Goal: Task Accomplishment & Management: Use online tool/utility

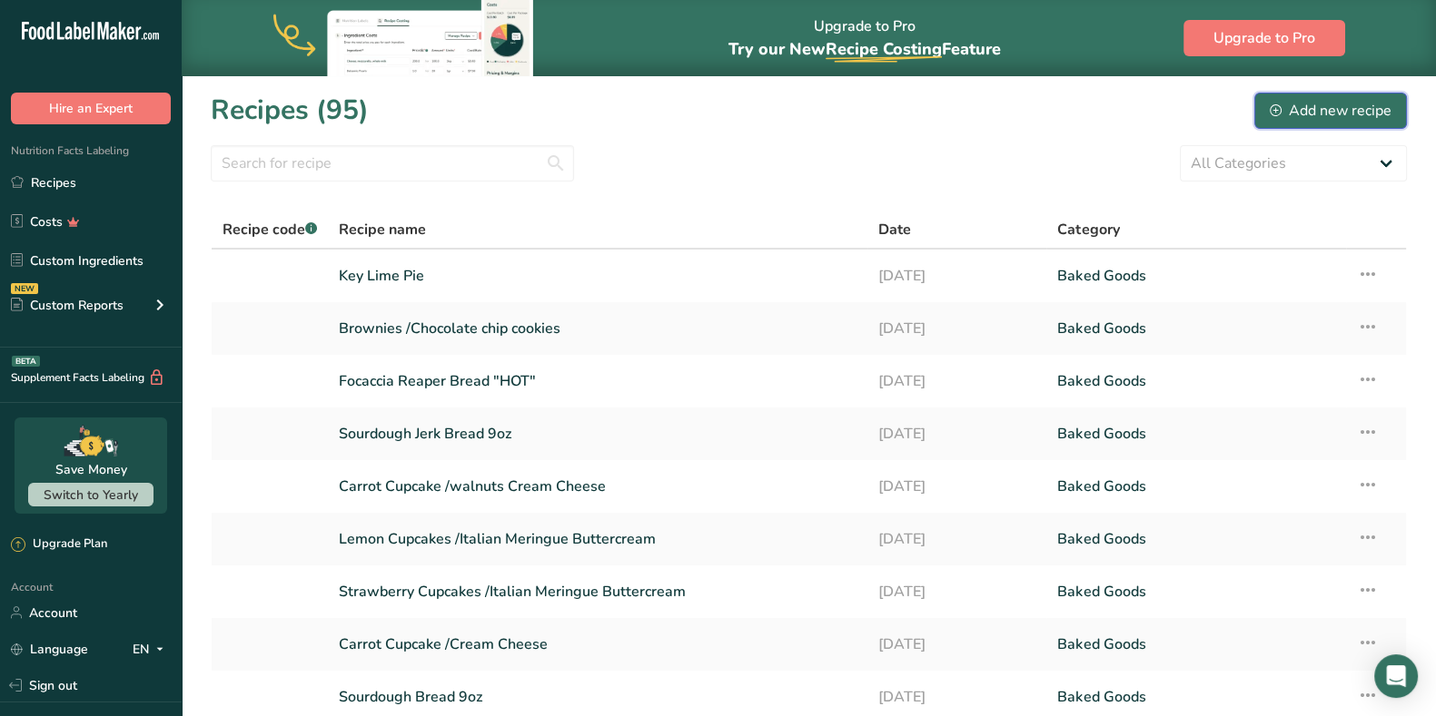
click at [1304, 116] on div "Add new recipe" at bounding box center [1330, 111] width 122 height 22
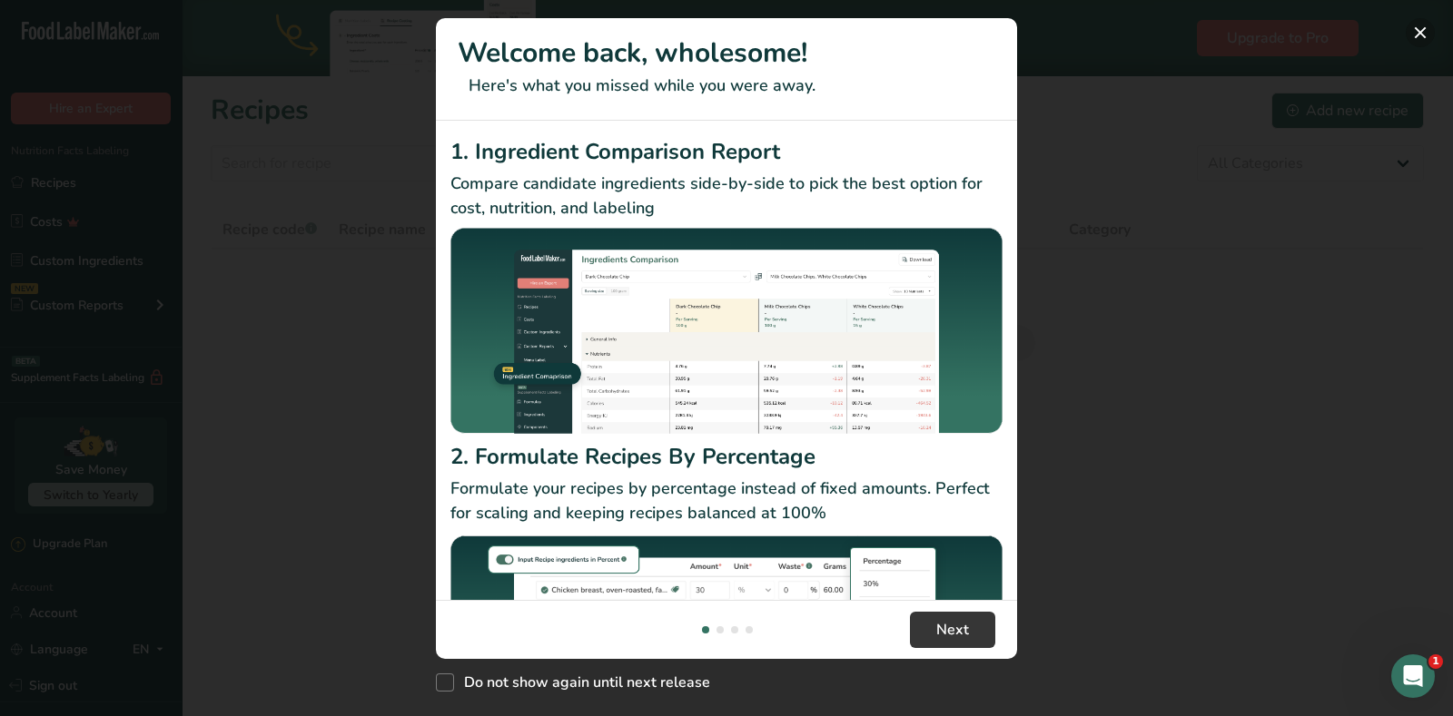
click at [1427, 25] on button "New Features" at bounding box center [1420, 32] width 29 height 29
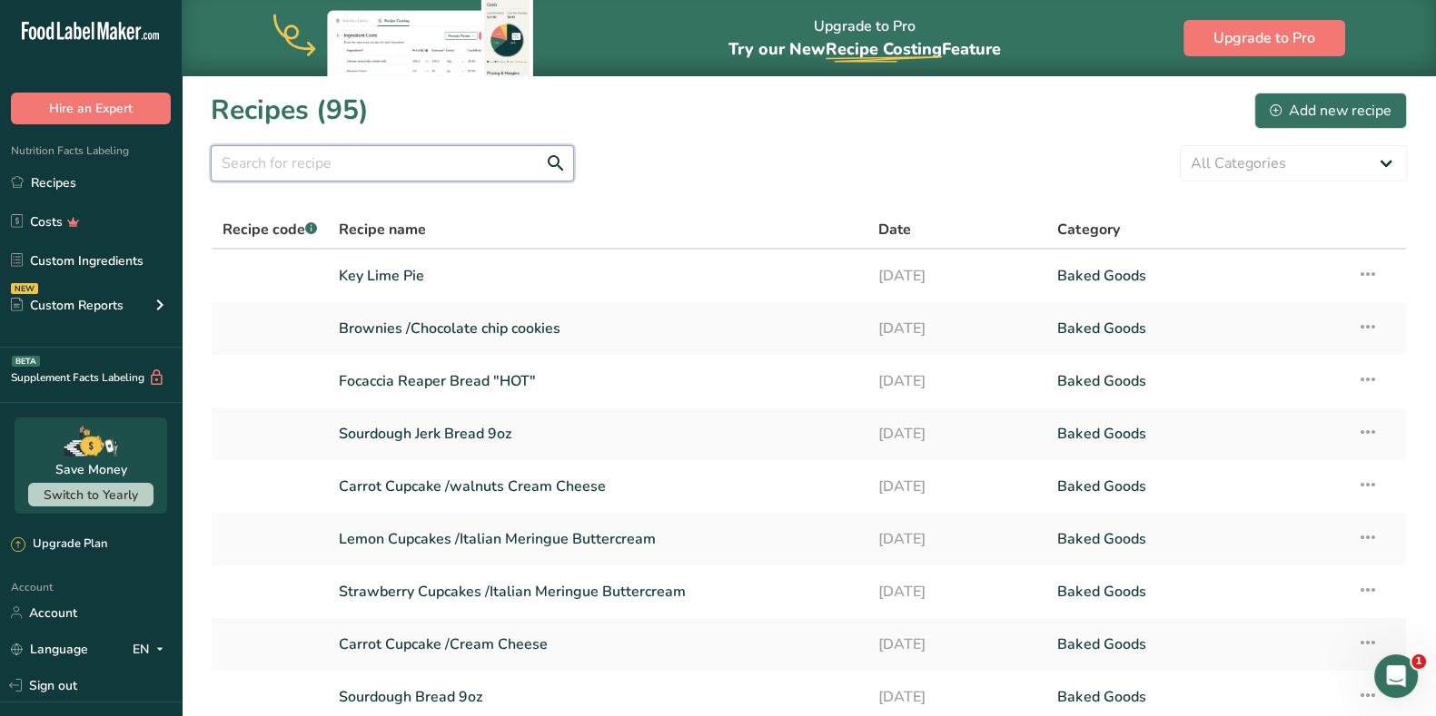
click at [355, 153] on input "text" at bounding box center [392, 163] width 363 height 36
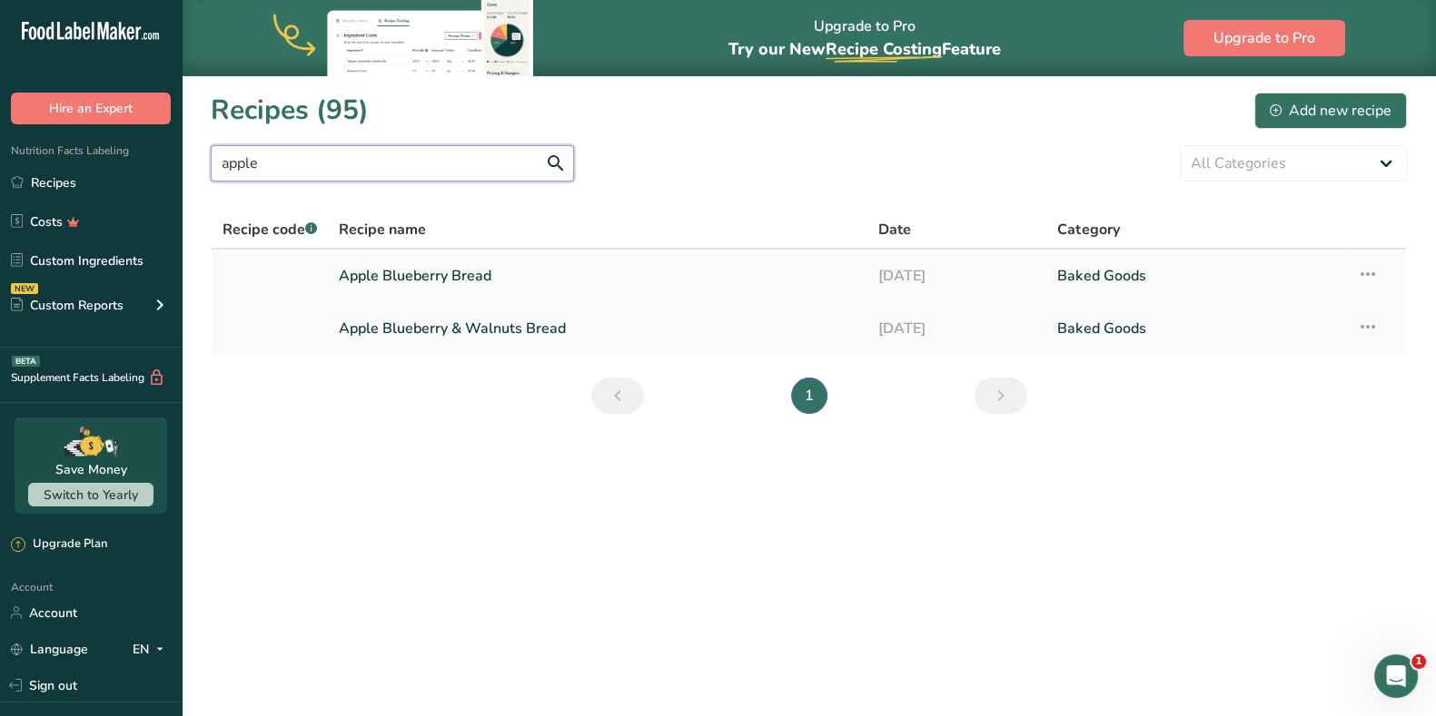
type input "apple"
click at [1367, 270] on icon at bounding box center [1368, 274] width 22 height 33
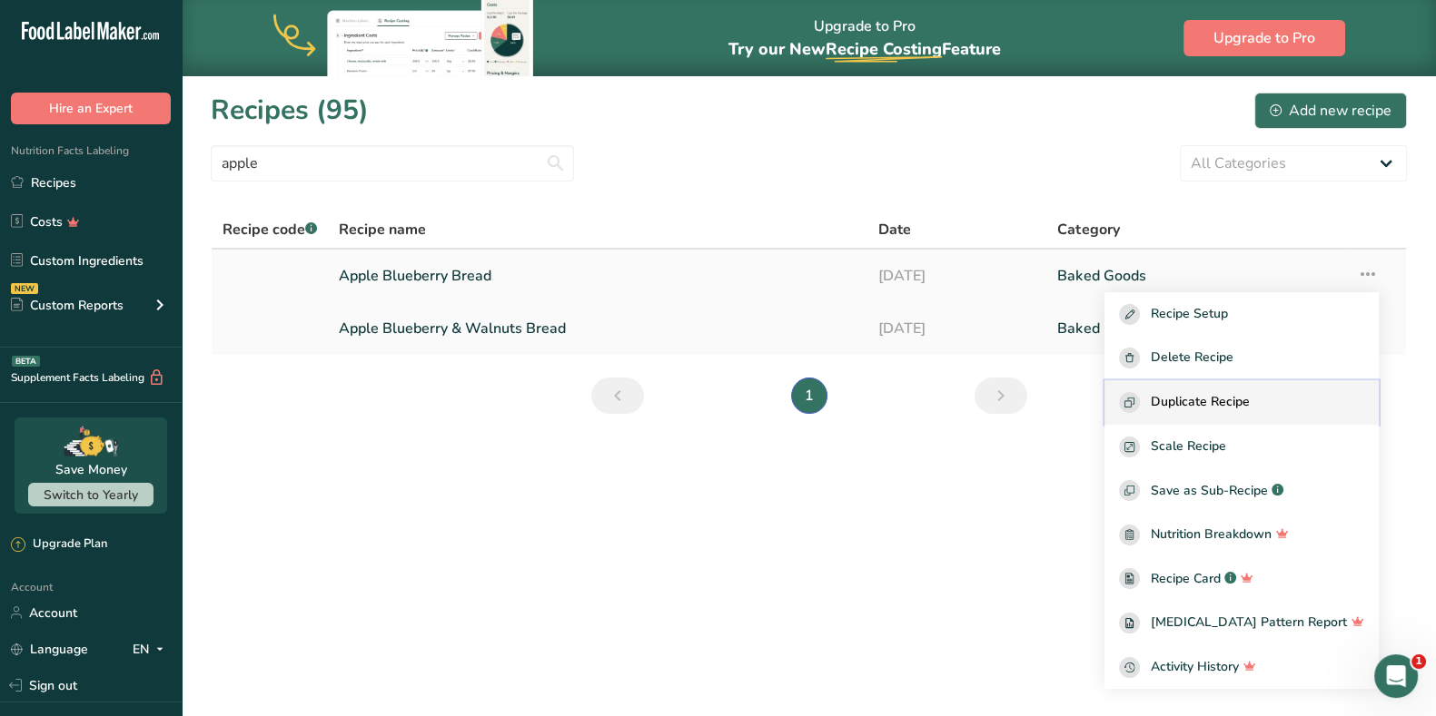
click at [1249, 410] on span "Duplicate Recipe" at bounding box center [1200, 402] width 99 height 21
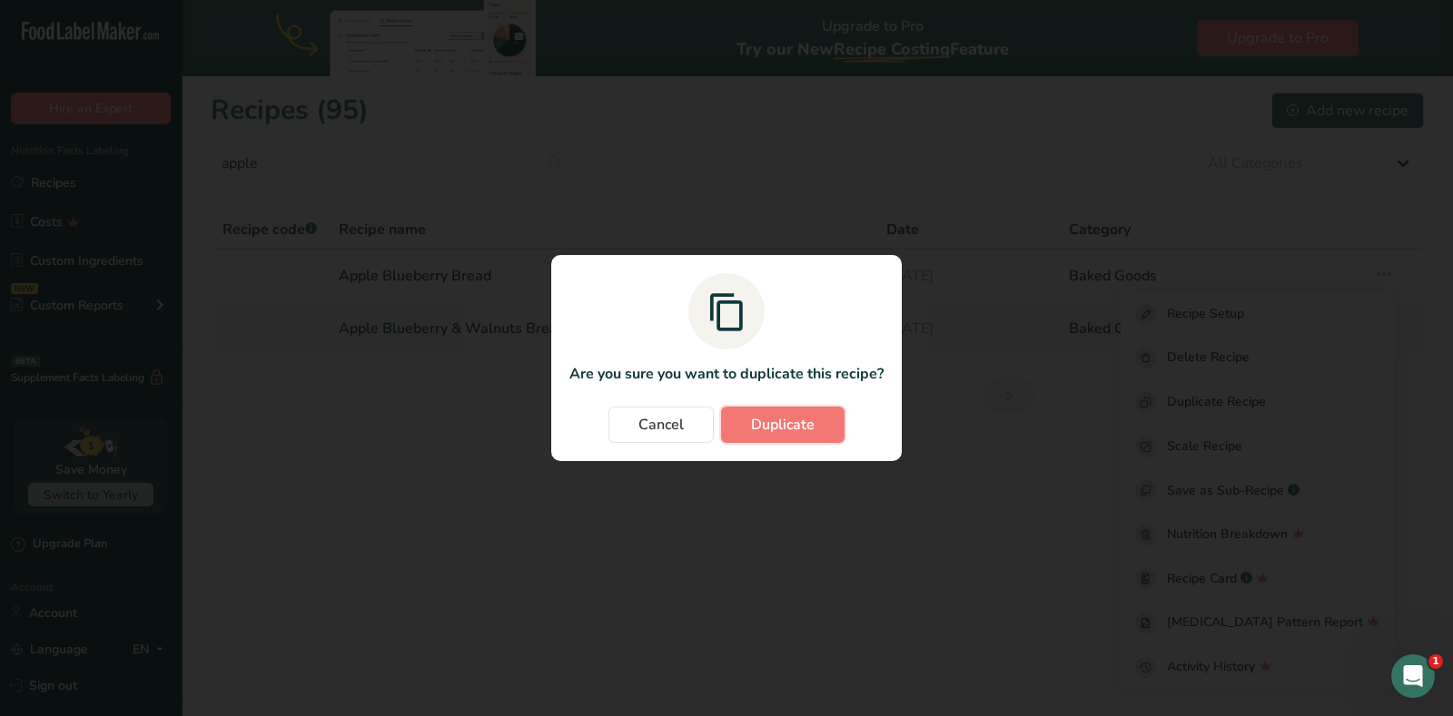
click at [763, 420] on span "Duplicate" at bounding box center [783, 425] width 64 height 22
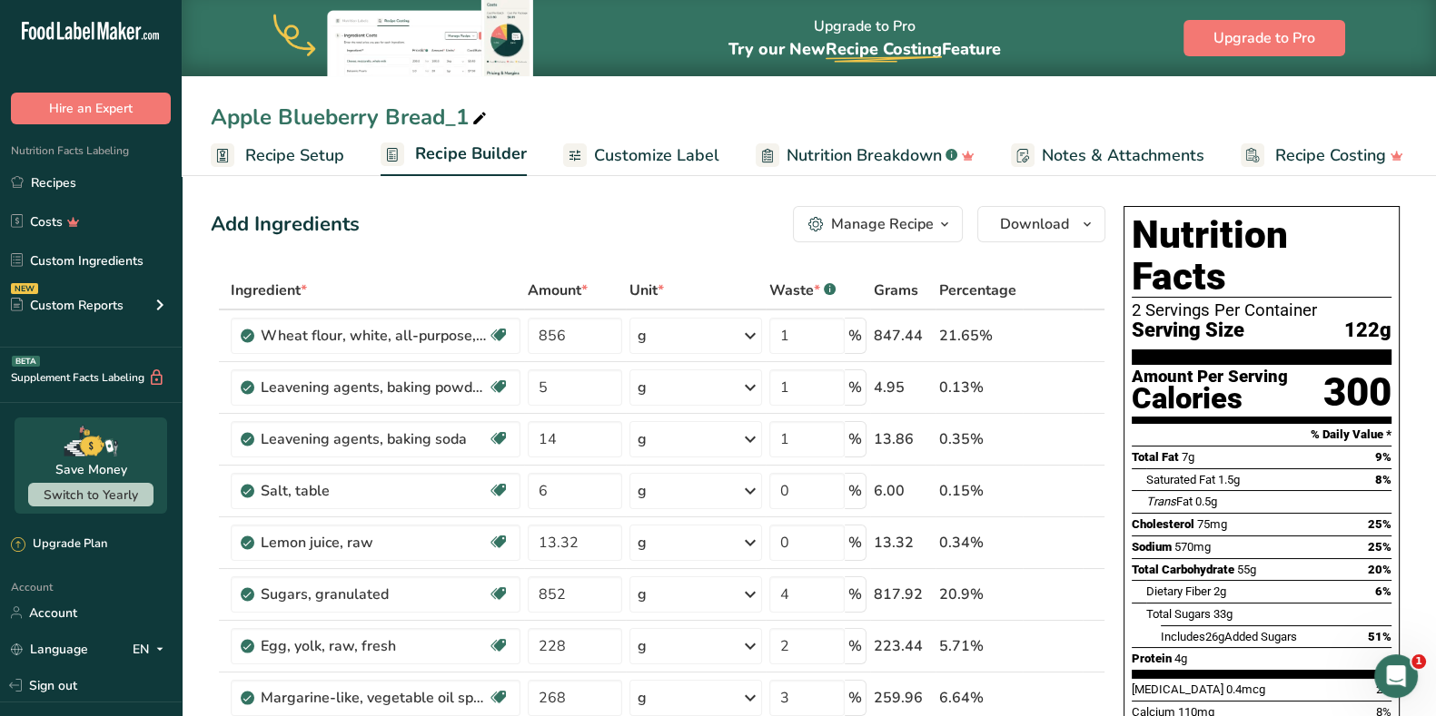
click at [316, 150] on span "Recipe Setup" at bounding box center [294, 155] width 99 height 25
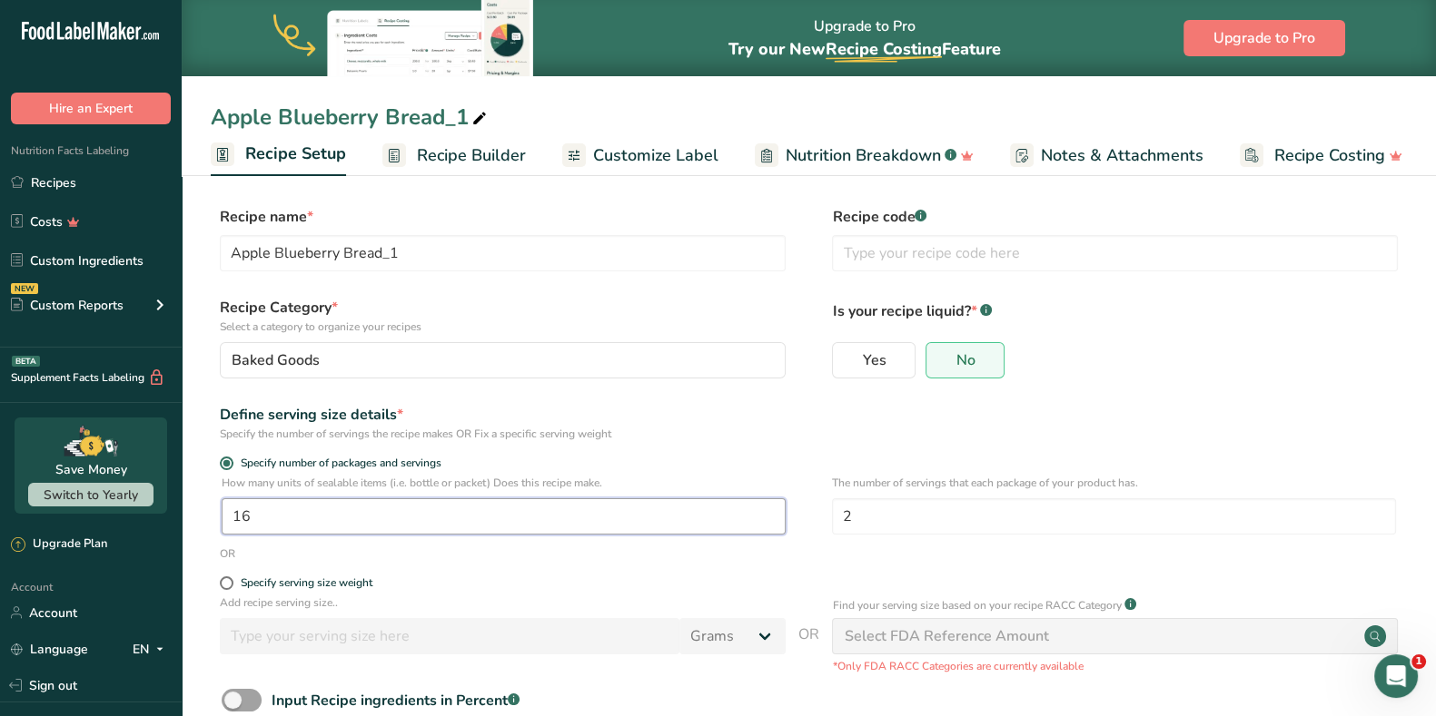
click at [363, 510] on input "16" at bounding box center [504, 517] width 564 height 36
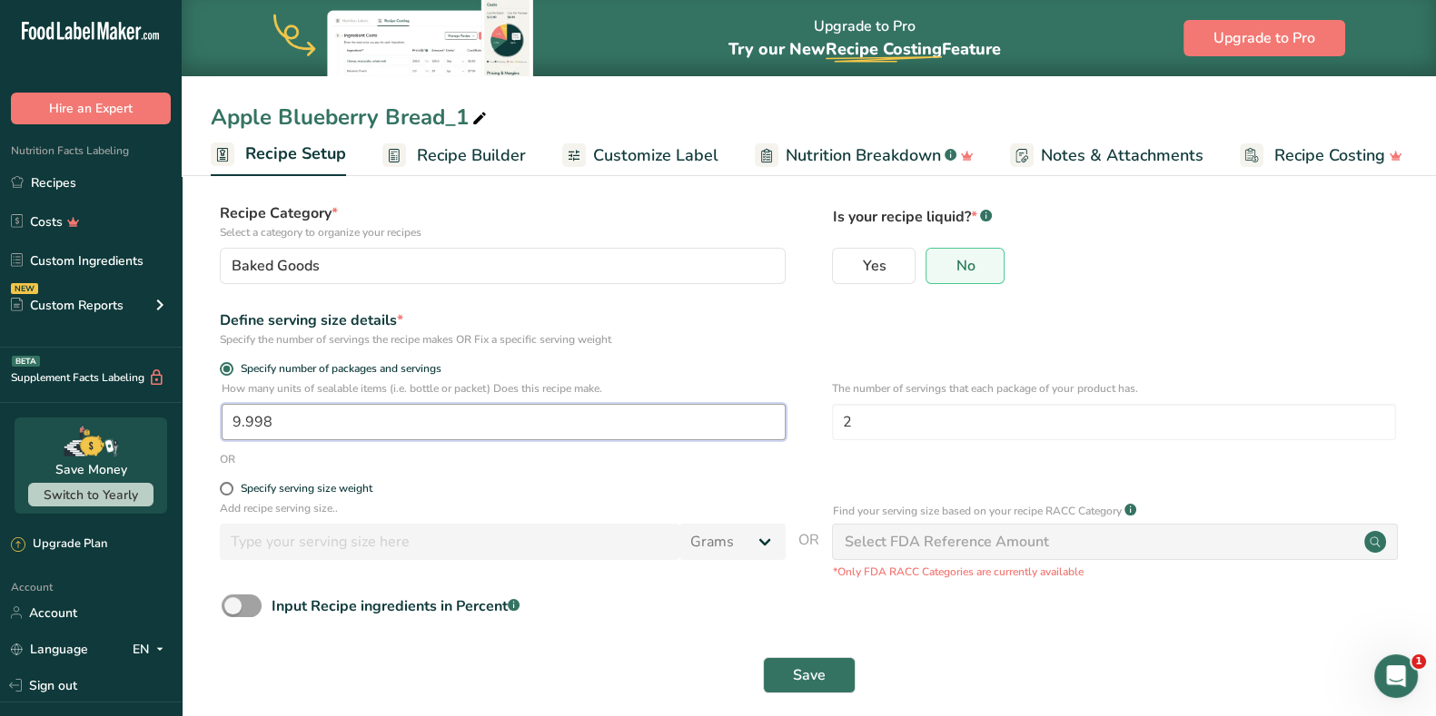
scroll to position [113, 0]
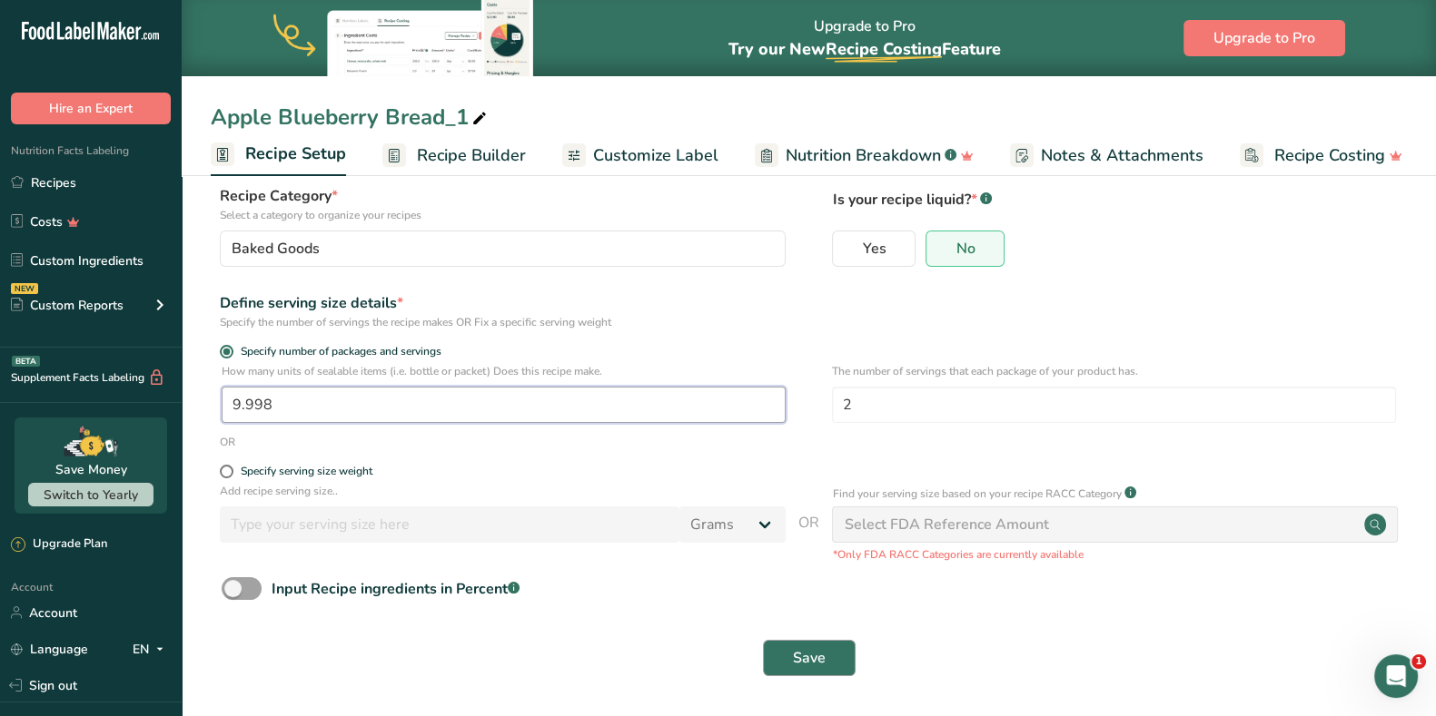
type input "9.998"
click at [807, 652] on span "Save" at bounding box center [809, 658] width 33 height 22
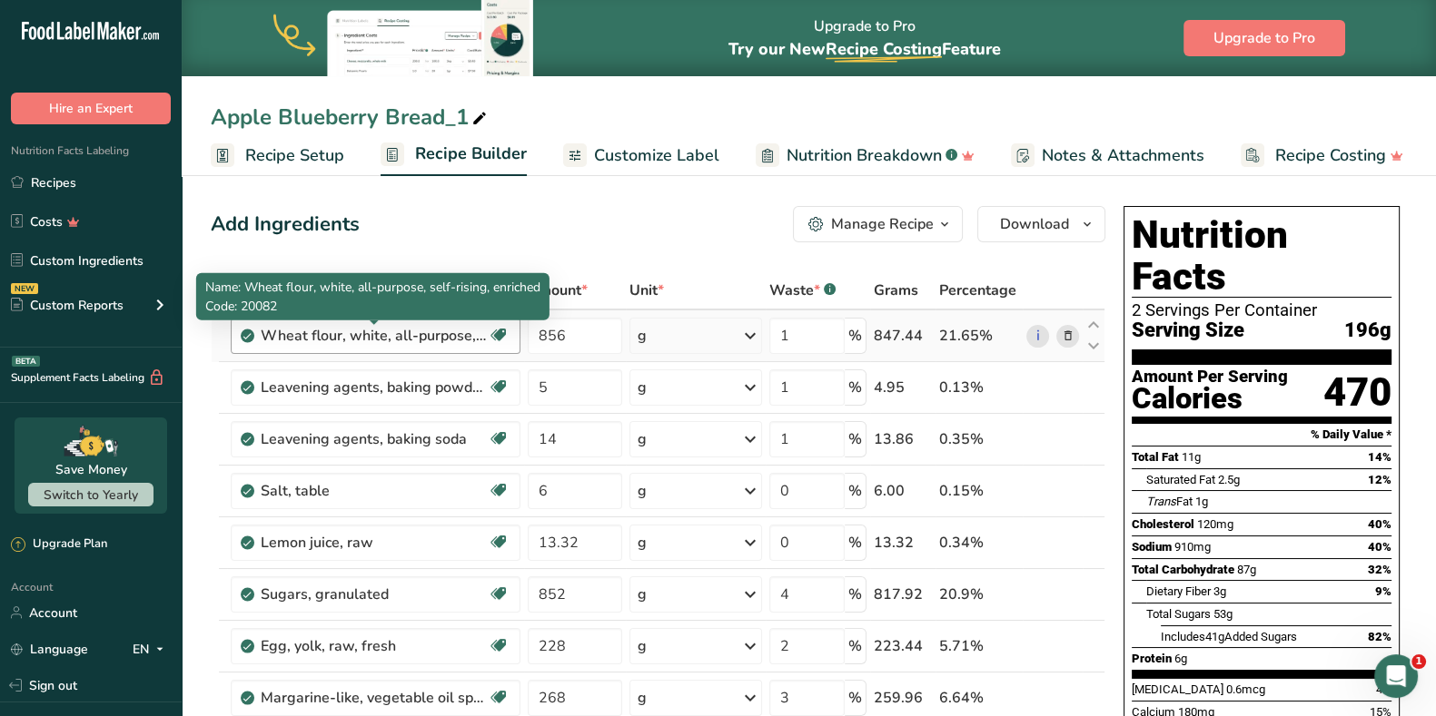
click at [457, 342] on div "Wheat flour, white, all-purpose, self-rising, enriched" at bounding box center [374, 336] width 227 height 22
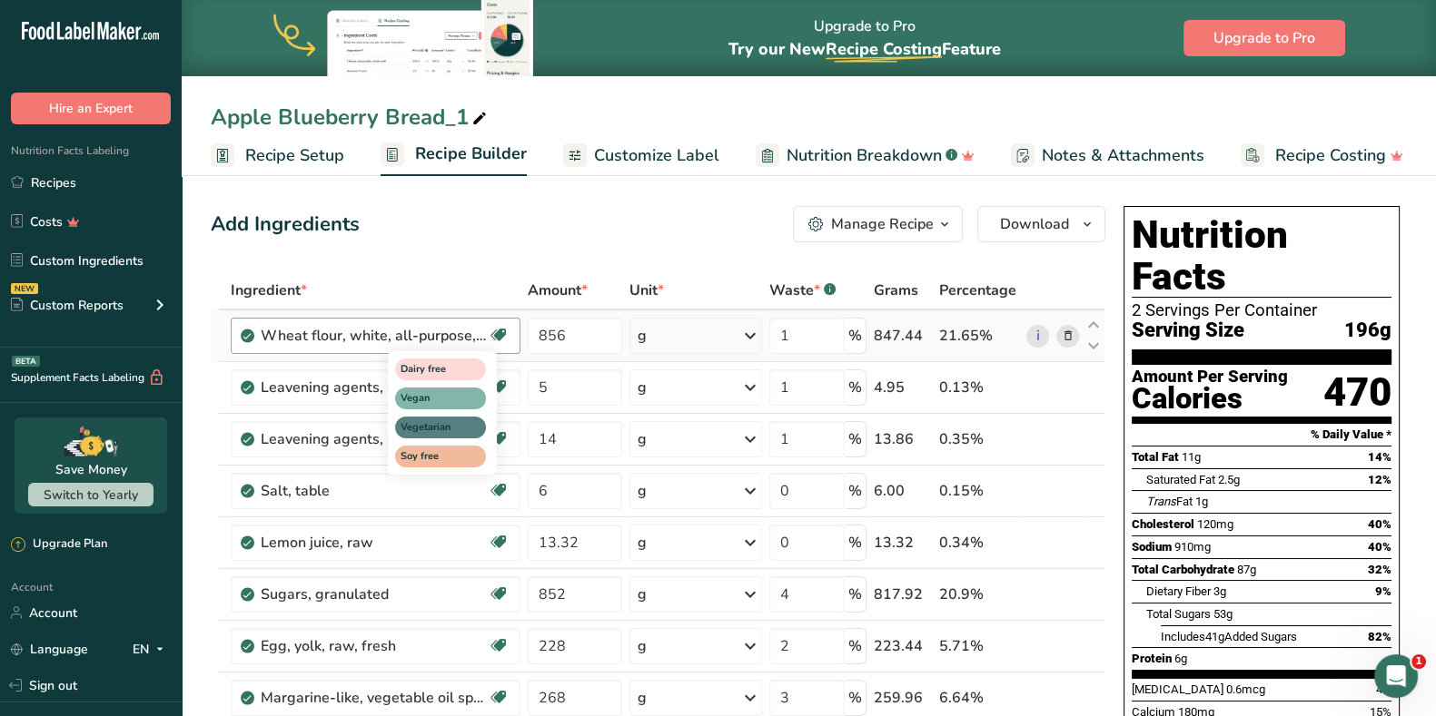
click at [493, 340] on icon at bounding box center [498, 335] width 18 height 28
click at [1072, 334] on icon at bounding box center [1067, 336] width 13 height 19
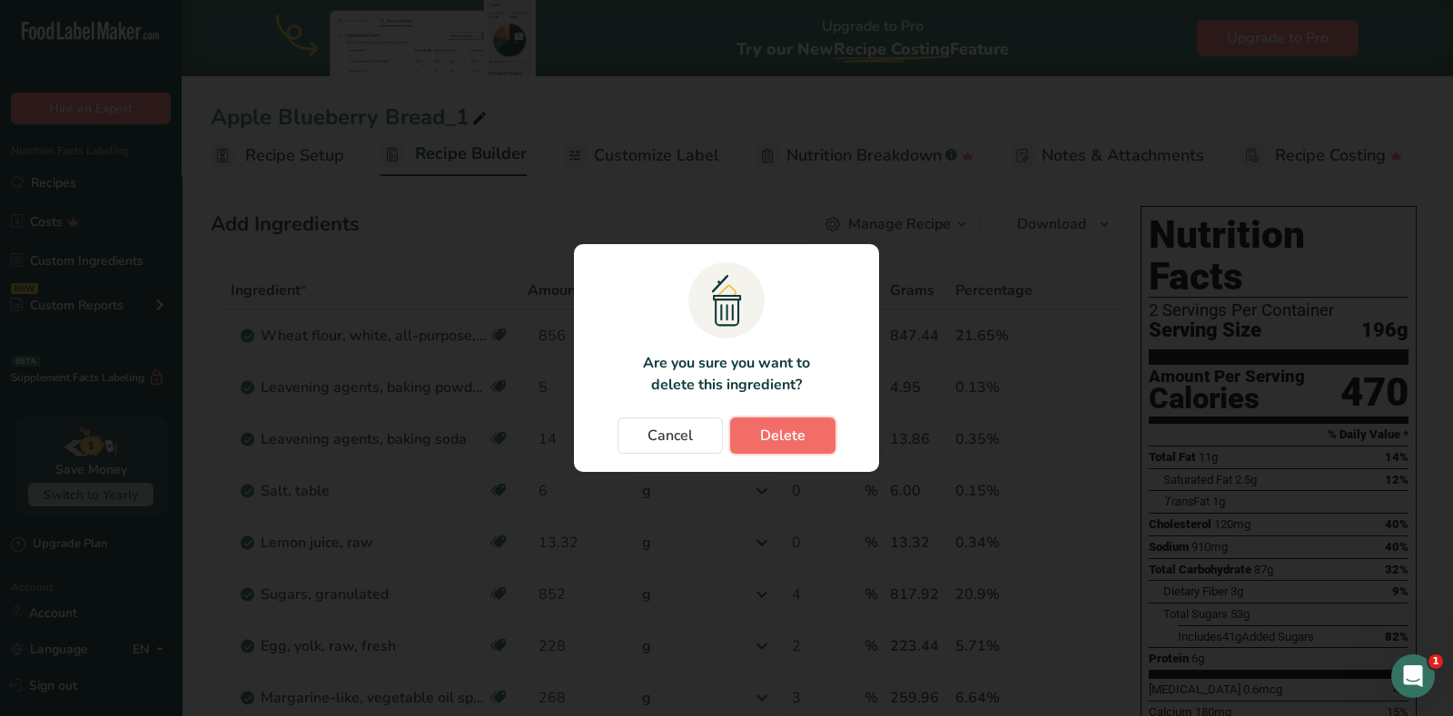
click at [769, 429] on span "Delete" at bounding box center [782, 436] width 45 height 22
type input "5"
type input "14"
type input "6"
type input "0"
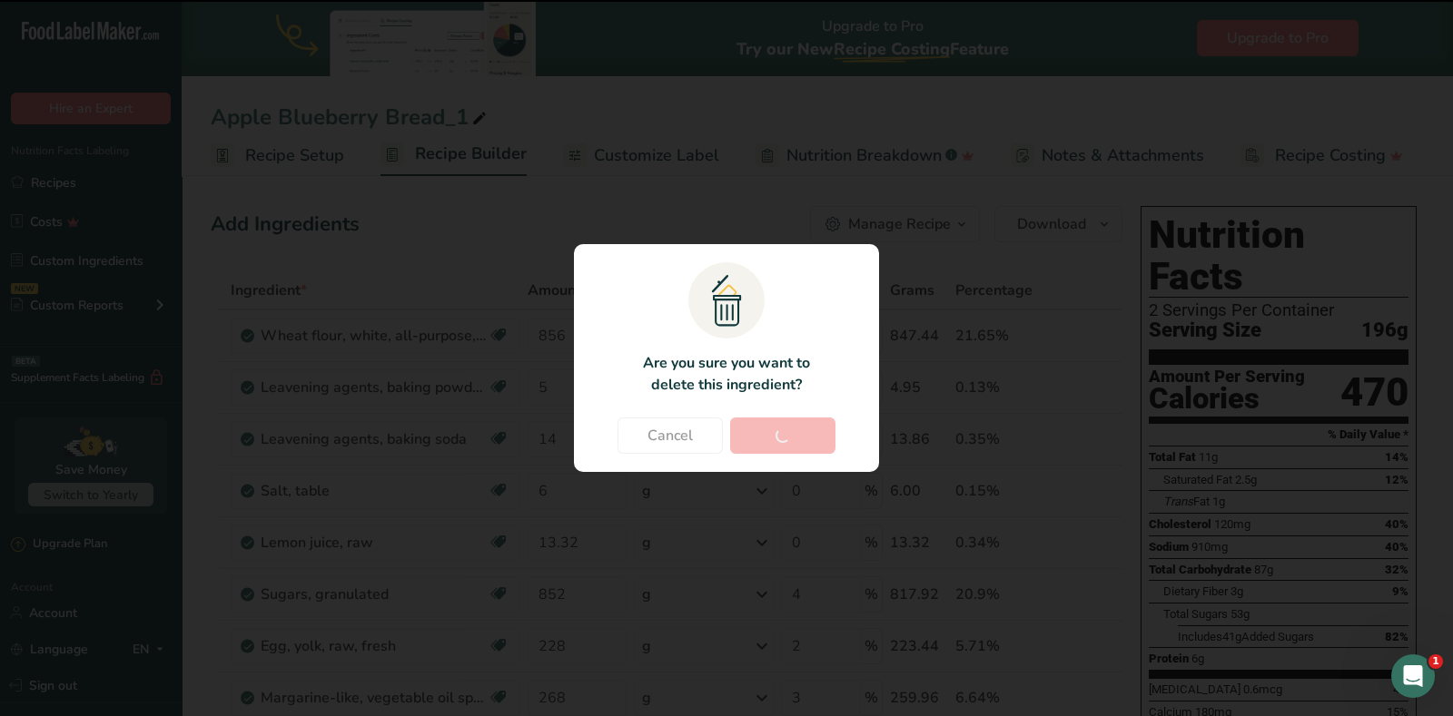
type input "13.32"
type input "852"
type input "4"
type input "228"
type input "2"
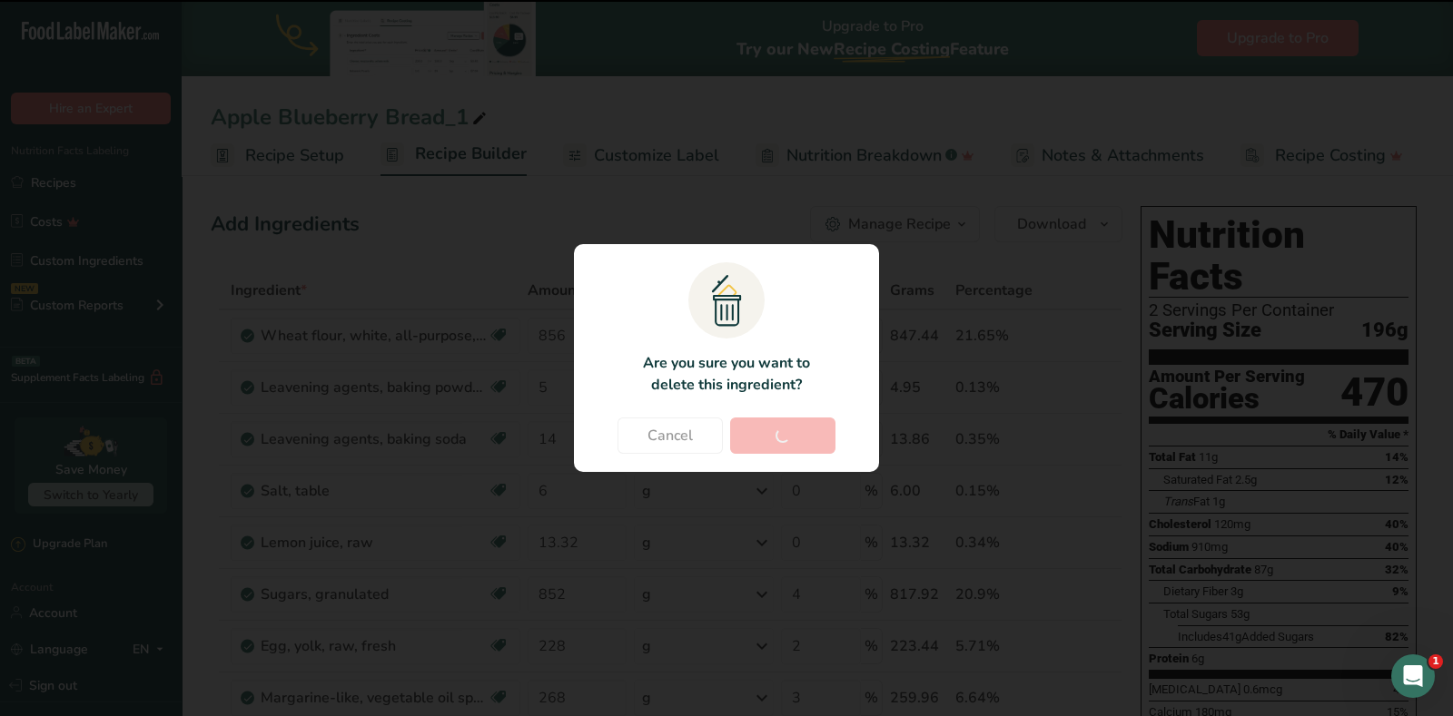
type input "268"
type input "3"
type input "1"
type input "0"
type input "4"
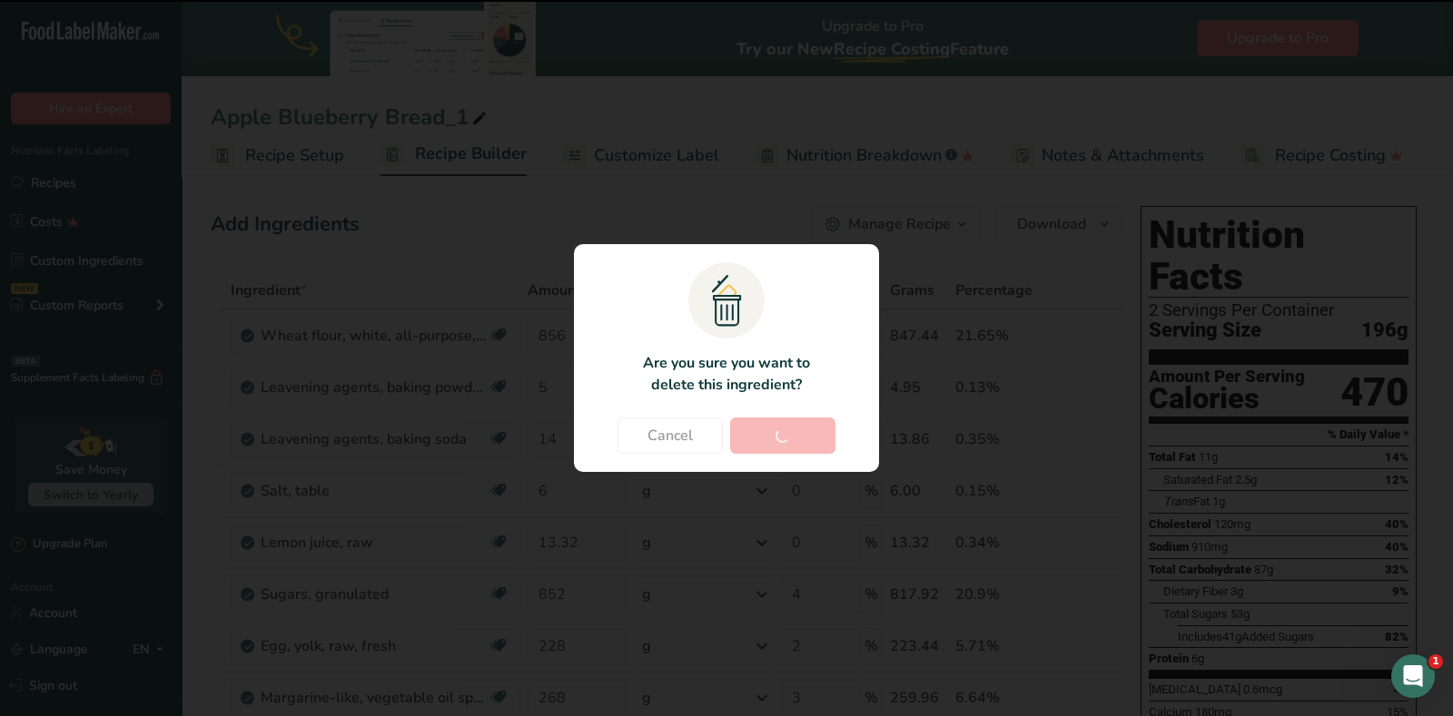
type input "1"
type input "1288"
type input "3"
type input "16"
type input "0"
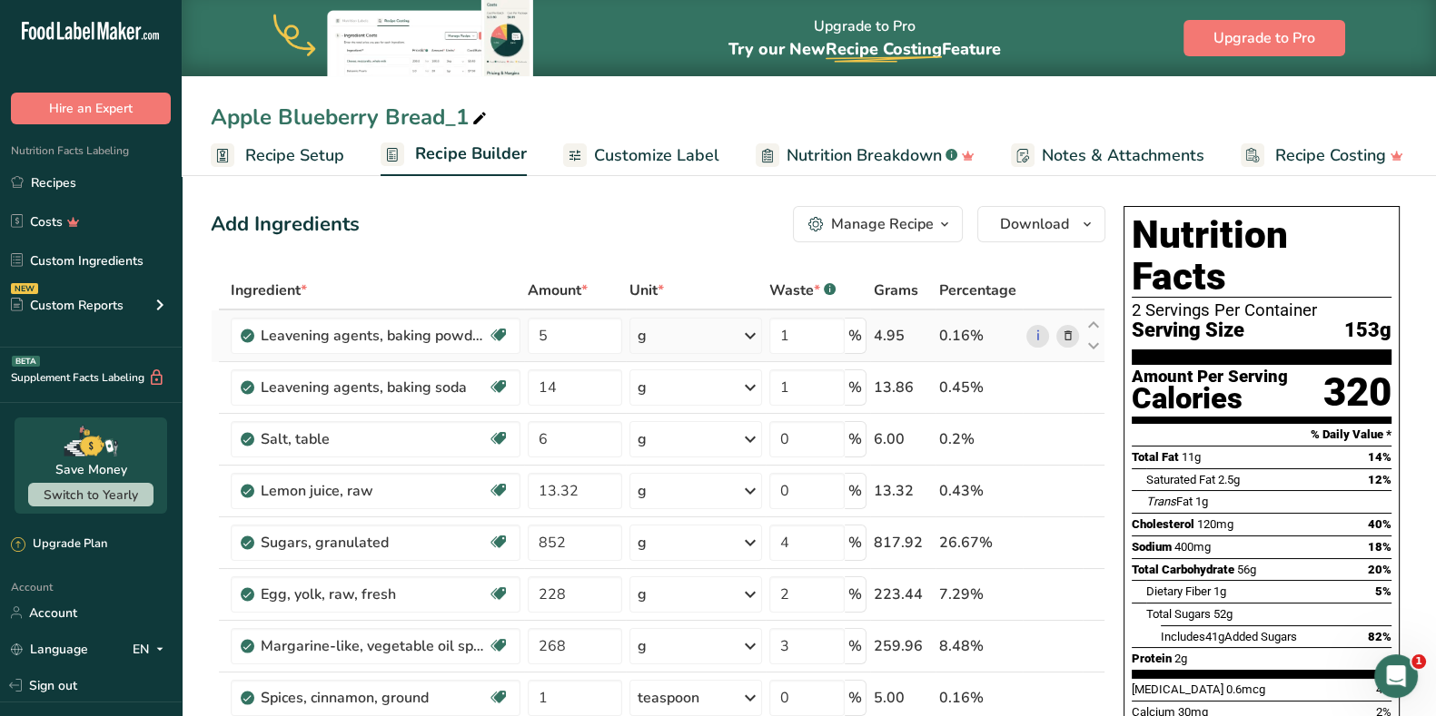
click at [730, 348] on div "g" at bounding box center [695, 336] width 133 height 36
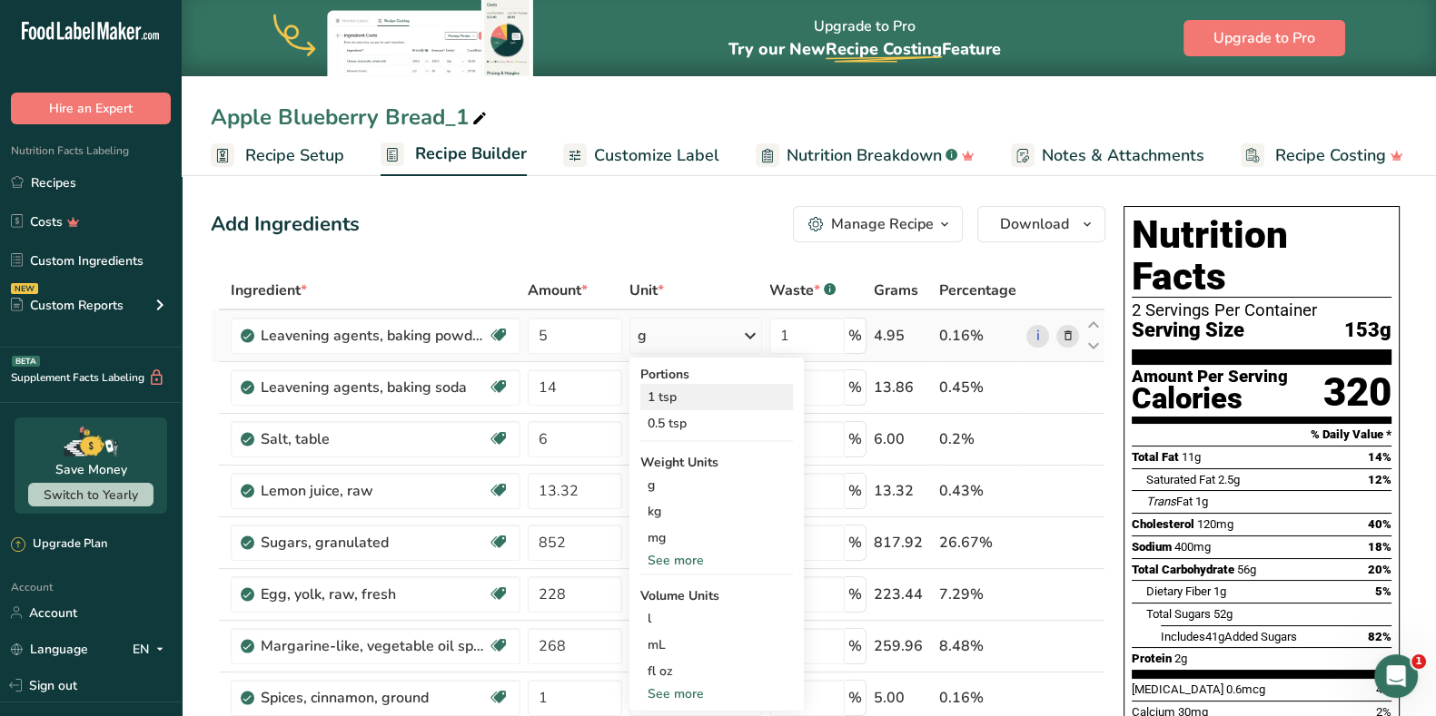
click at [736, 390] on div "1 tsp" at bounding box center [716, 397] width 153 height 26
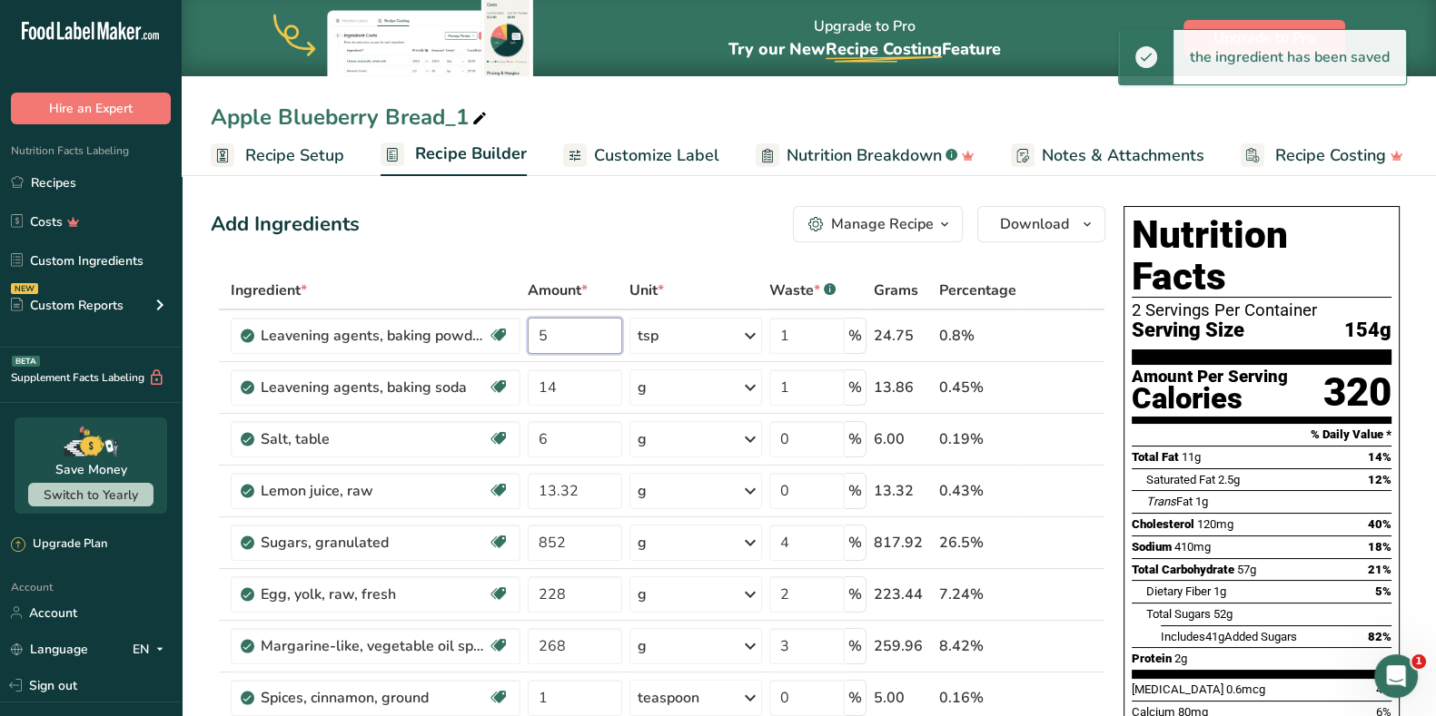
click at [586, 339] on input "5" at bounding box center [575, 336] width 94 height 36
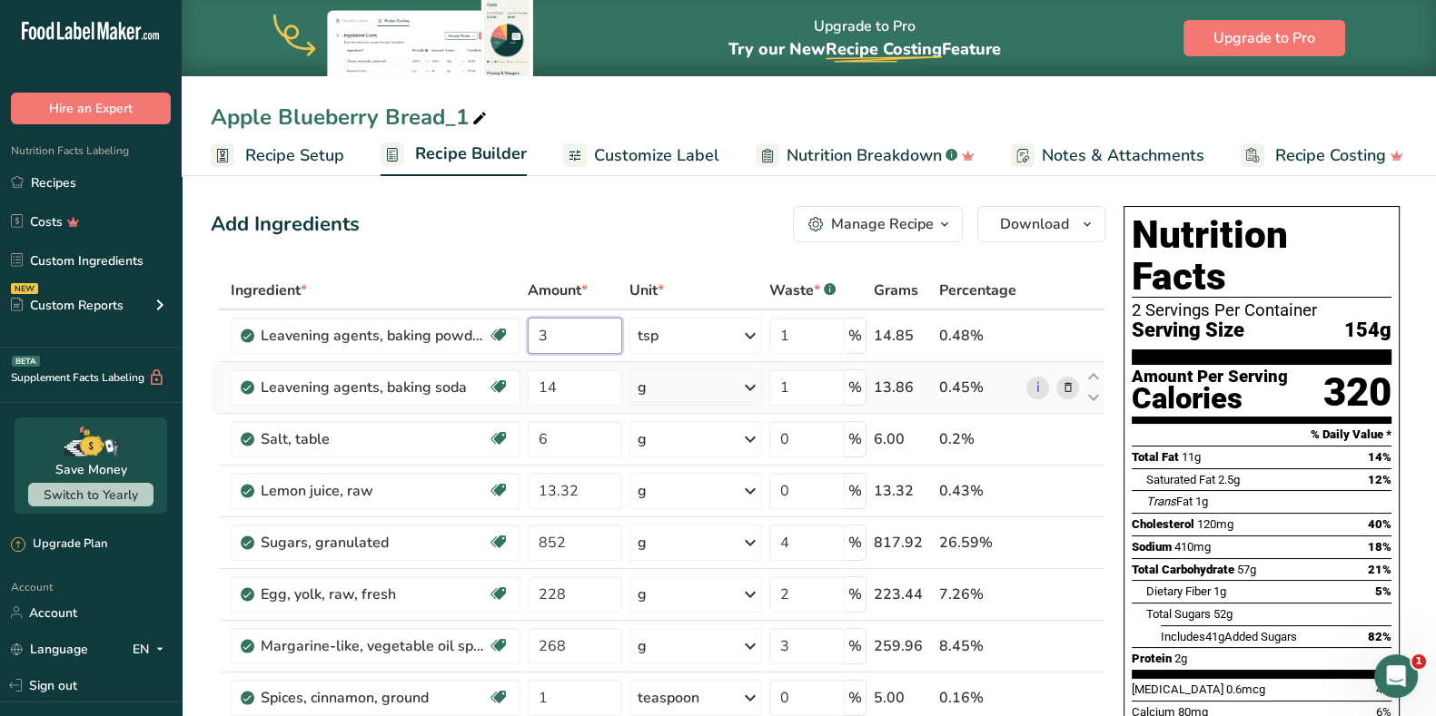
type input "3"
click at [682, 388] on div "Ingredient * Amount * Unit * Waste * .a-a{fill:#347362;}.b-a{fill:#fff;} Grams …" at bounding box center [658, 684] width 894 height 825
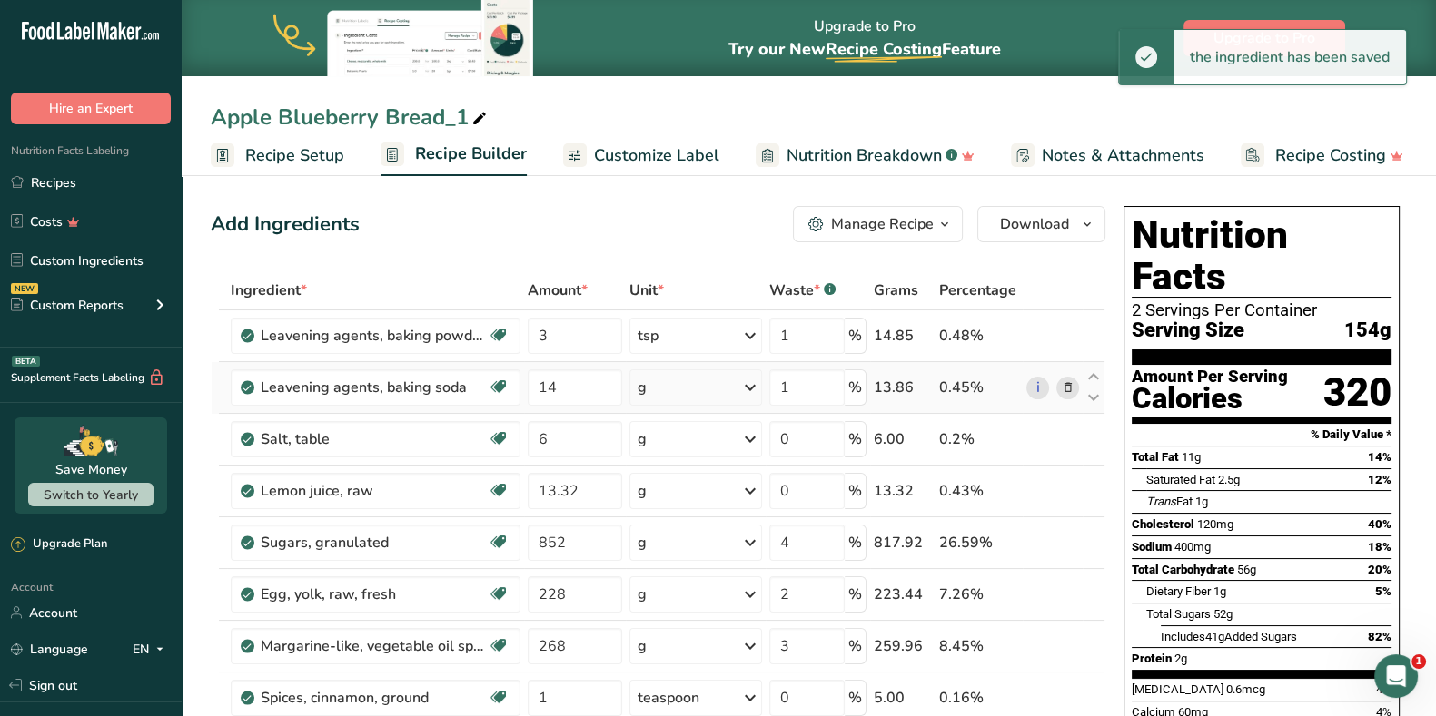
click at [688, 394] on div "g" at bounding box center [695, 388] width 133 height 36
click at [687, 440] on div "1 tsp" at bounding box center [716, 449] width 153 height 26
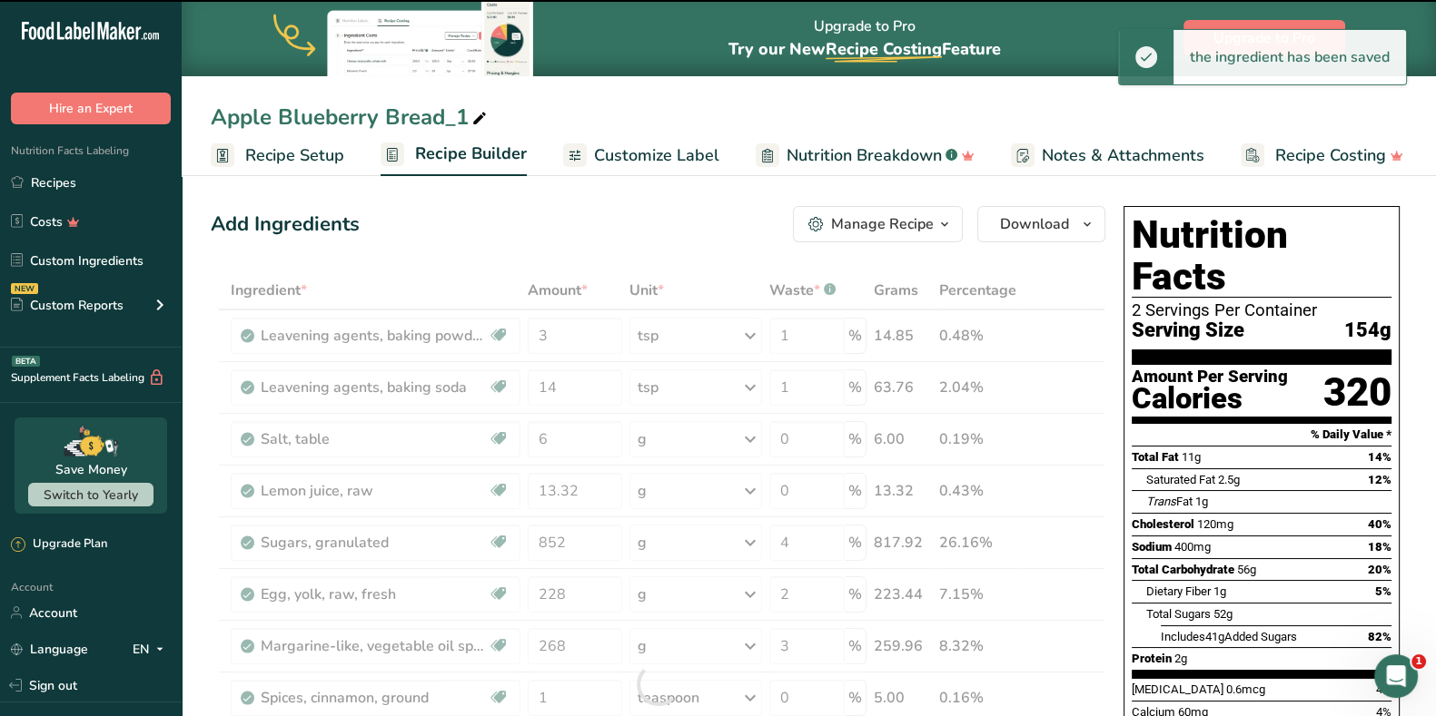
click at [586, 388] on div at bounding box center [658, 684] width 894 height 825
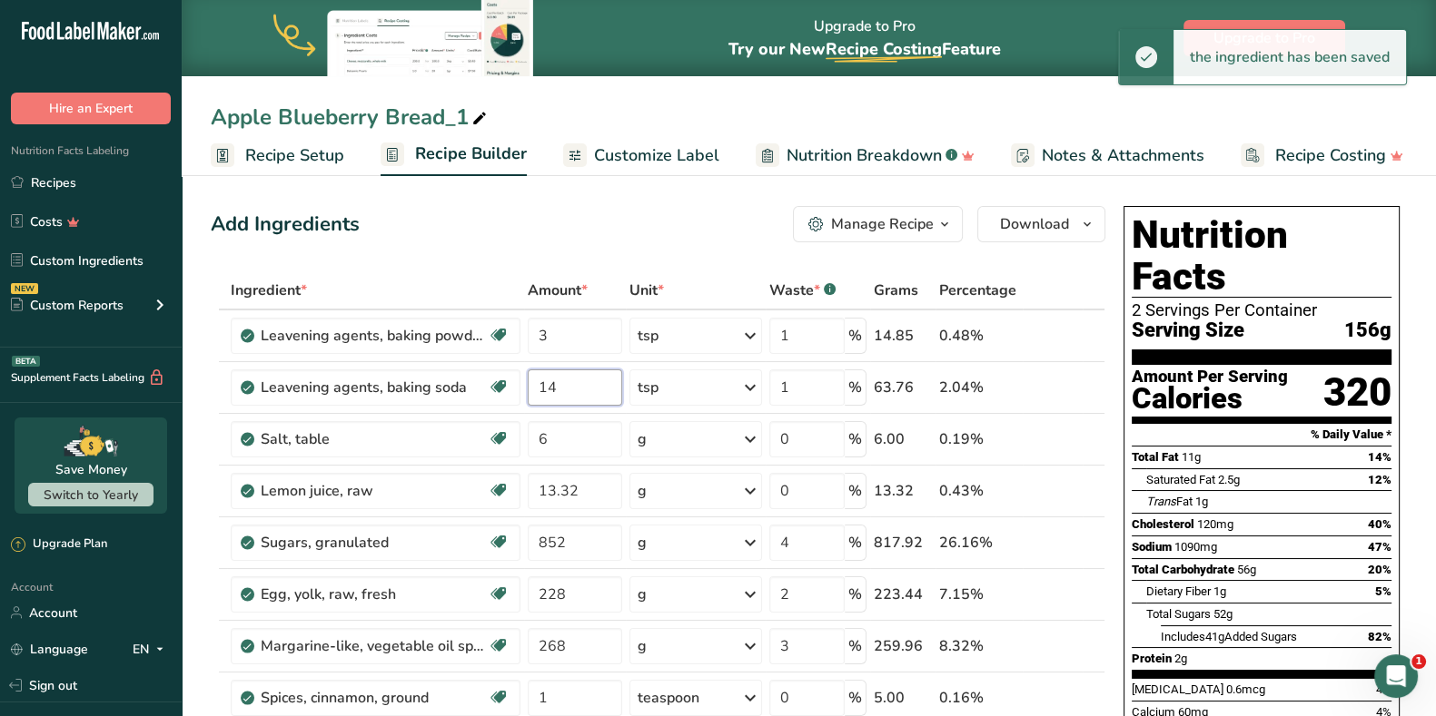
click at [587, 388] on input "14" at bounding box center [575, 388] width 94 height 36
type input "1"
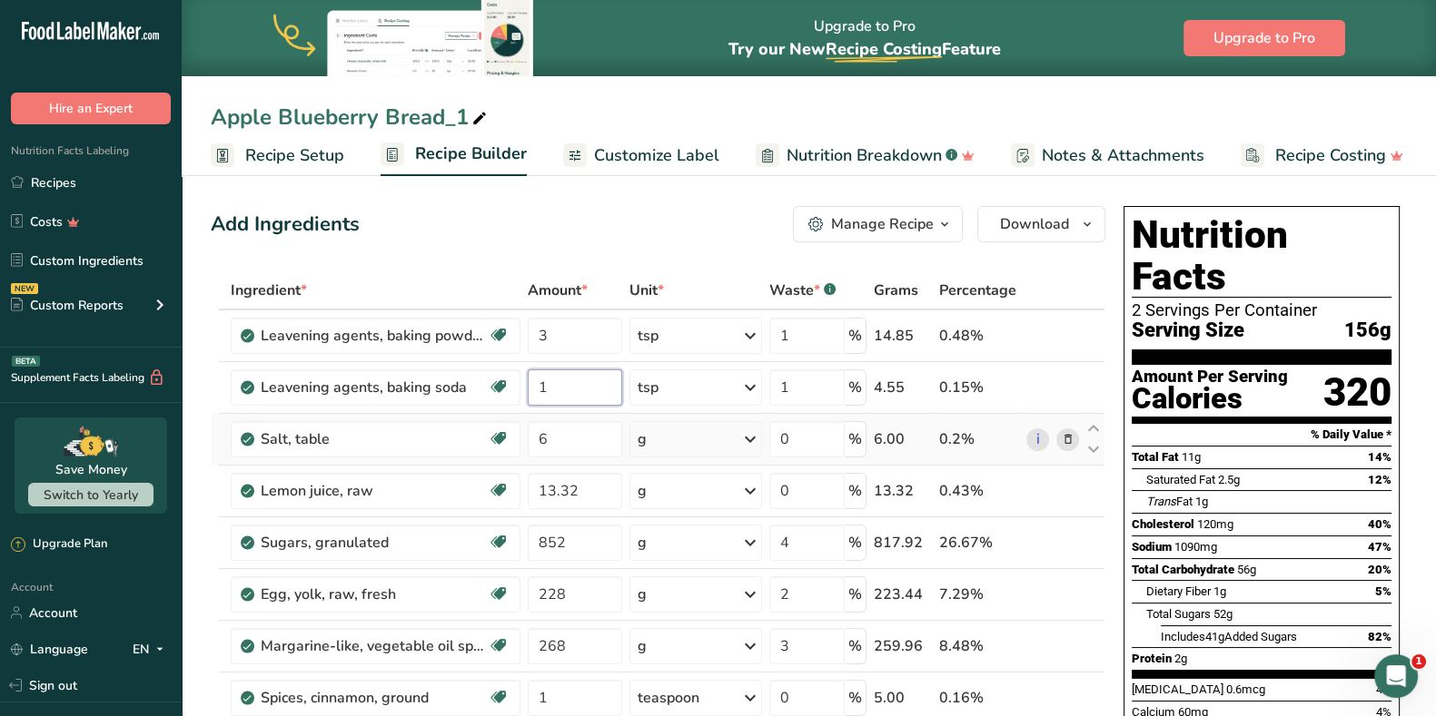
type input "1"
click at [689, 437] on div "Ingredient * Amount * Unit * Waste * .a-a{fill:#347362;}.b-a{fill:#fff;} Grams …" at bounding box center [658, 684] width 894 height 825
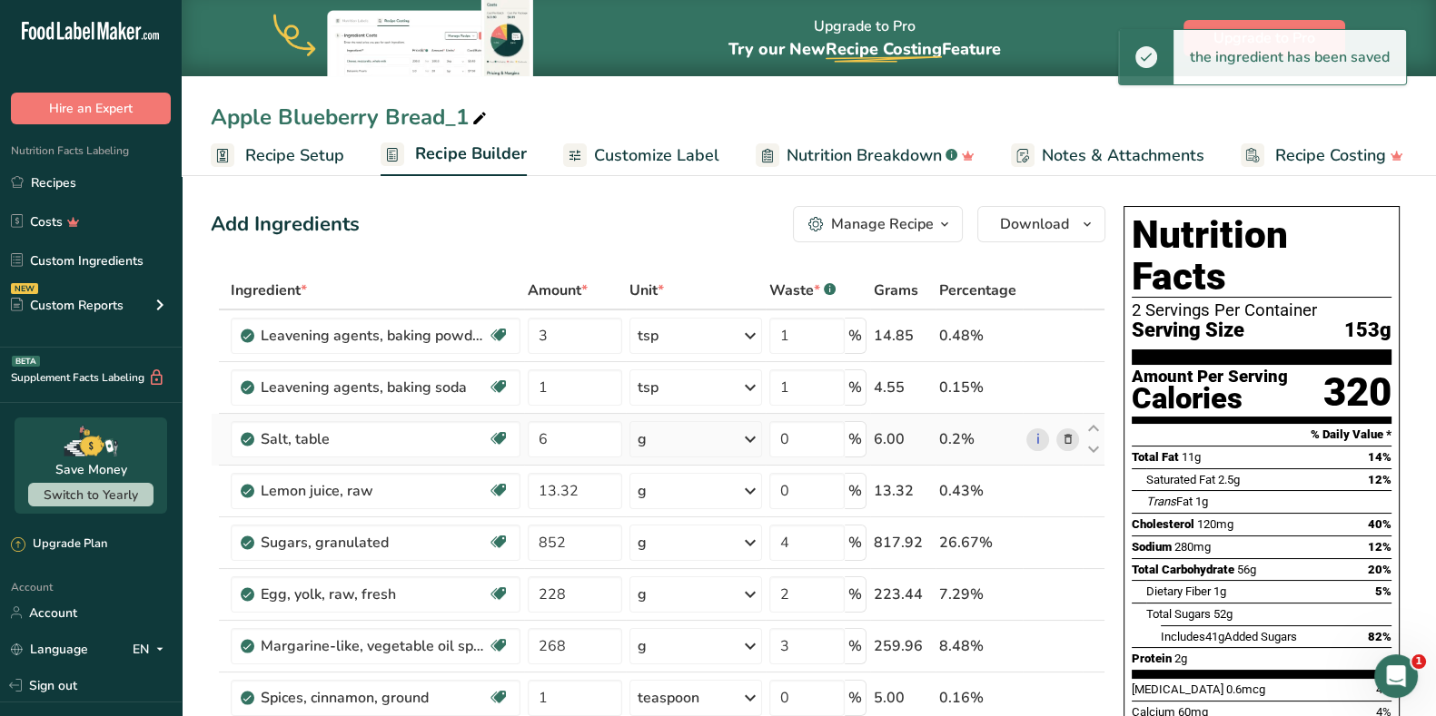
click at [693, 443] on div "g" at bounding box center [695, 439] width 133 height 36
click at [686, 492] on div "1 tsp" at bounding box center [716, 501] width 153 height 26
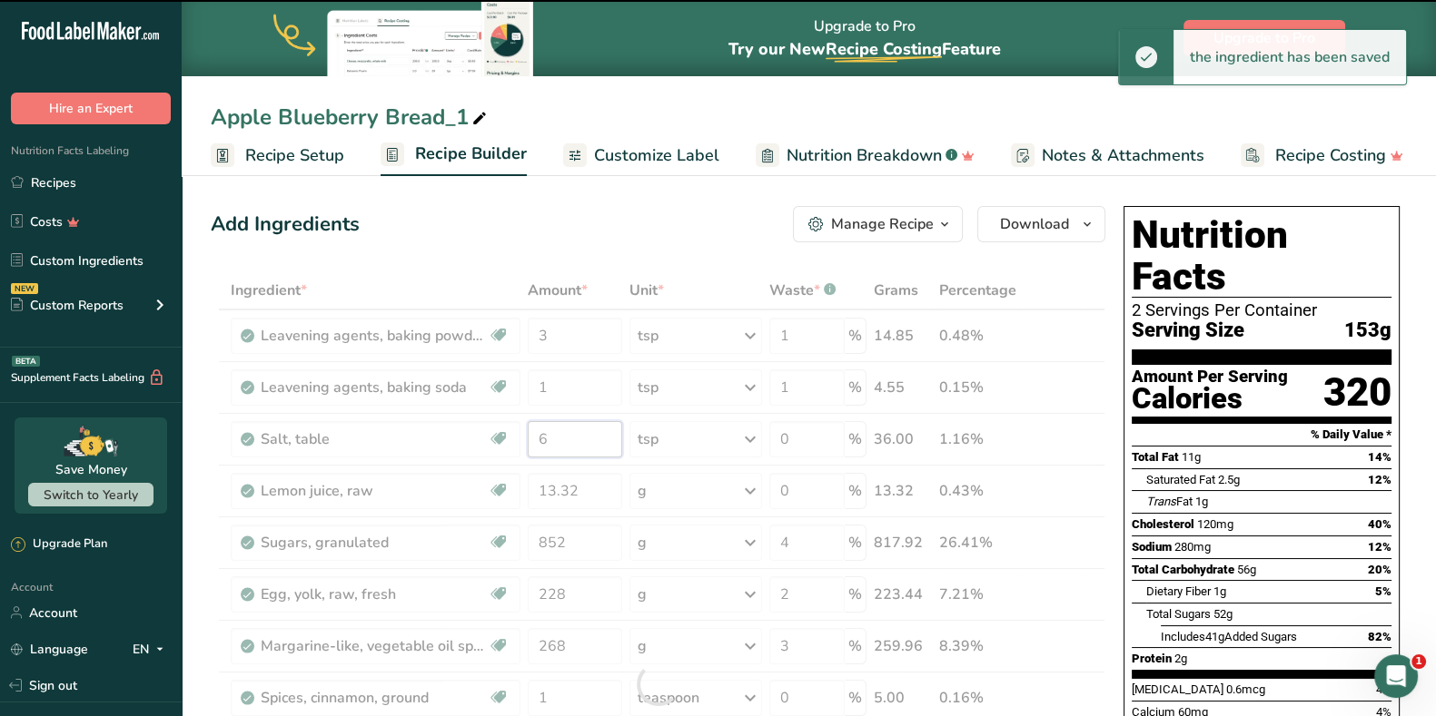
click at [591, 450] on input "6" at bounding box center [575, 439] width 94 height 36
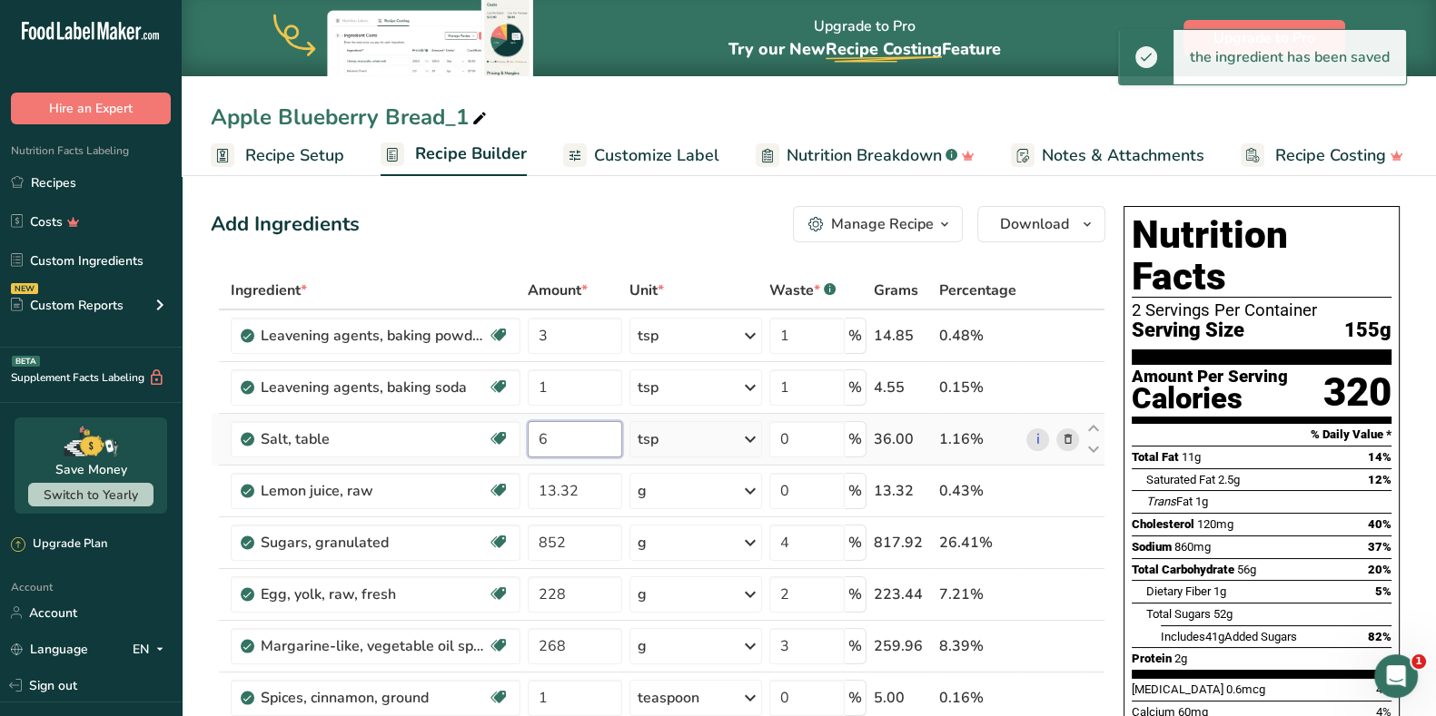
click at [594, 445] on input "6" at bounding box center [575, 439] width 94 height 36
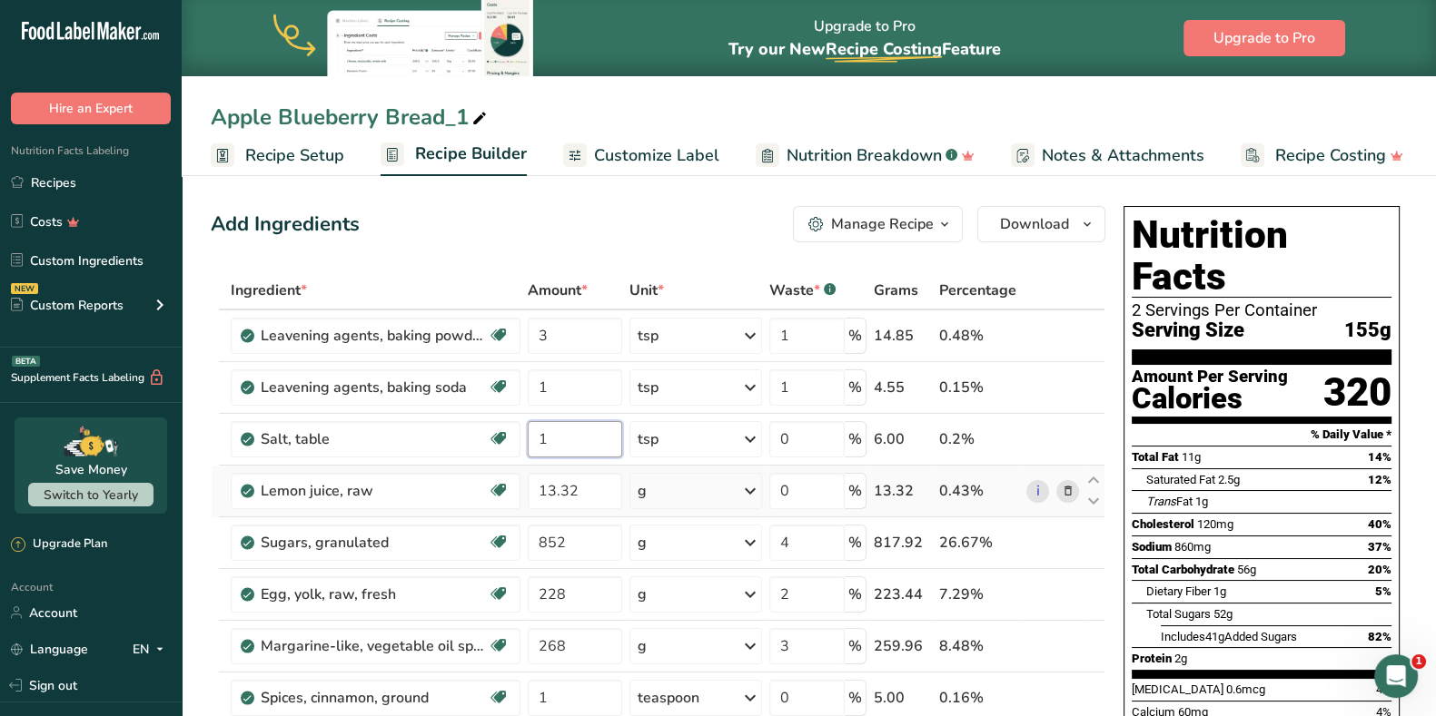
type input "1"
click at [1072, 493] on div "Ingredient * Amount * Unit * Waste * .a-a{fill:#347362;}.b-a{fill:#fff;} Grams …" at bounding box center [658, 684] width 894 height 825
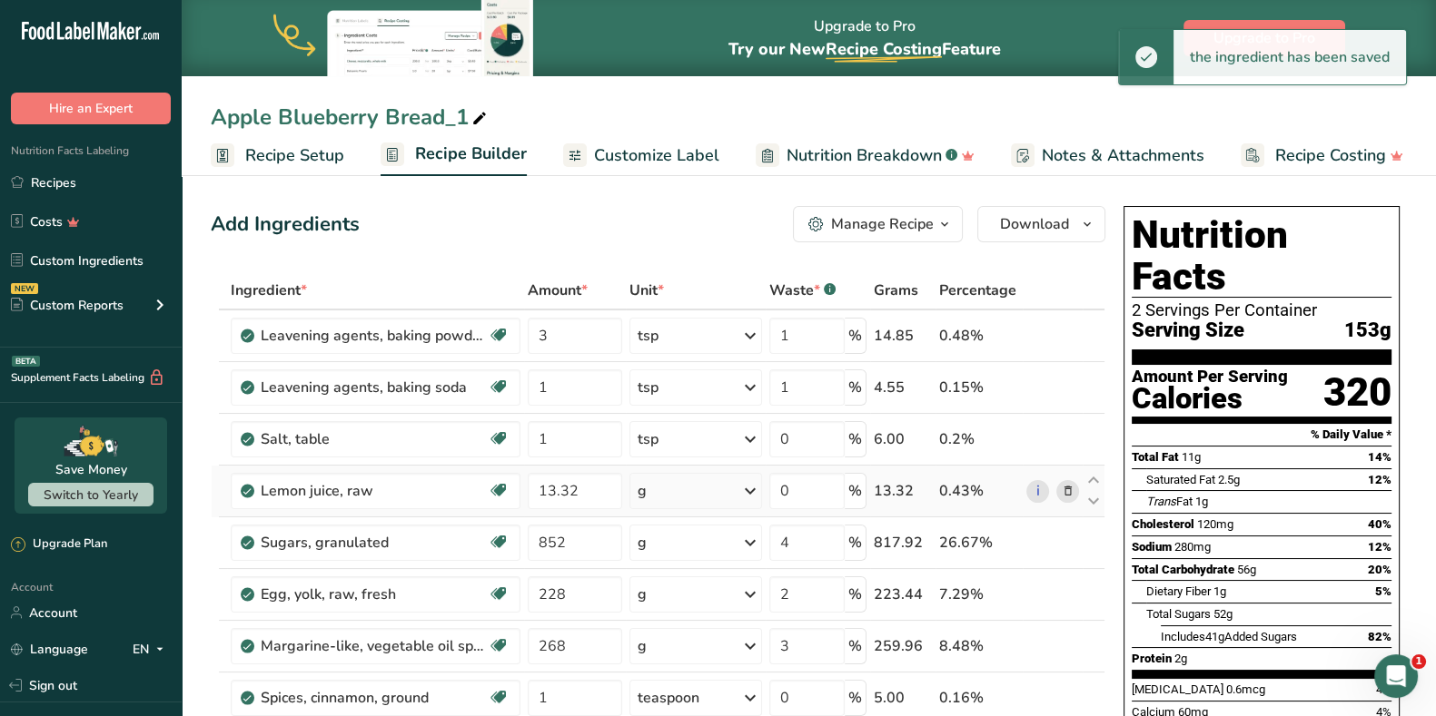
click at [1072, 491] on icon at bounding box center [1067, 491] width 13 height 19
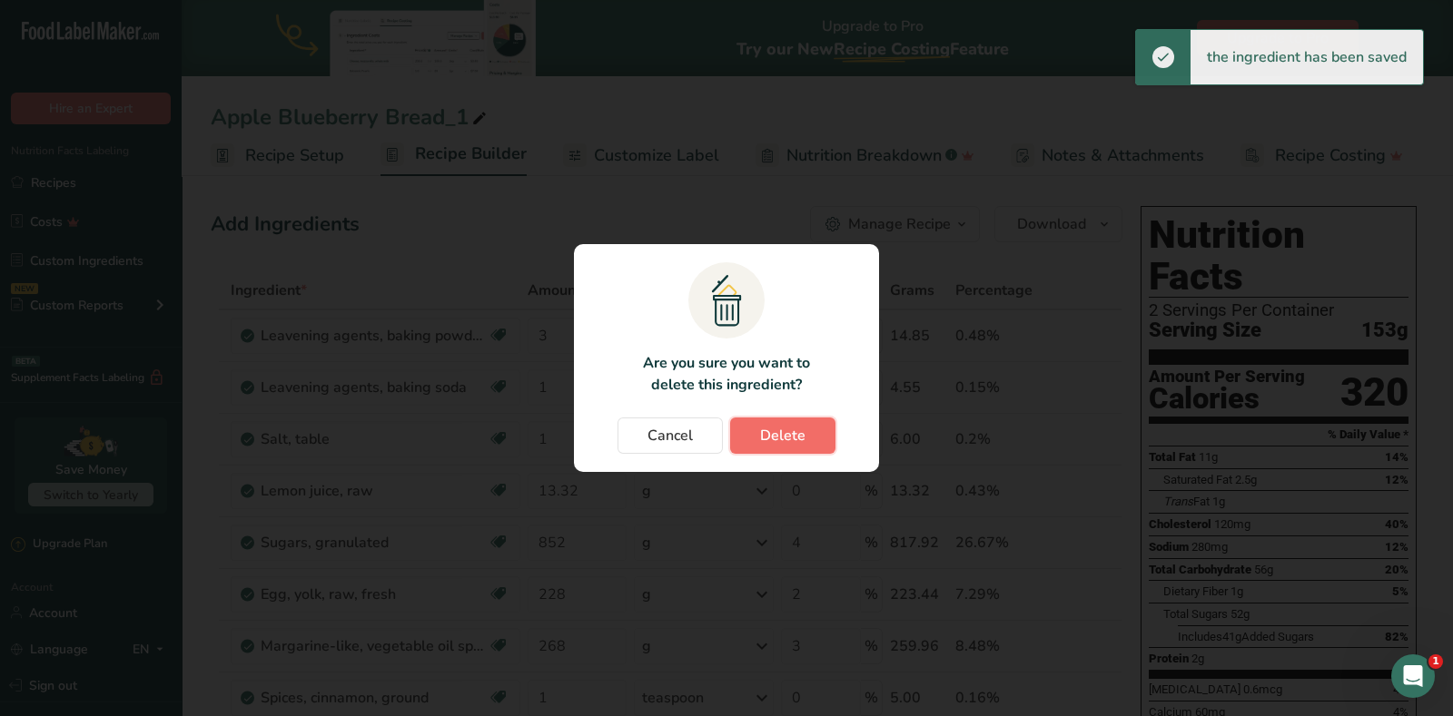
click at [811, 431] on button "Delete" at bounding box center [782, 436] width 105 height 36
type input "852"
type input "4"
type input "228"
type input "2"
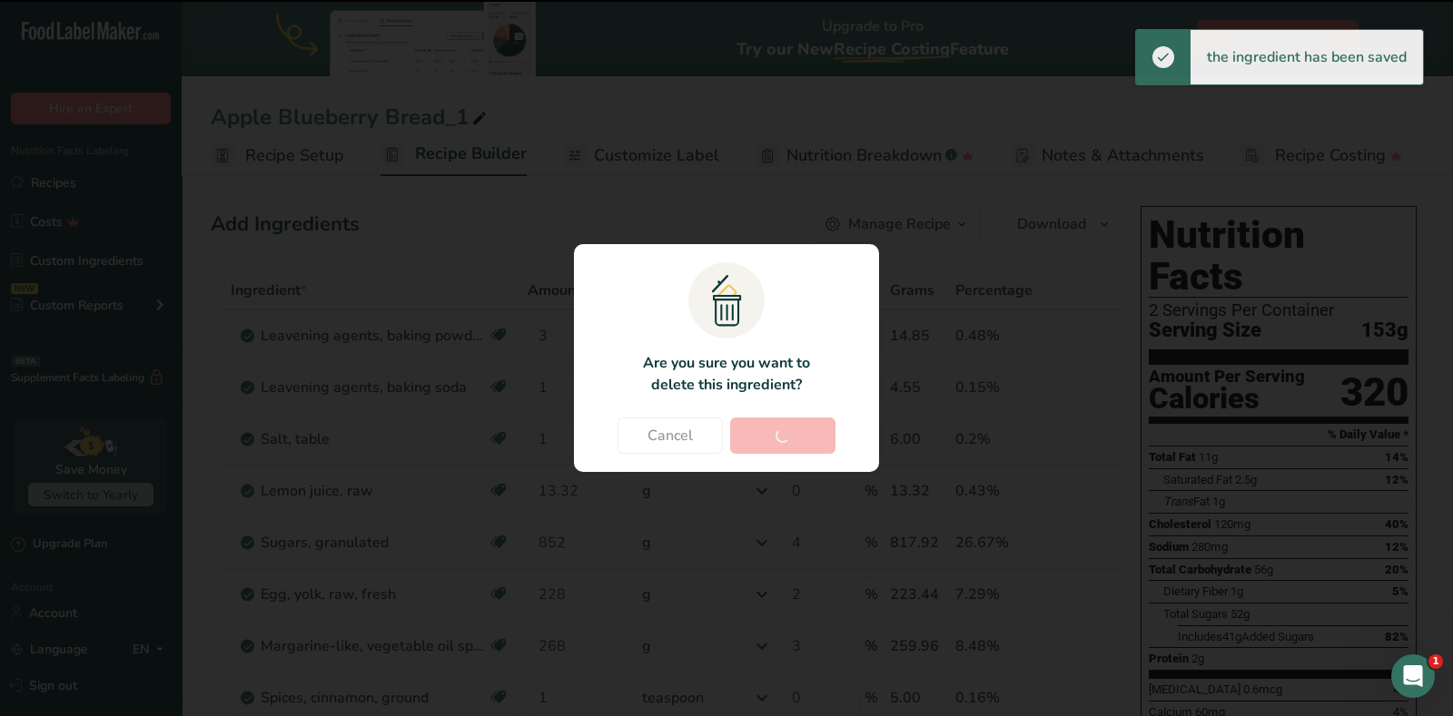
type input "268"
type input "3"
type input "1"
type input "0"
type input "4"
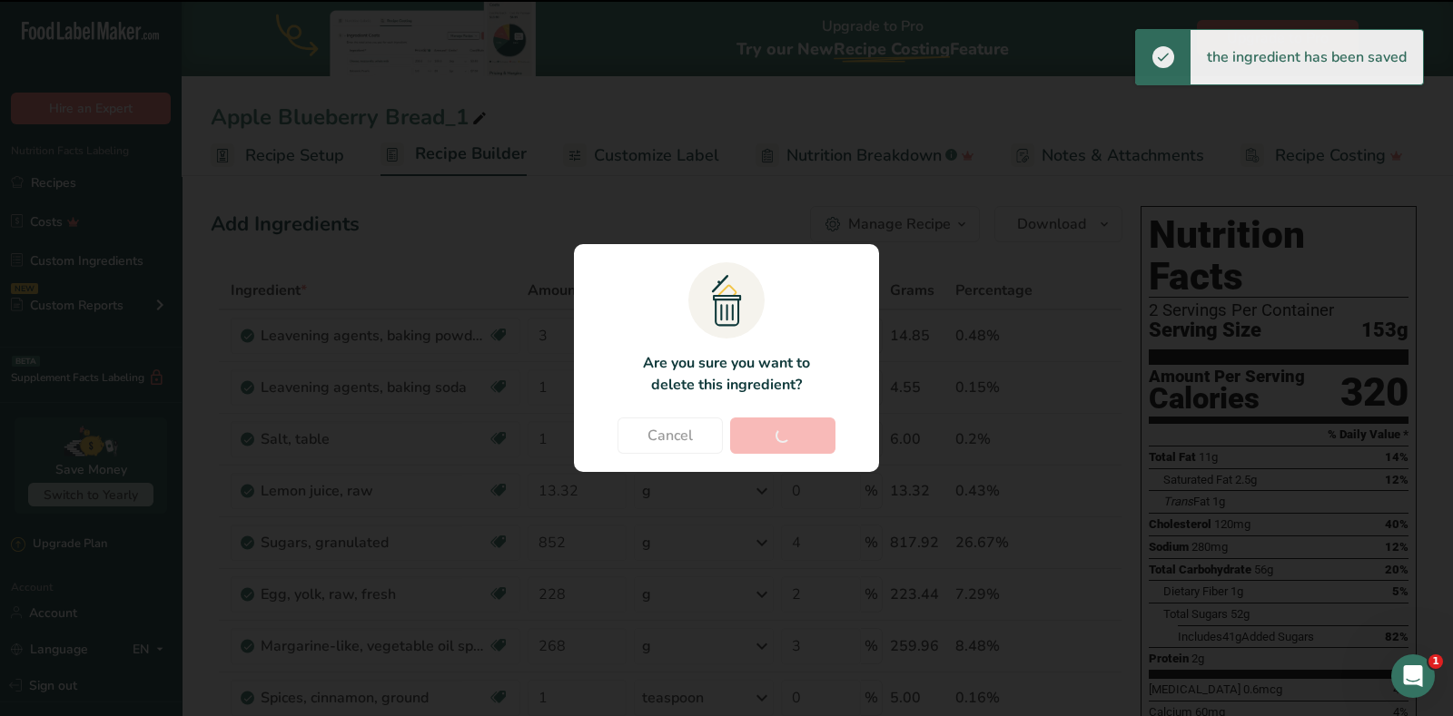
type input "1"
type input "1288"
type input "3"
type input "16"
type input "0"
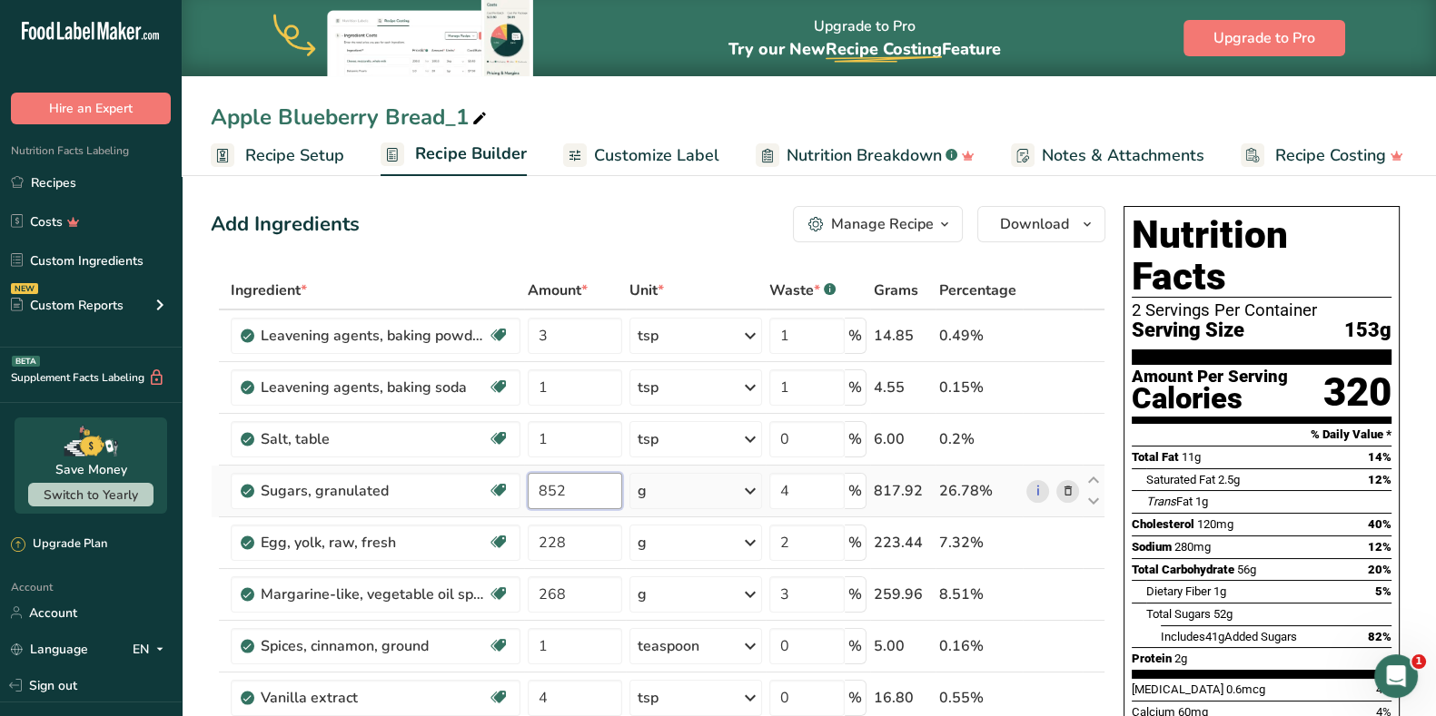
click at [551, 496] on input "852" at bounding box center [575, 491] width 94 height 36
click at [604, 498] on input "852" at bounding box center [575, 491] width 94 height 36
type input "8"
type input "400"
click at [723, 550] on div "Ingredient * Amount * Unit * Waste * .a-a{fill:#347362;}.b-a{fill:#fff;} Grams …" at bounding box center [658, 659] width 894 height 774
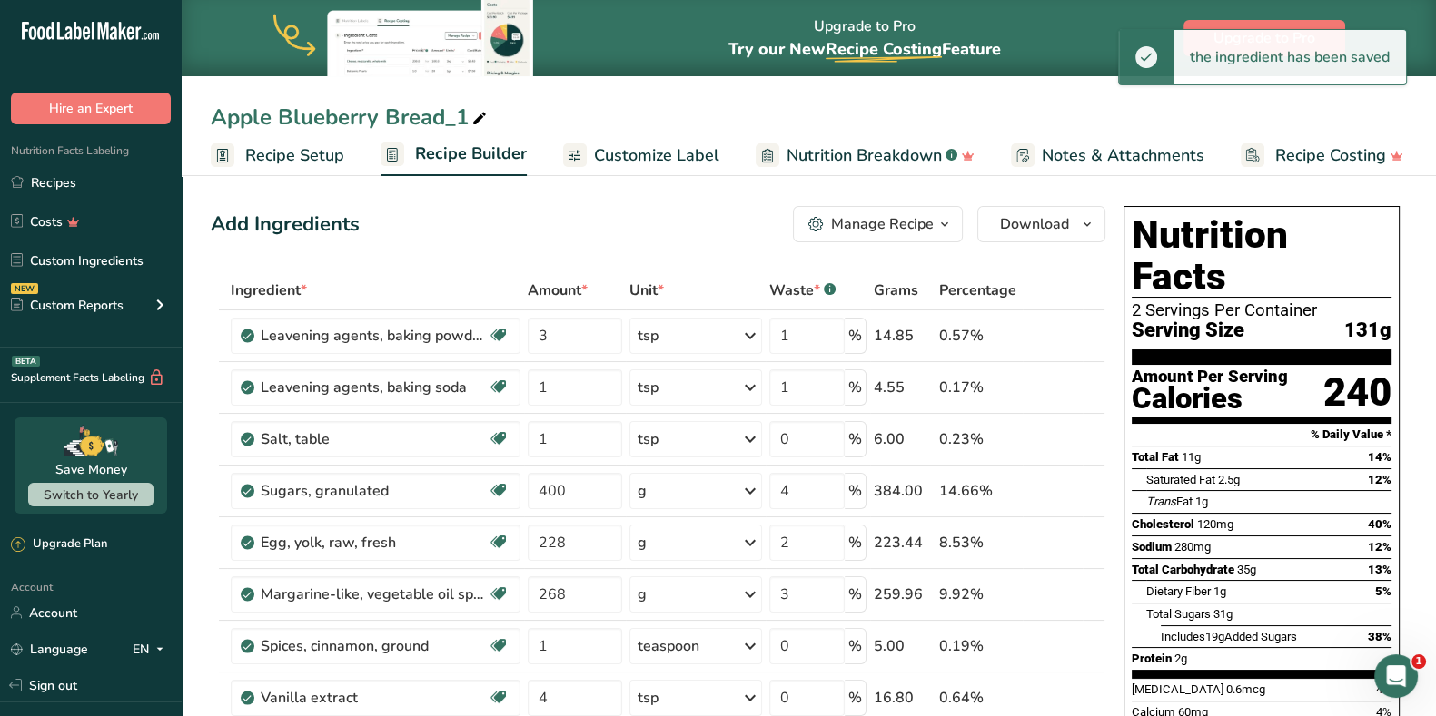
click at [723, 547] on div "g" at bounding box center [695, 543] width 133 height 36
click at [692, 602] on div "1 large" at bounding box center [716, 604] width 153 height 26
click at [607, 547] on input "228" at bounding box center [575, 543] width 94 height 36
type input "2"
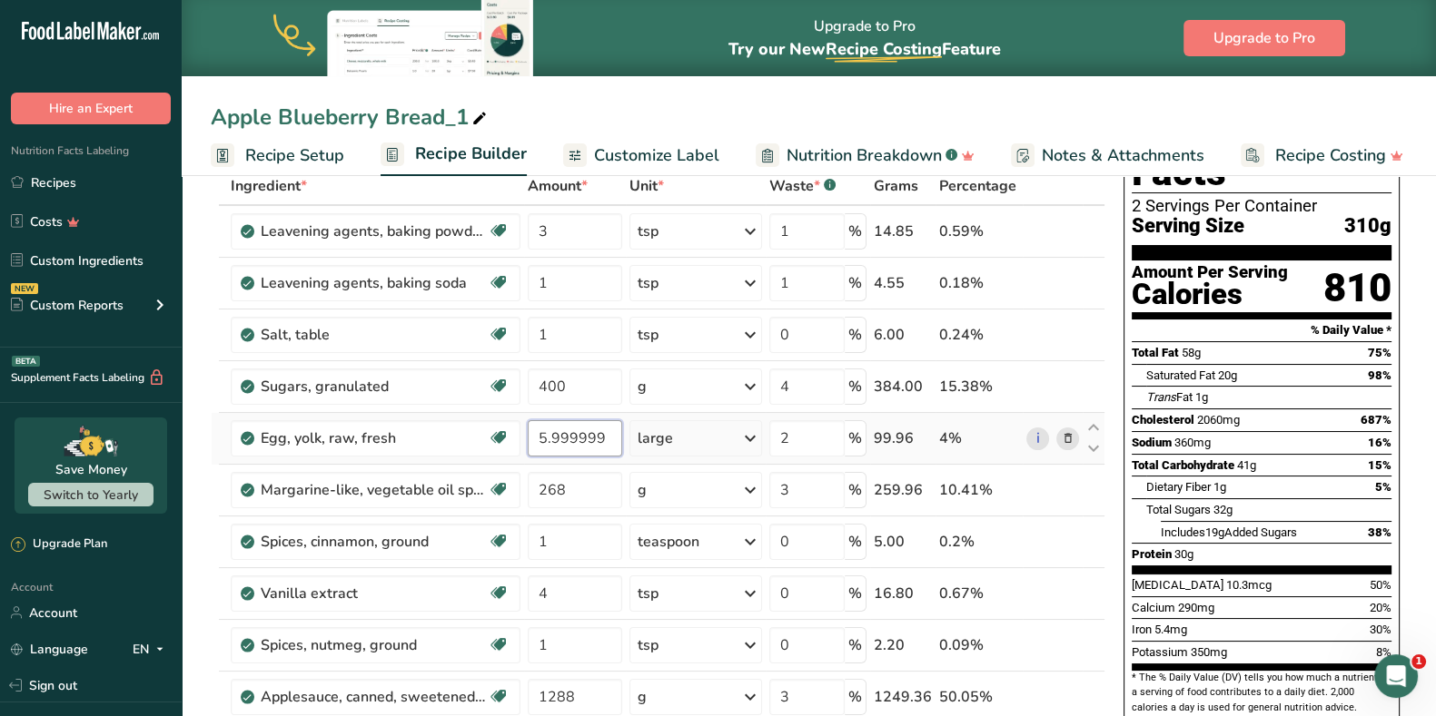
scroll to position [113, 0]
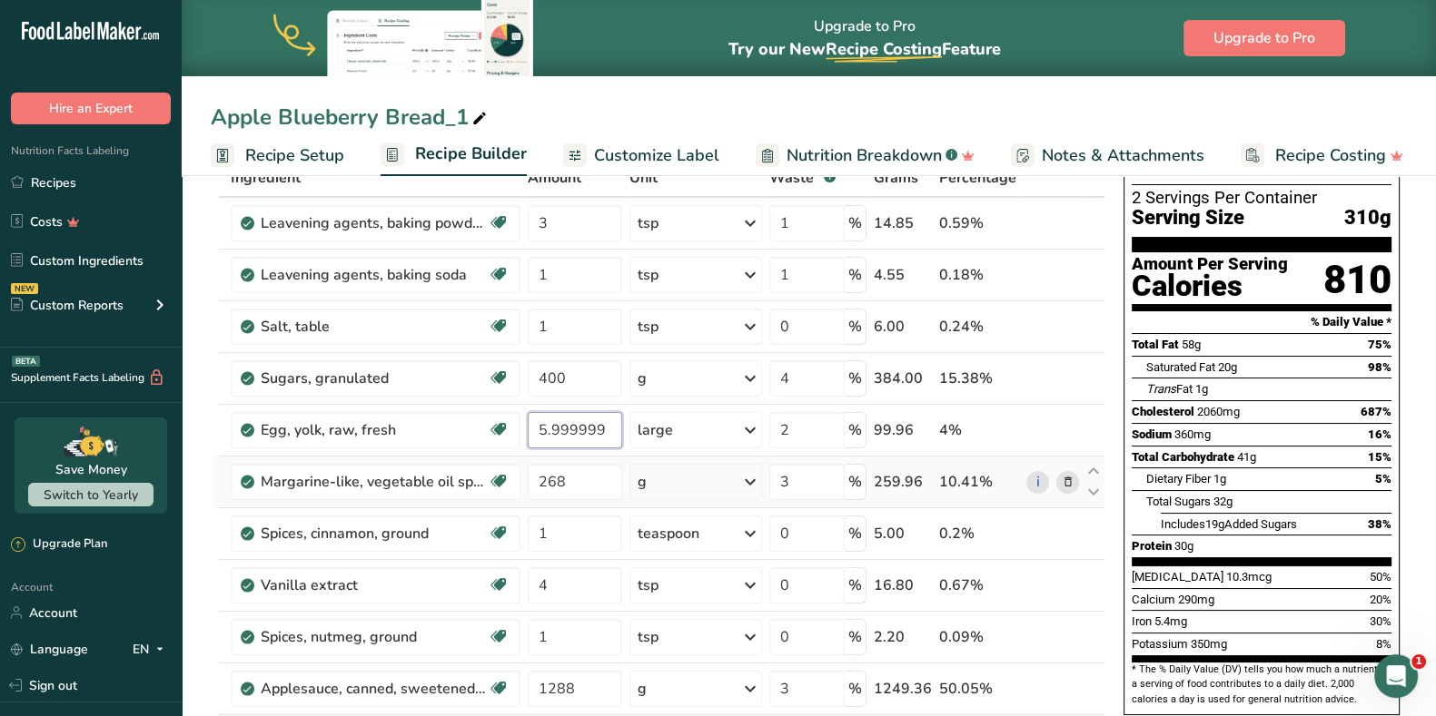
type input "5.999999"
click at [1073, 487] on div "Ingredient * Amount * Unit * Waste * .a-a{fill:#347362;}.b-a{fill:#fff;} Grams …" at bounding box center [658, 546] width 894 height 774
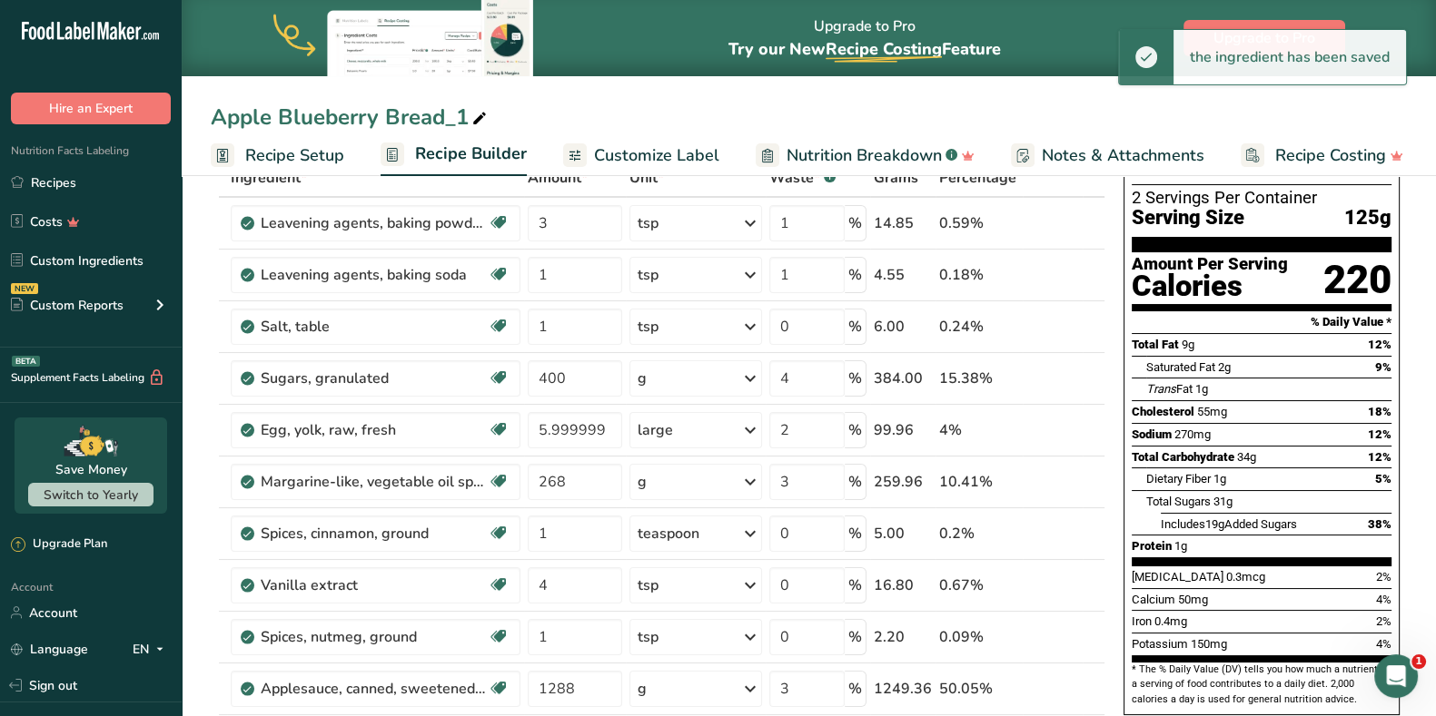
click at [1072, 487] on icon at bounding box center [1067, 482] width 13 height 19
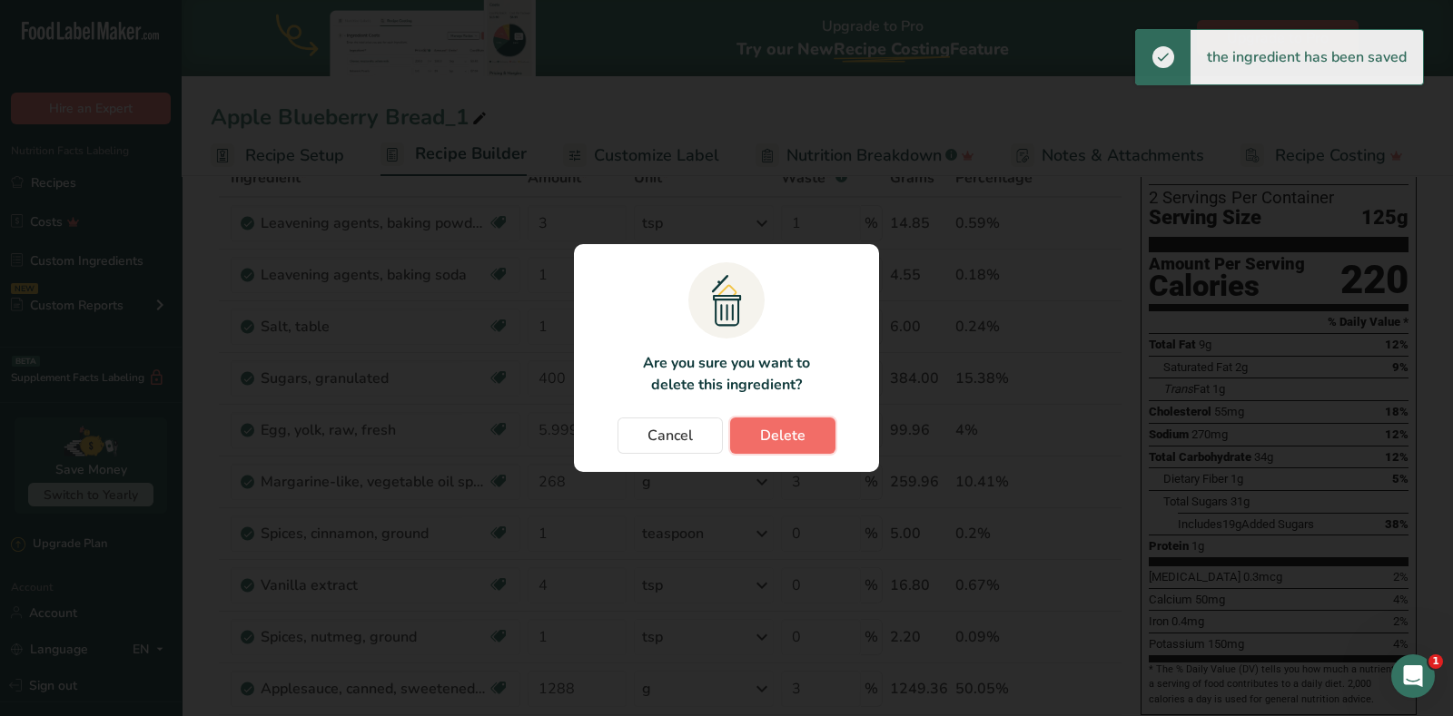
click at [805, 443] on button "Delete" at bounding box center [782, 436] width 105 height 36
type input "1"
type input "0"
type input "4"
type input "1"
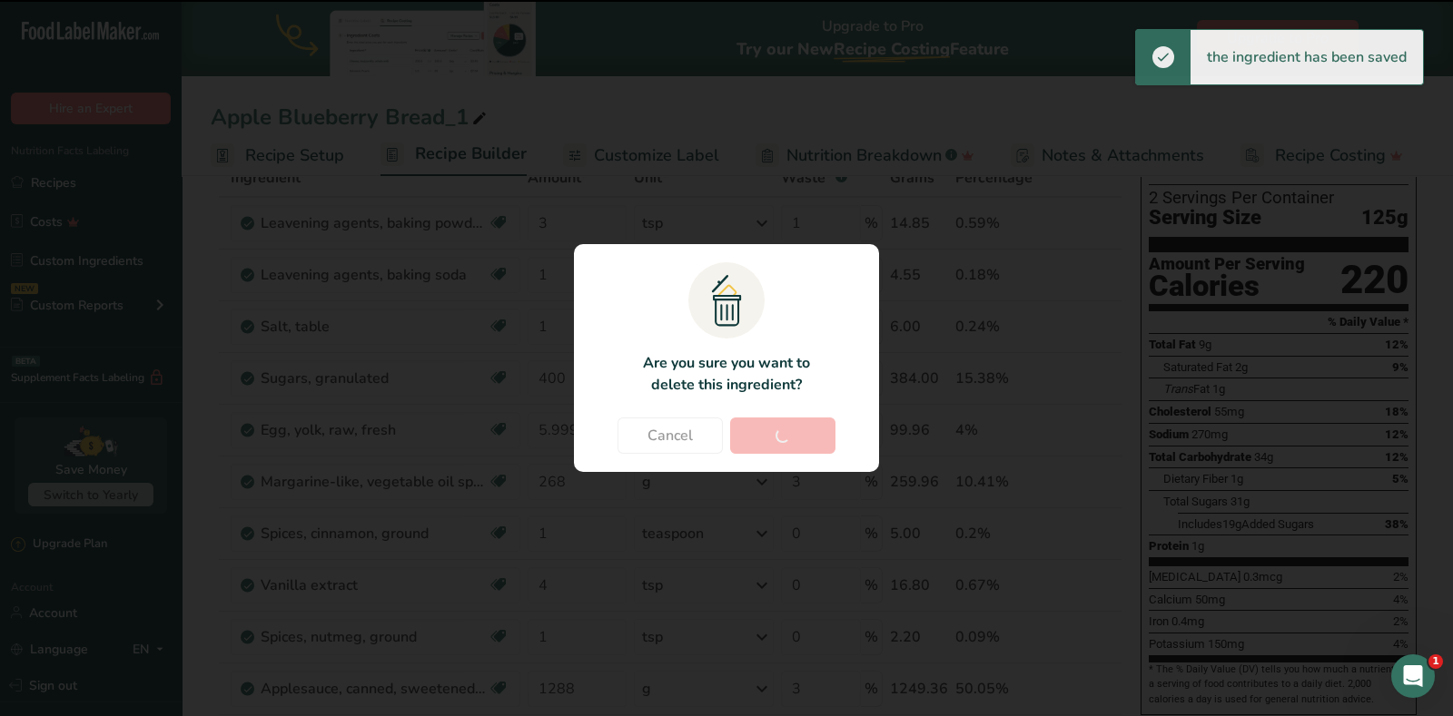
type input "1288"
type input "3"
type input "16"
type input "0"
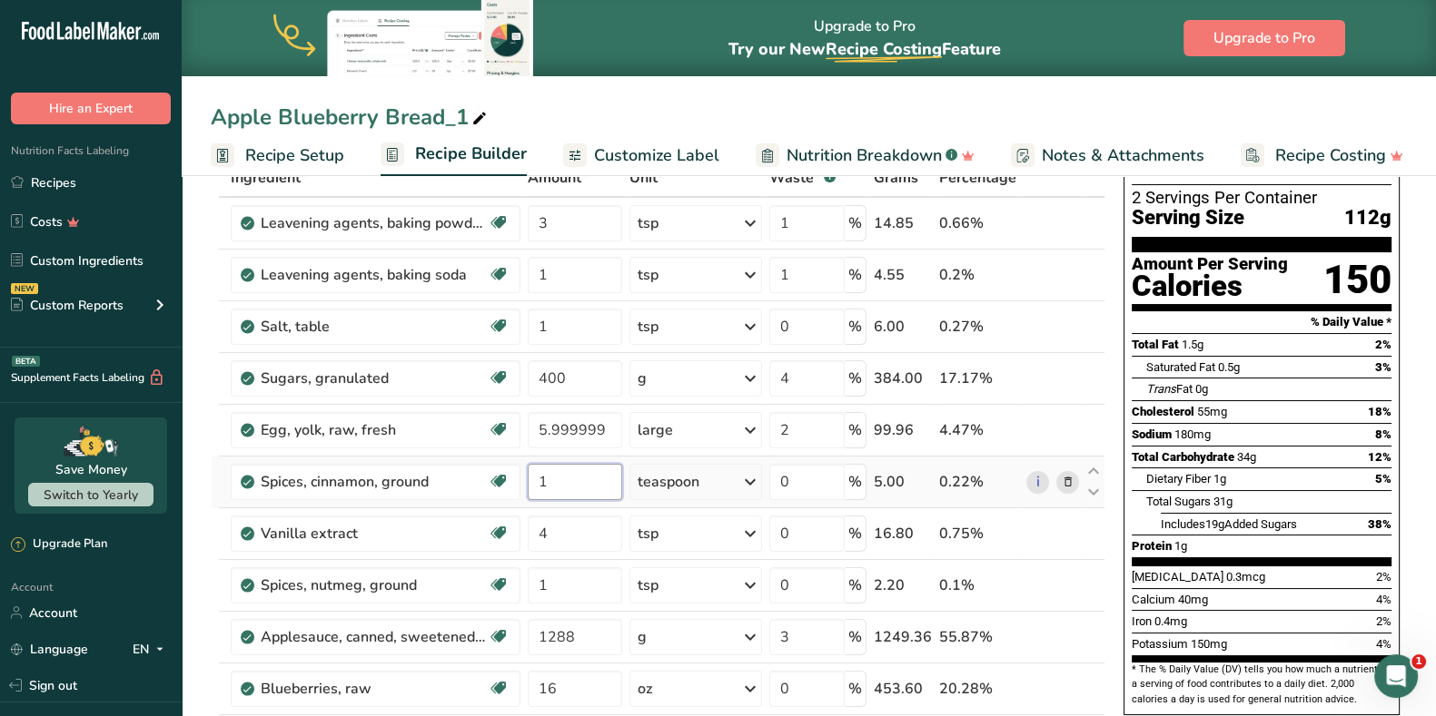
click at [578, 482] on input "1" at bounding box center [575, 482] width 94 height 36
type input "4"
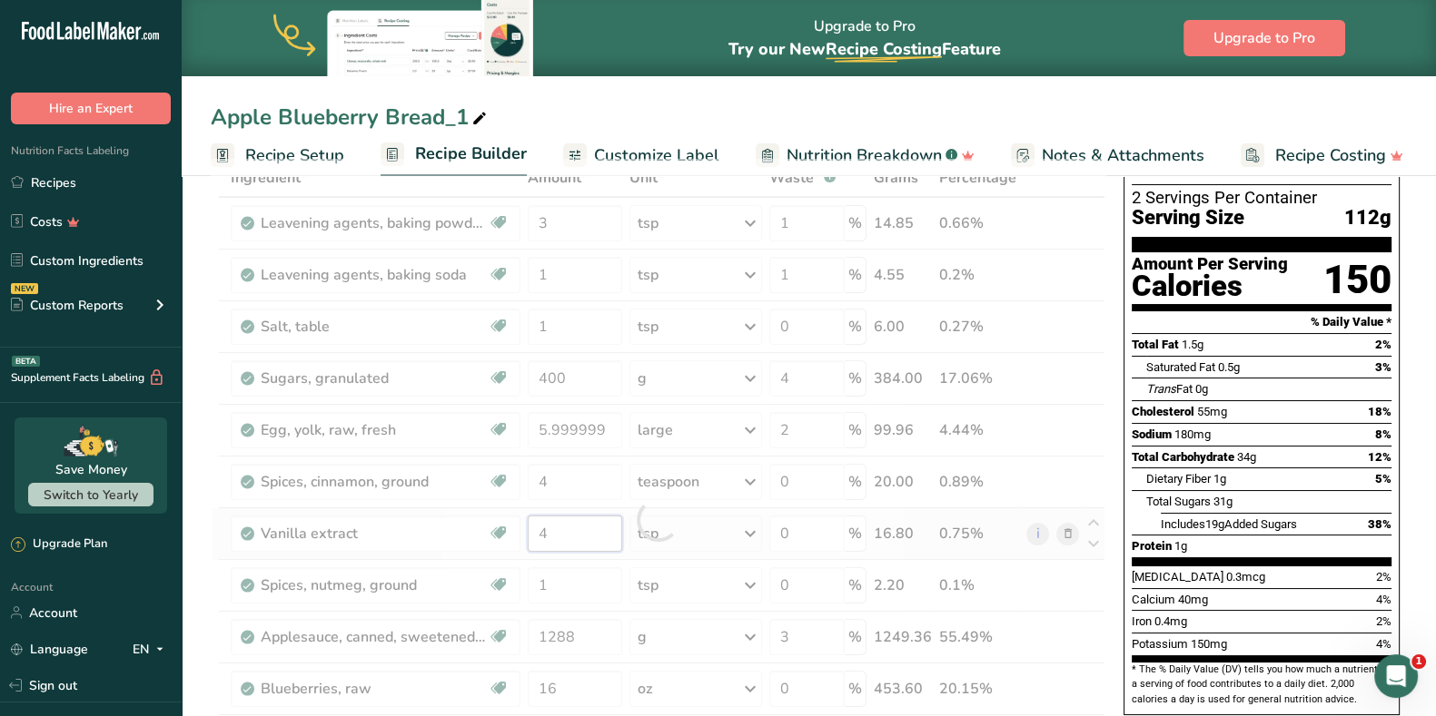
click at [582, 532] on div "Ingredient * Amount * Unit * Waste * .a-a{fill:#347362;}.b-a{fill:#fff;} Grams …" at bounding box center [658, 520] width 894 height 722
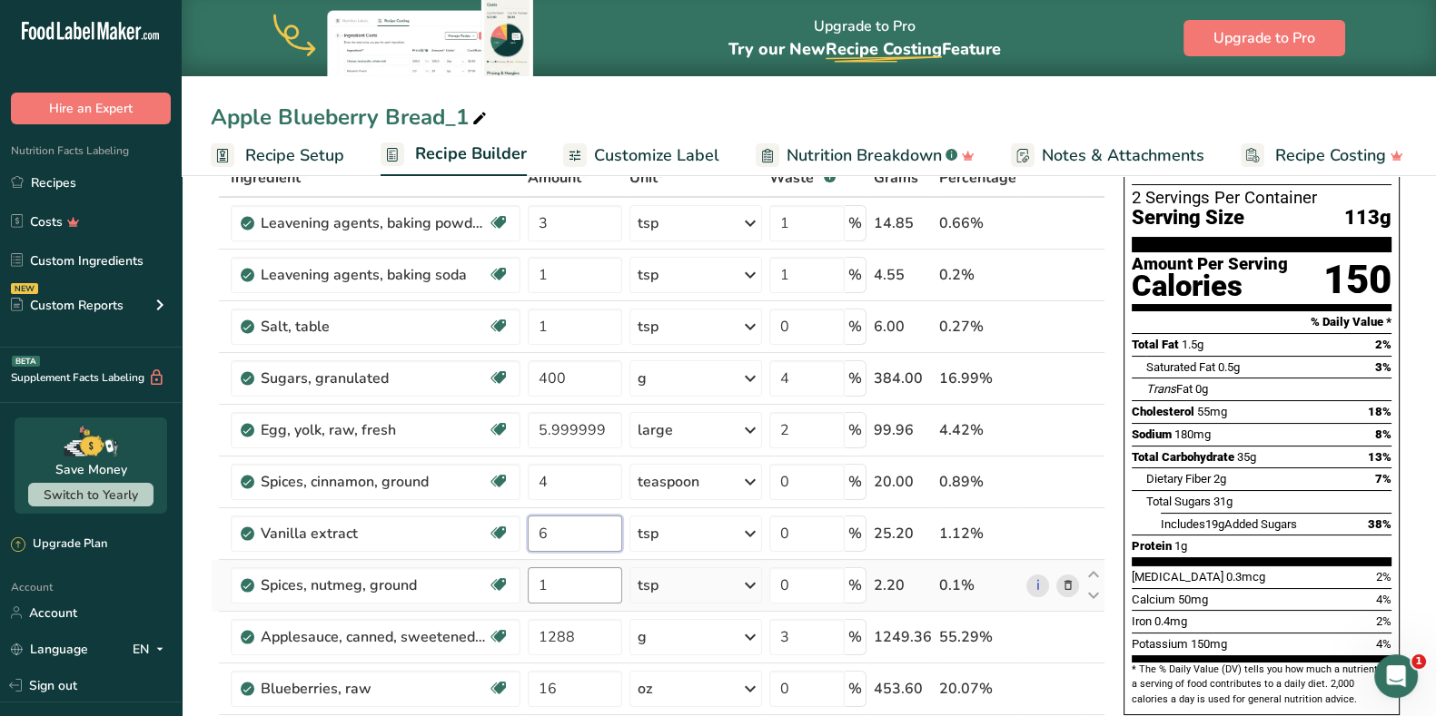
type input "6"
click at [583, 582] on div "Ingredient * Amount * Unit * Waste * .a-a{fill:#347362;}.b-a{fill:#fff;} Grams …" at bounding box center [658, 520] width 894 height 722
type input "1.5"
click at [585, 634] on div "Ingredient * Amount * Unit * Waste * .a-a{fill:#347362;}.b-a{fill:#fff;} Grams …" at bounding box center [658, 520] width 894 height 722
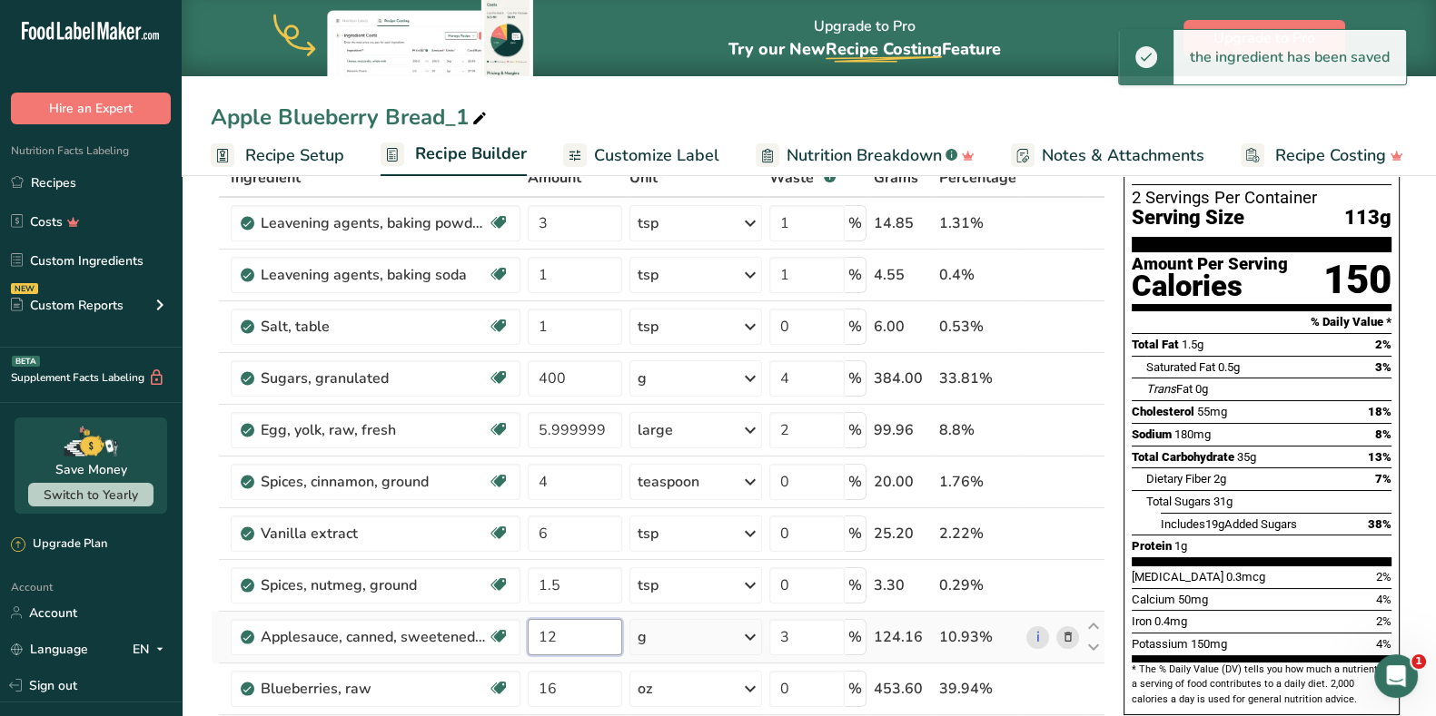
type input "1"
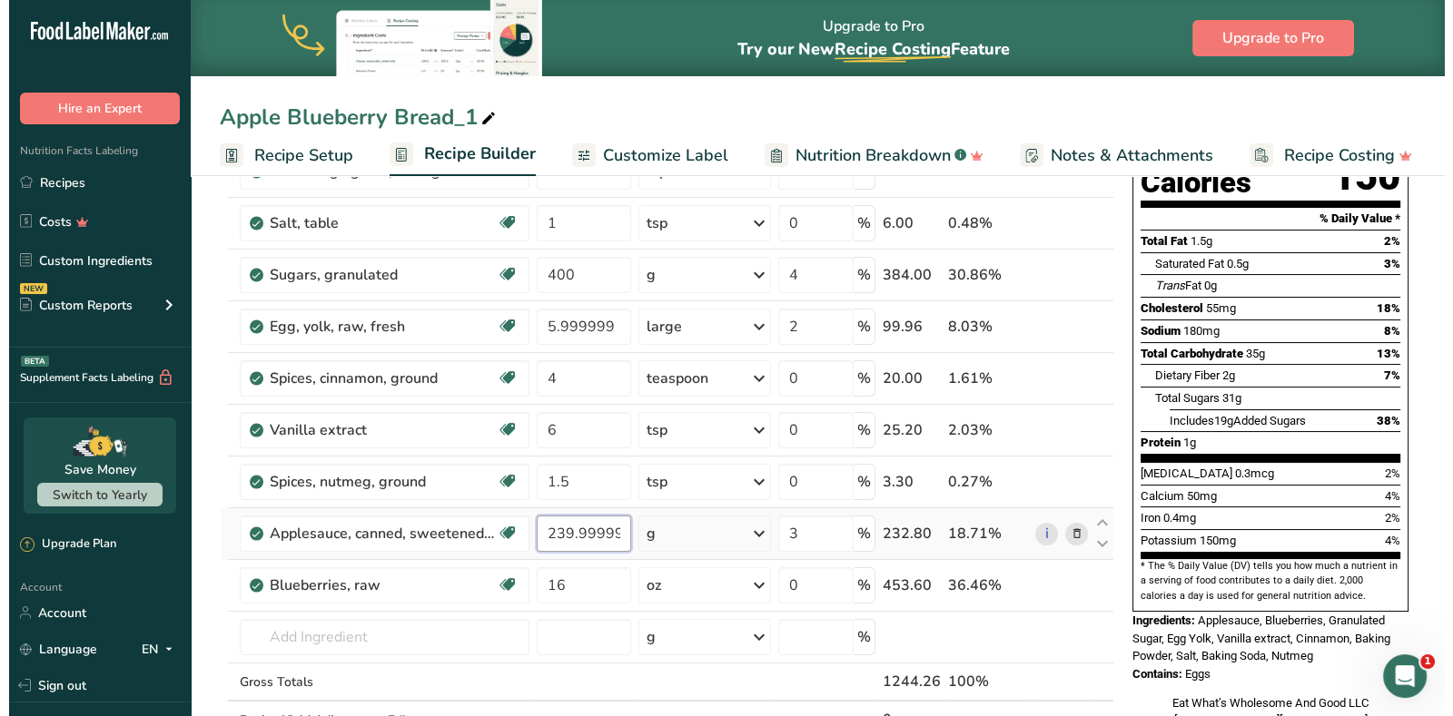
scroll to position [226, 0]
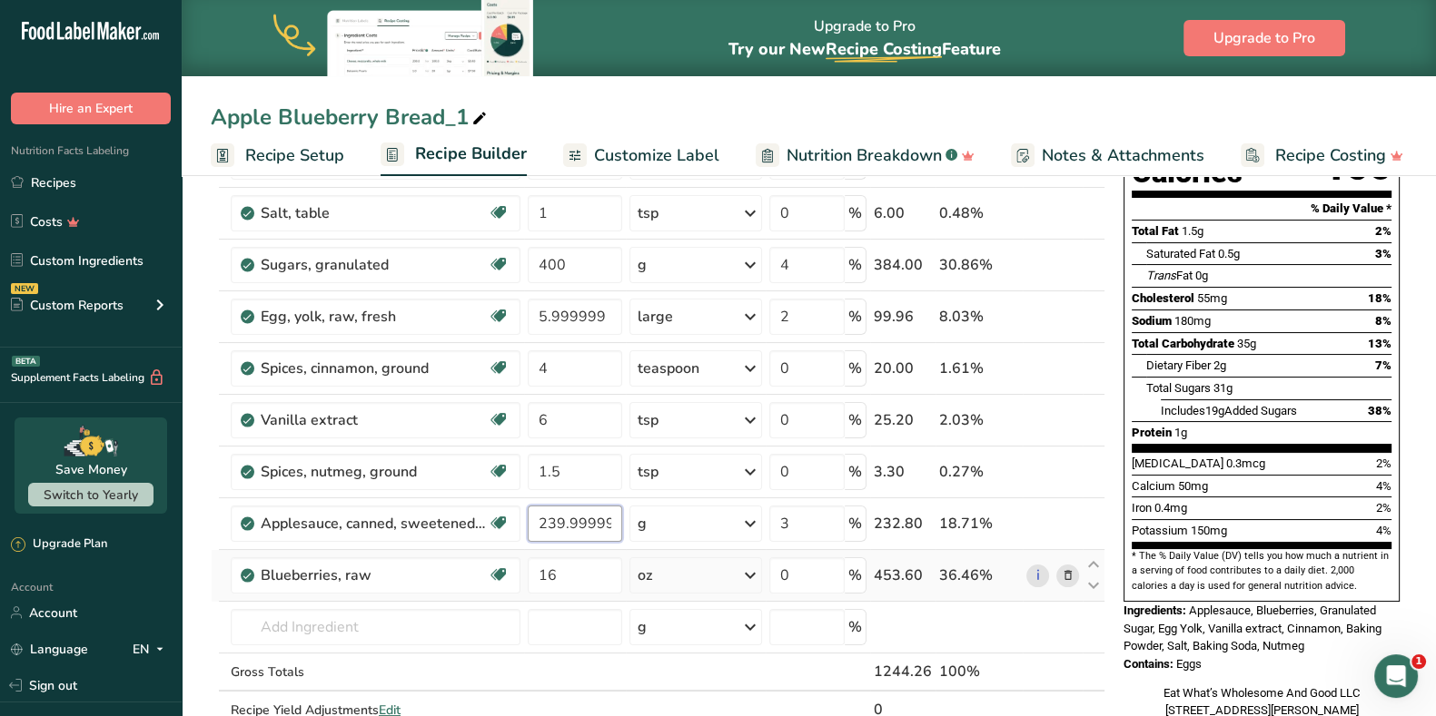
type input "239.999999"
click at [1072, 576] on div "Ingredient * Amount * Unit * Waste * .a-a{fill:#347362;}.b-a{fill:#fff;} Grams …" at bounding box center [658, 406] width 894 height 722
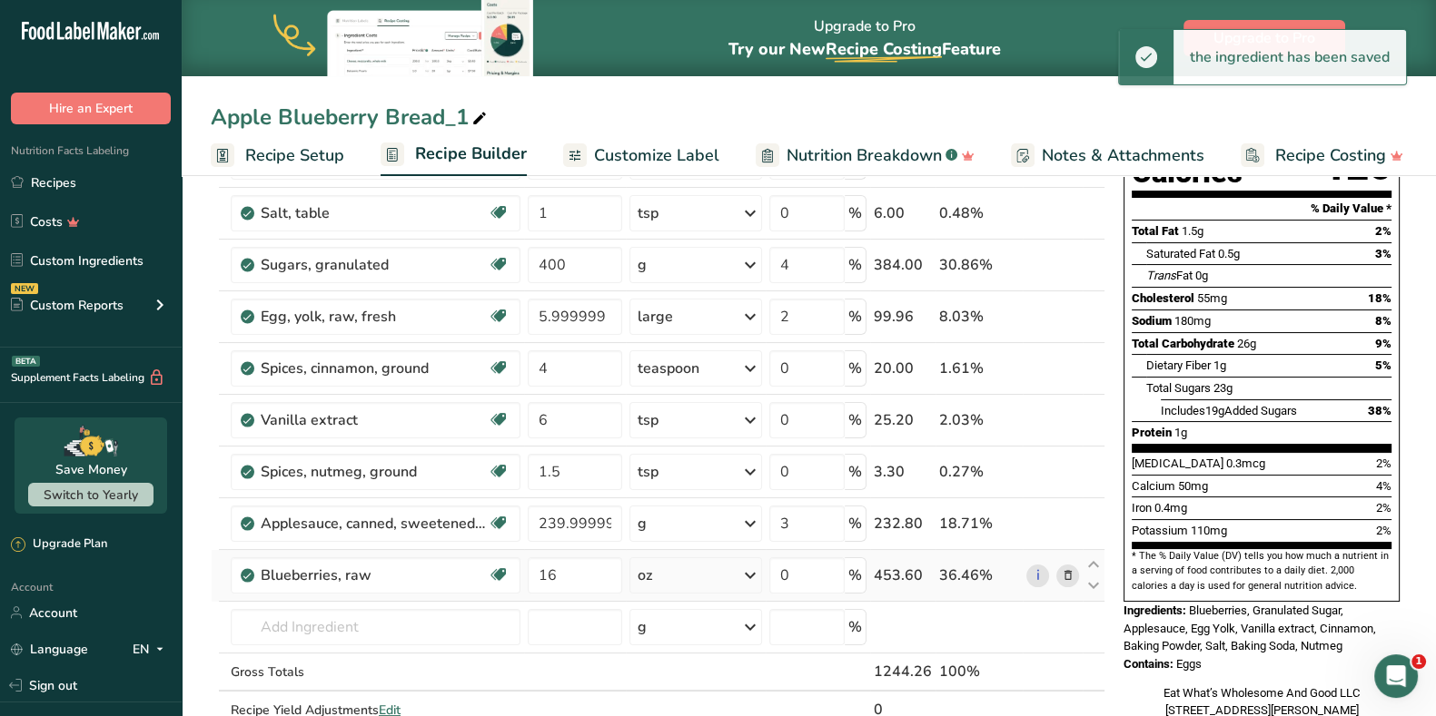
click at [1072, 575] on icon at bounding box center [1067, 576] width 13 height 19
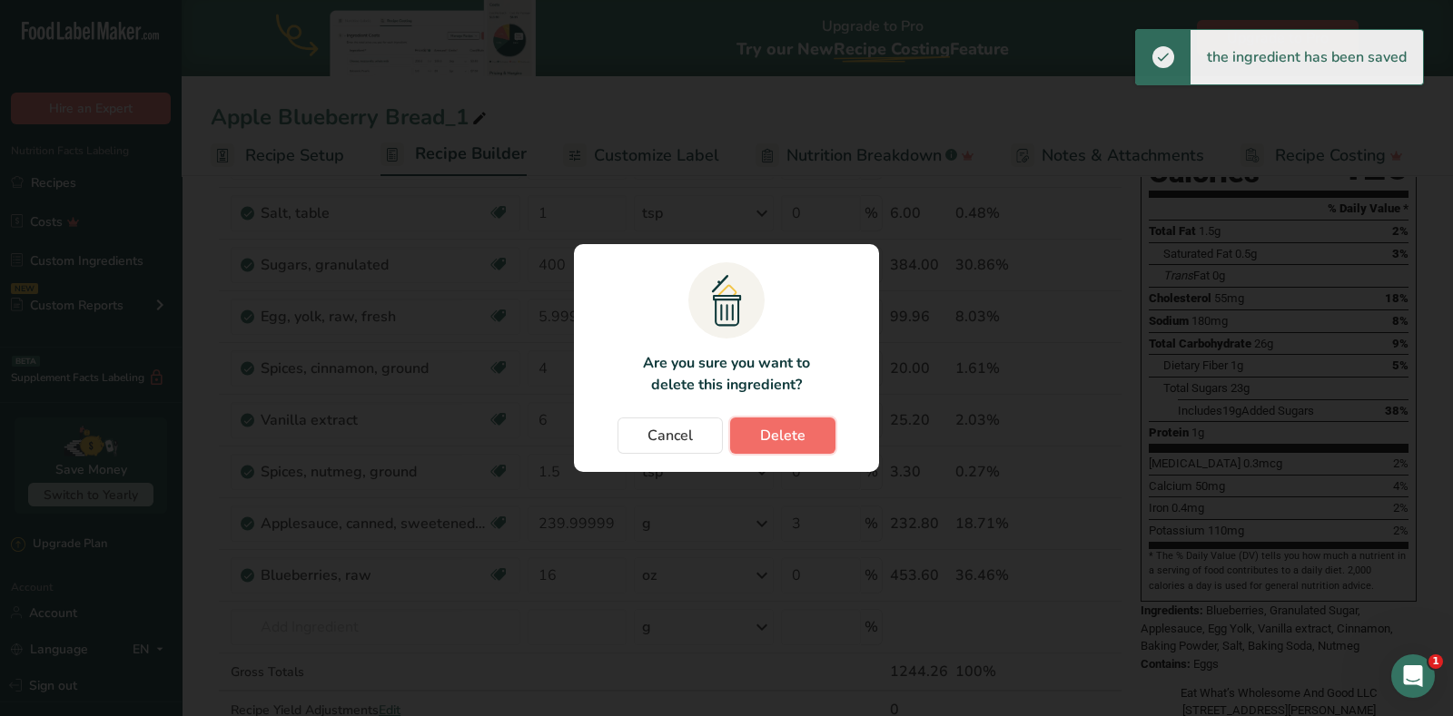
click at [795, 420] on button "Delete" at bounding box center [782, 436] width 105 height 36
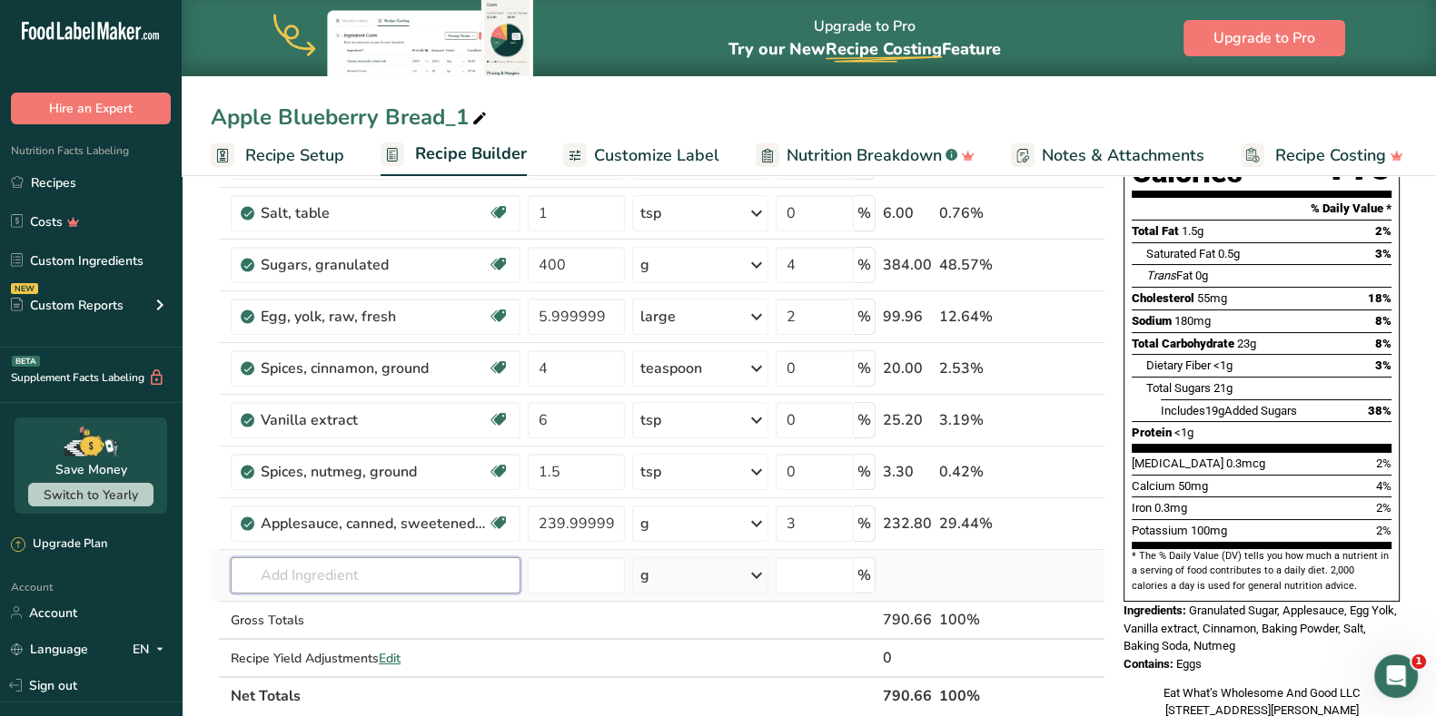
click at [381, 573] on input "text" at bounding box center [376, 576] width 290 height 36
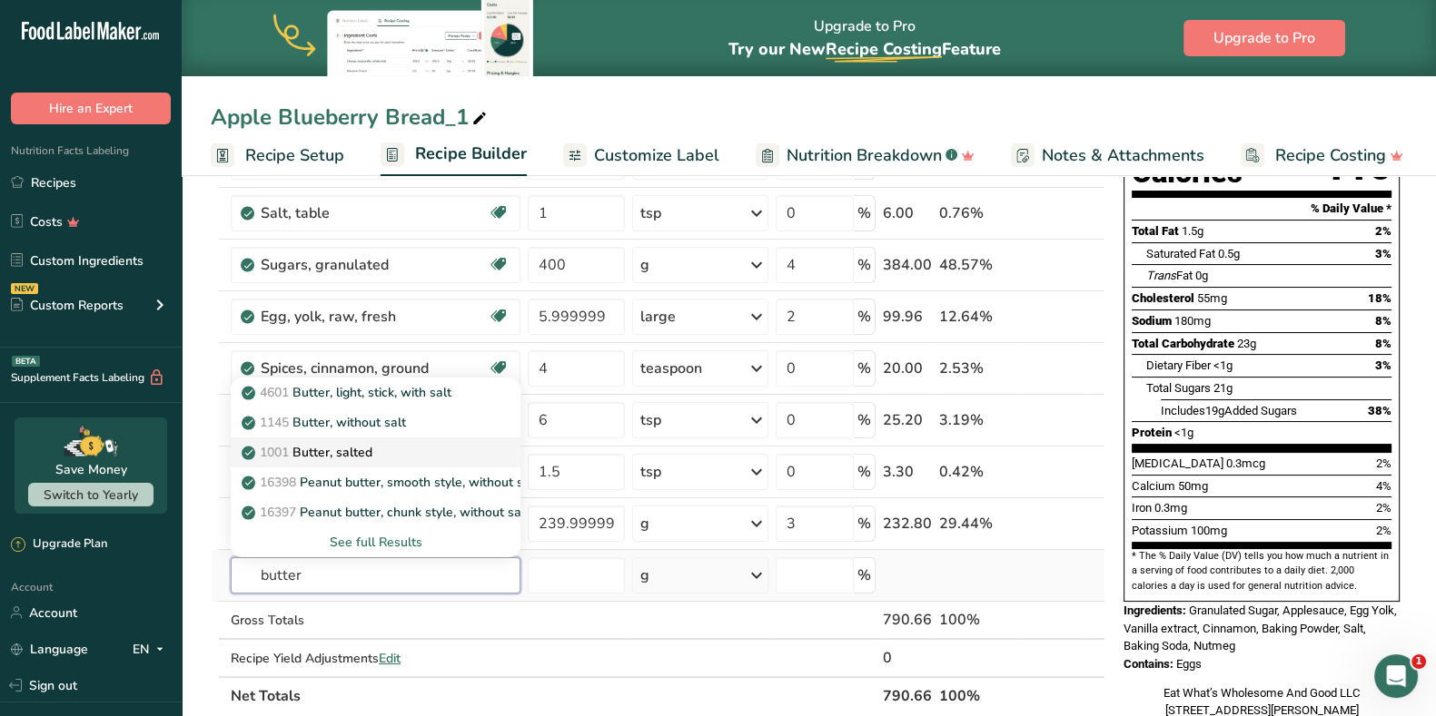
type input "butter"
click at [414, 443] on div "1001 Butter, salted" at bounding box center [361, 452] width 232 height 19
type input "Butter, salted"
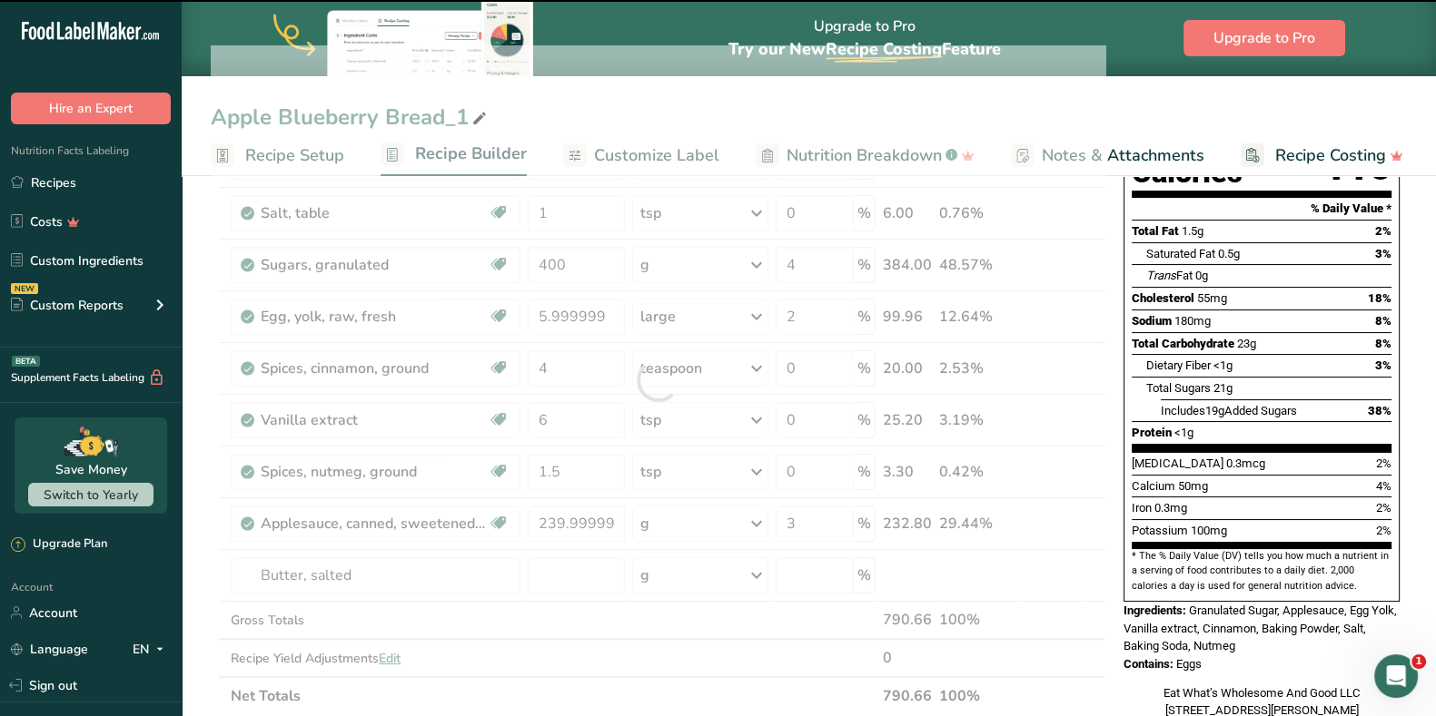
type input "0"
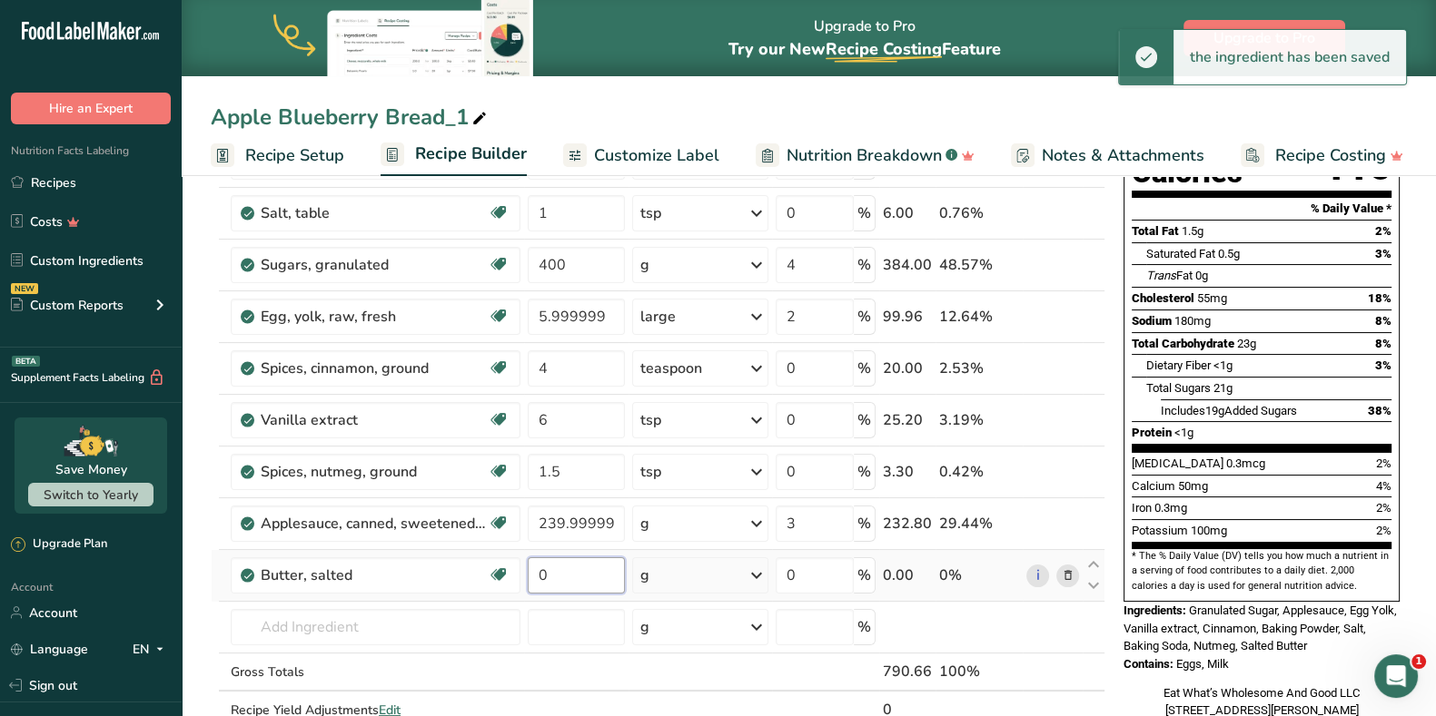
click at [604, 584] on input "0" at bounding box center [576, 576] width 97 height 36
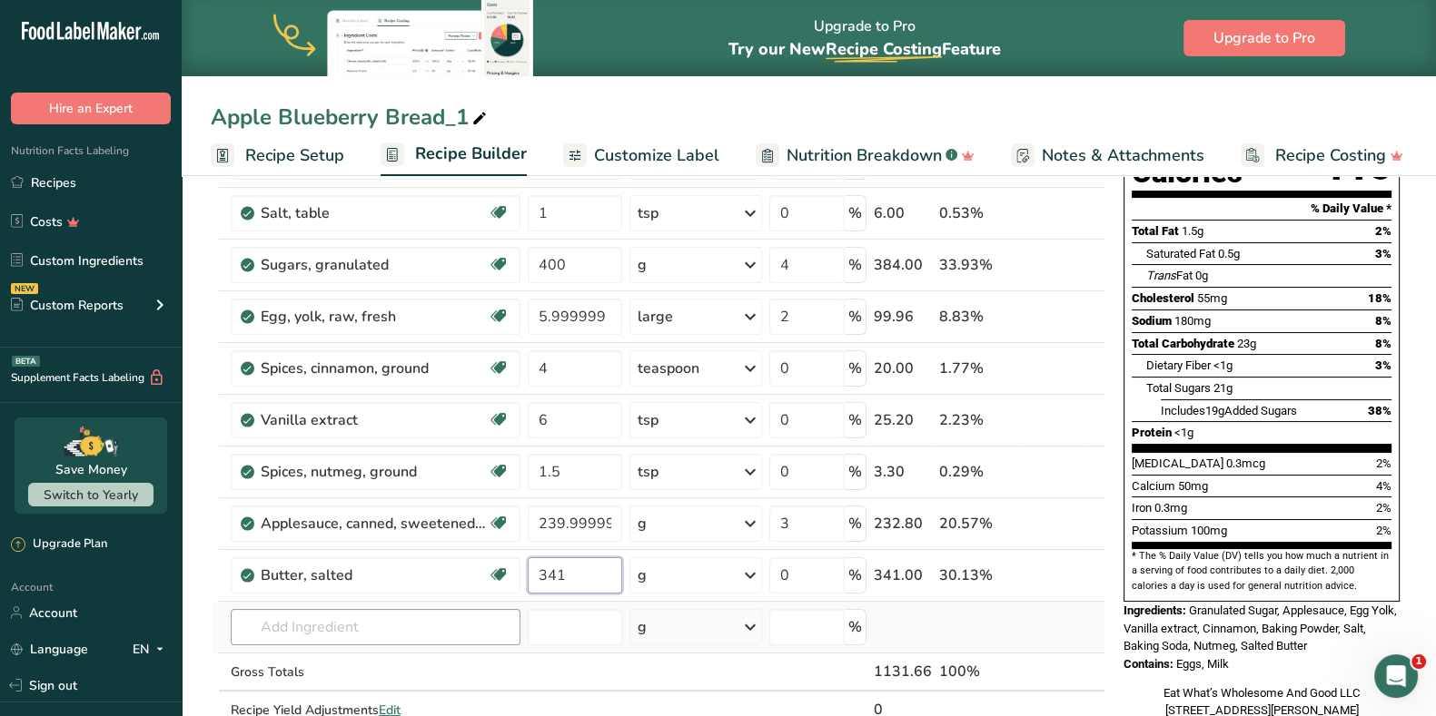
type input "341"
click at [350, 631] on div "Ingredient * Amount * Unit * Waste * .a-a{fill:#347362;}.b-a{fill:#fff;} Grams …" at bounding box center [658, 406] width 894 height 722
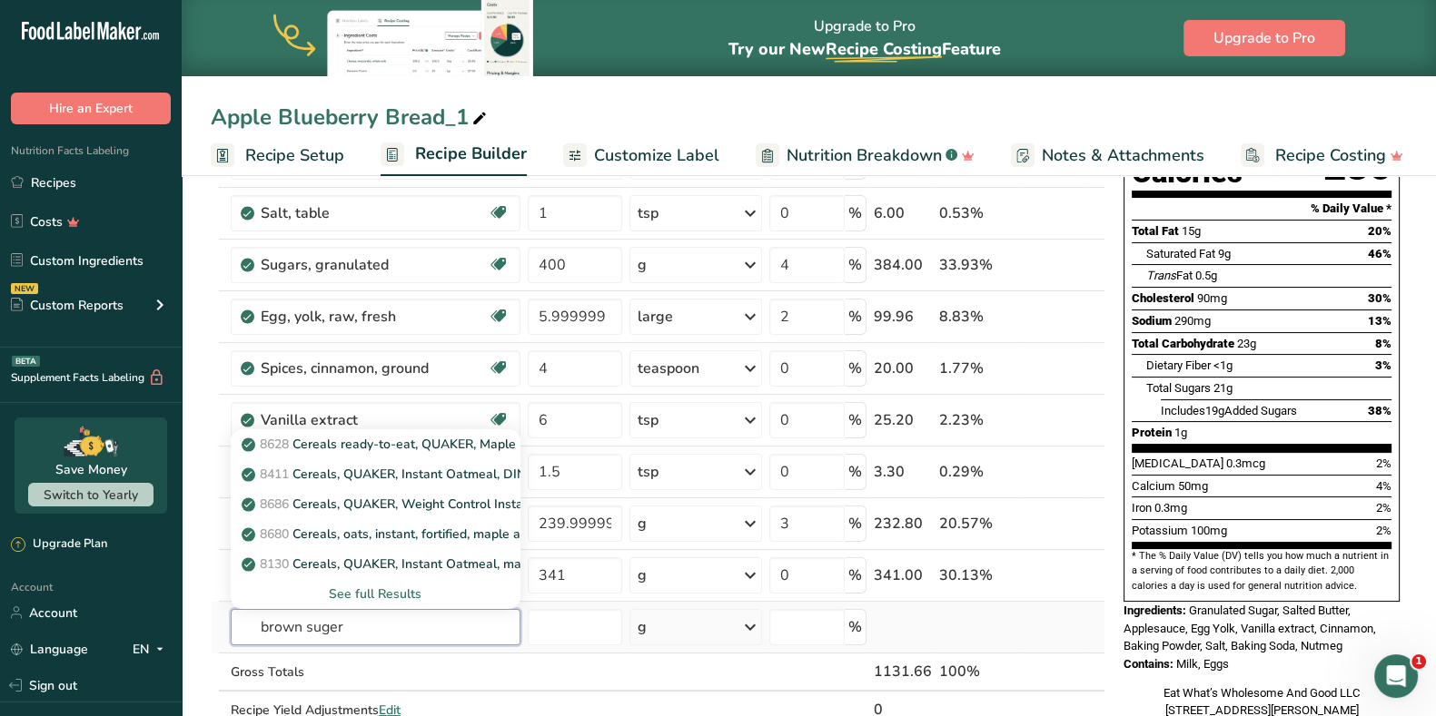
drag, startPoint x: 302, startPoint y: 628, endPoint x: 232, endPoint y: 619, distance: 71.4
click at [232, 619] on input "brown suger" at bounding box center [376, 627] width 290 height 36
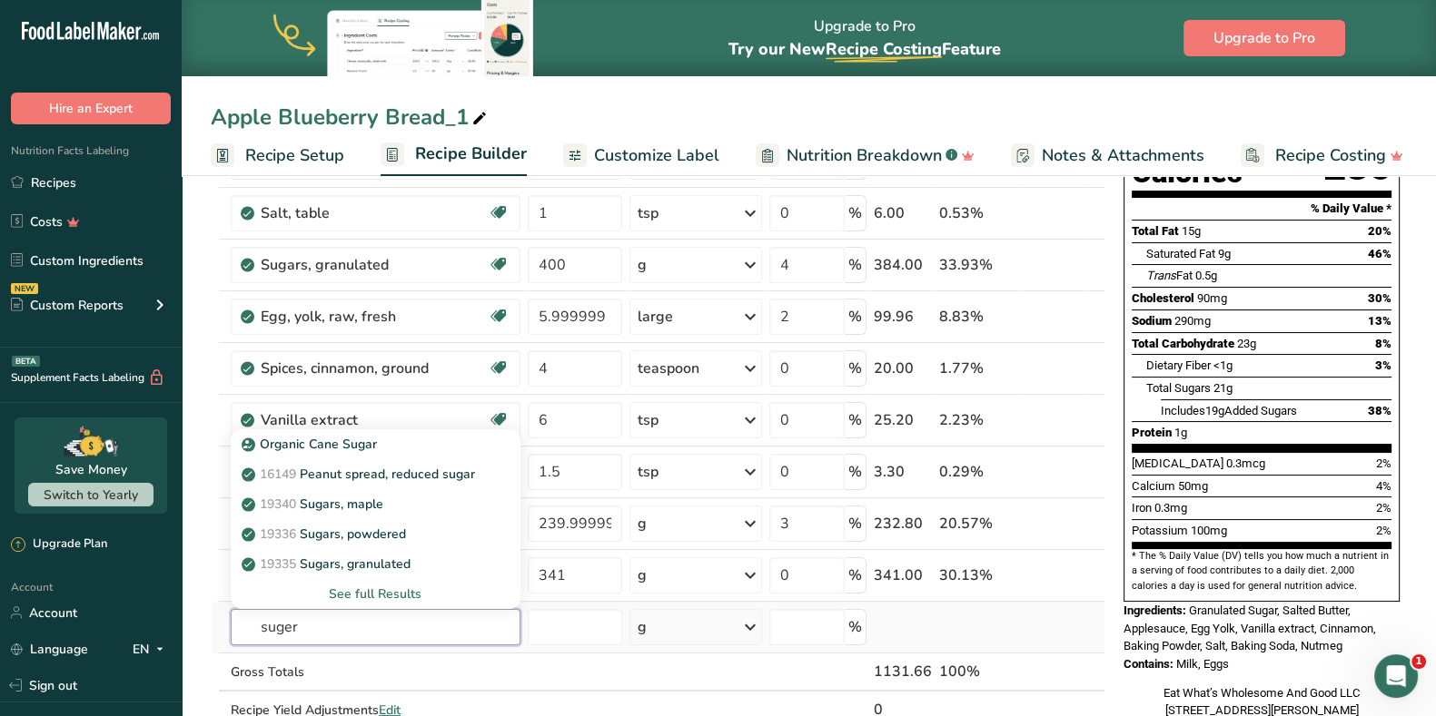
click at [350, 617] on input "suger" at bounding box center [376, 627] width 290 height 36
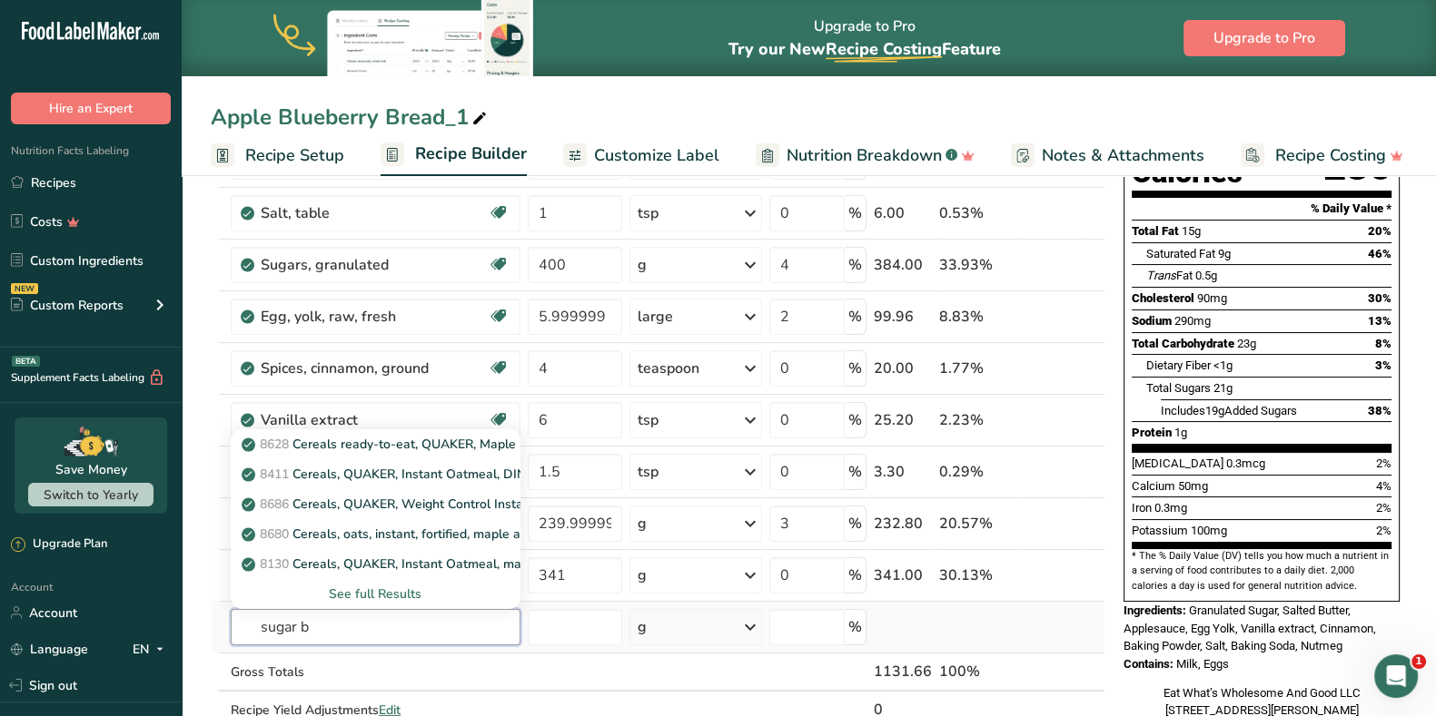
type input "sugar b"
click at [400, 594] on div "See full Results" at bounding box center [375, 594] width 261 height 19
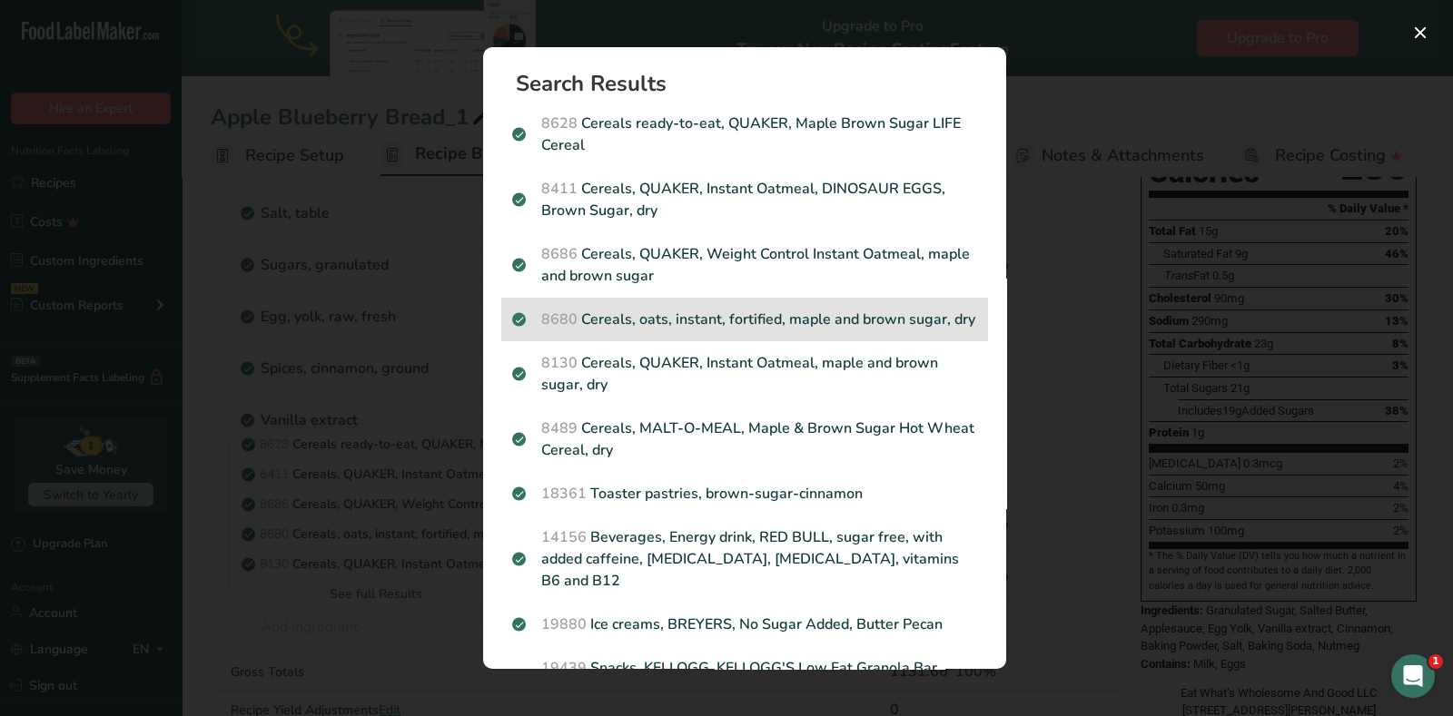
scroll to position [113, 0]
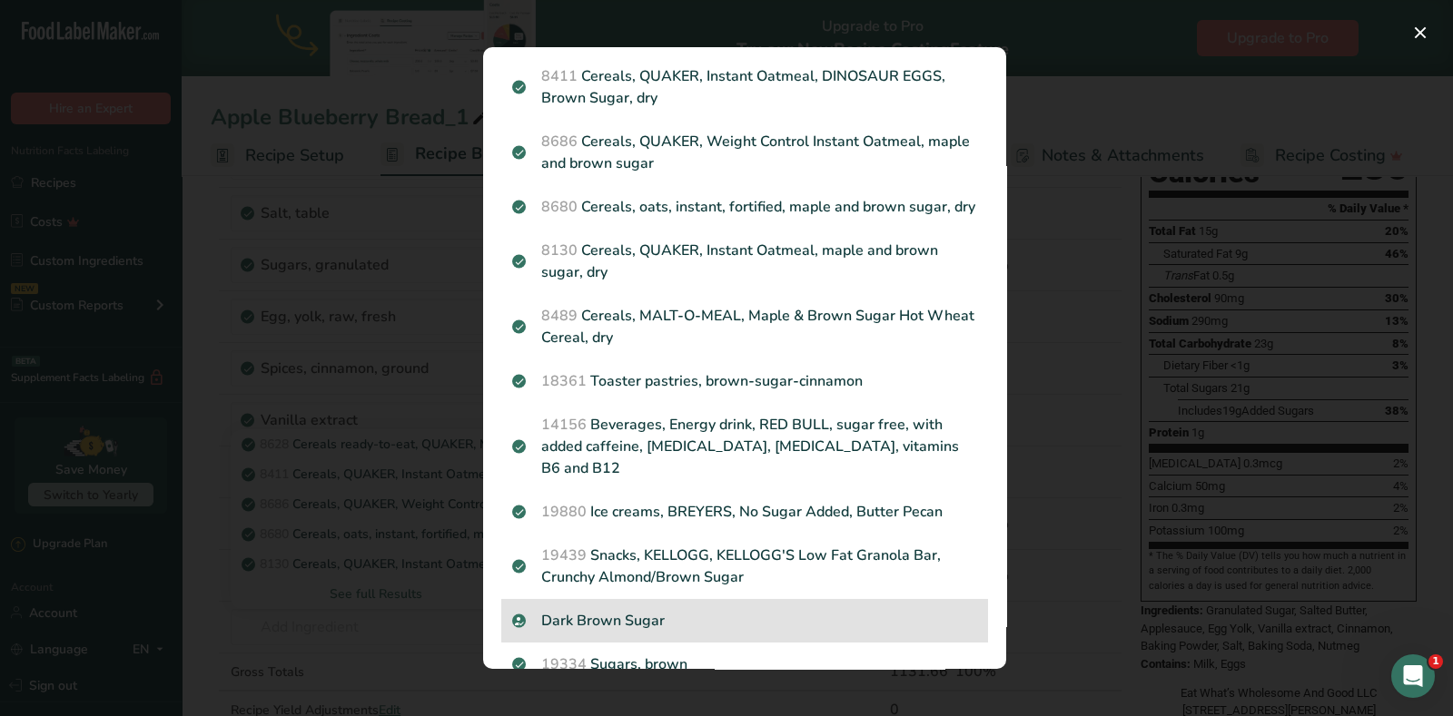
click at [661, 616] on p "Dark Brown Sugar" at bounding box center [744, 621] width 465 height 22
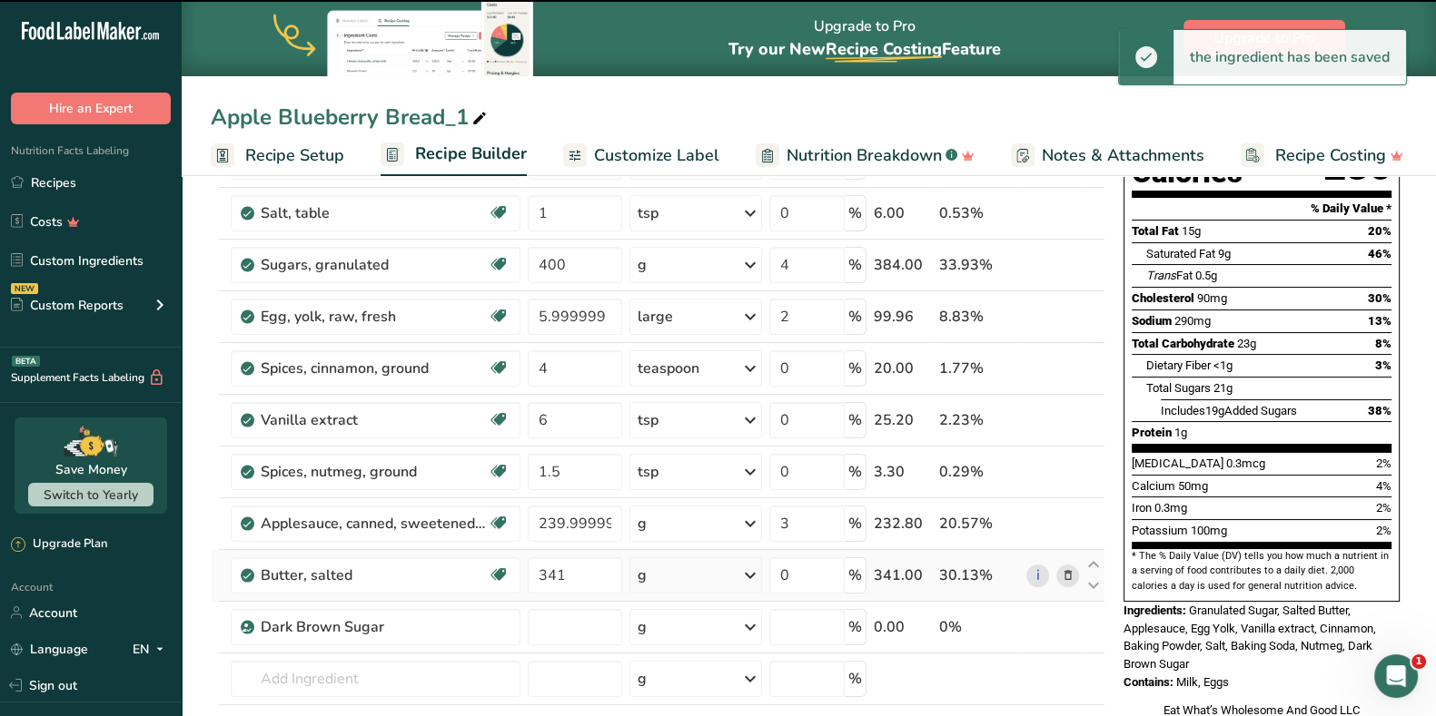
type input "0"
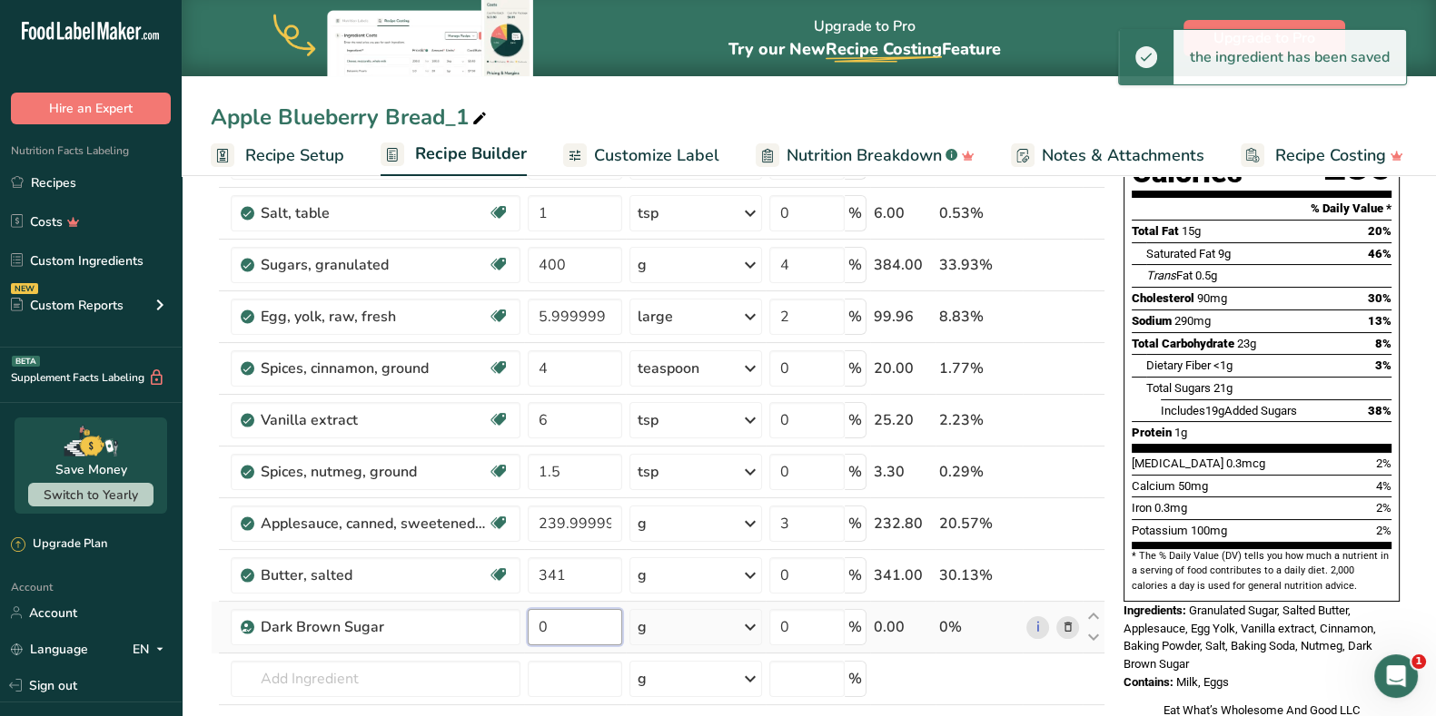
click at [572, 628] on input "0" at bounding box center [575, 627] width 94 height 36
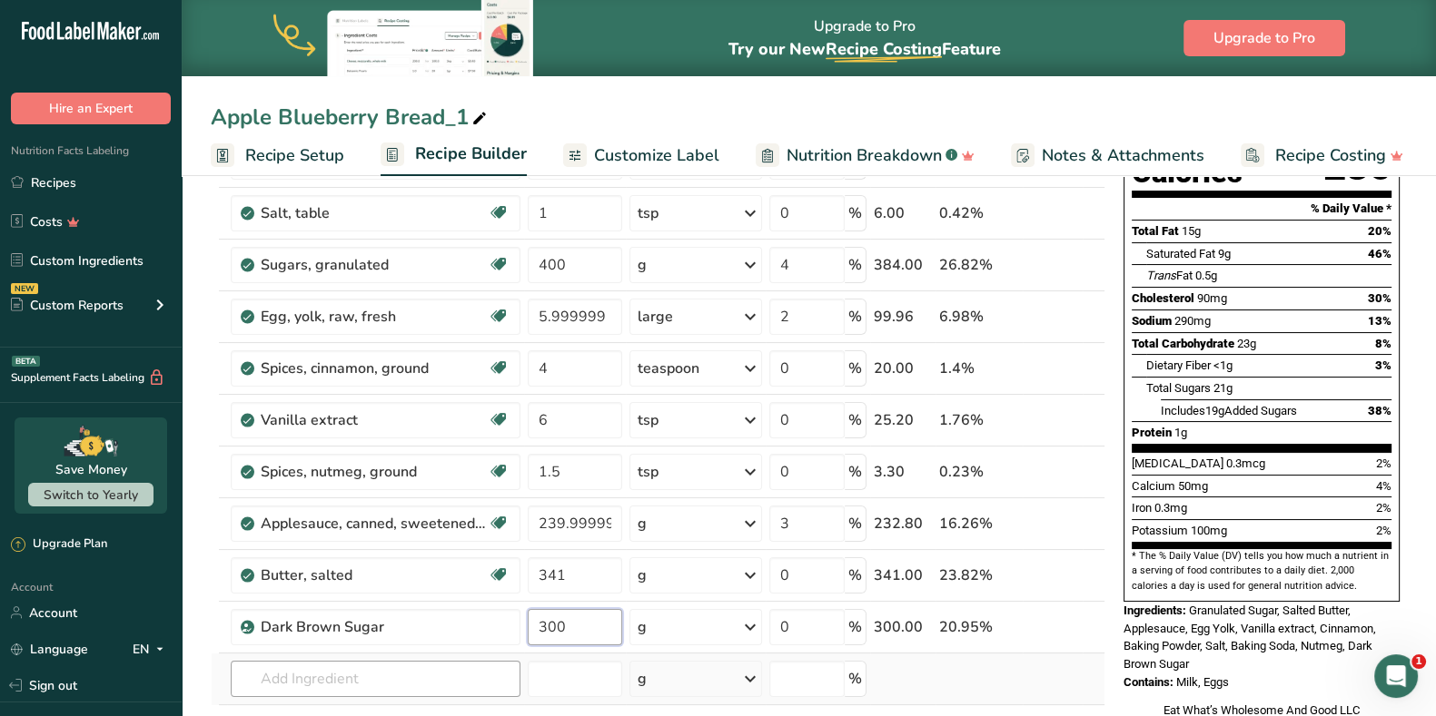
type input "300"
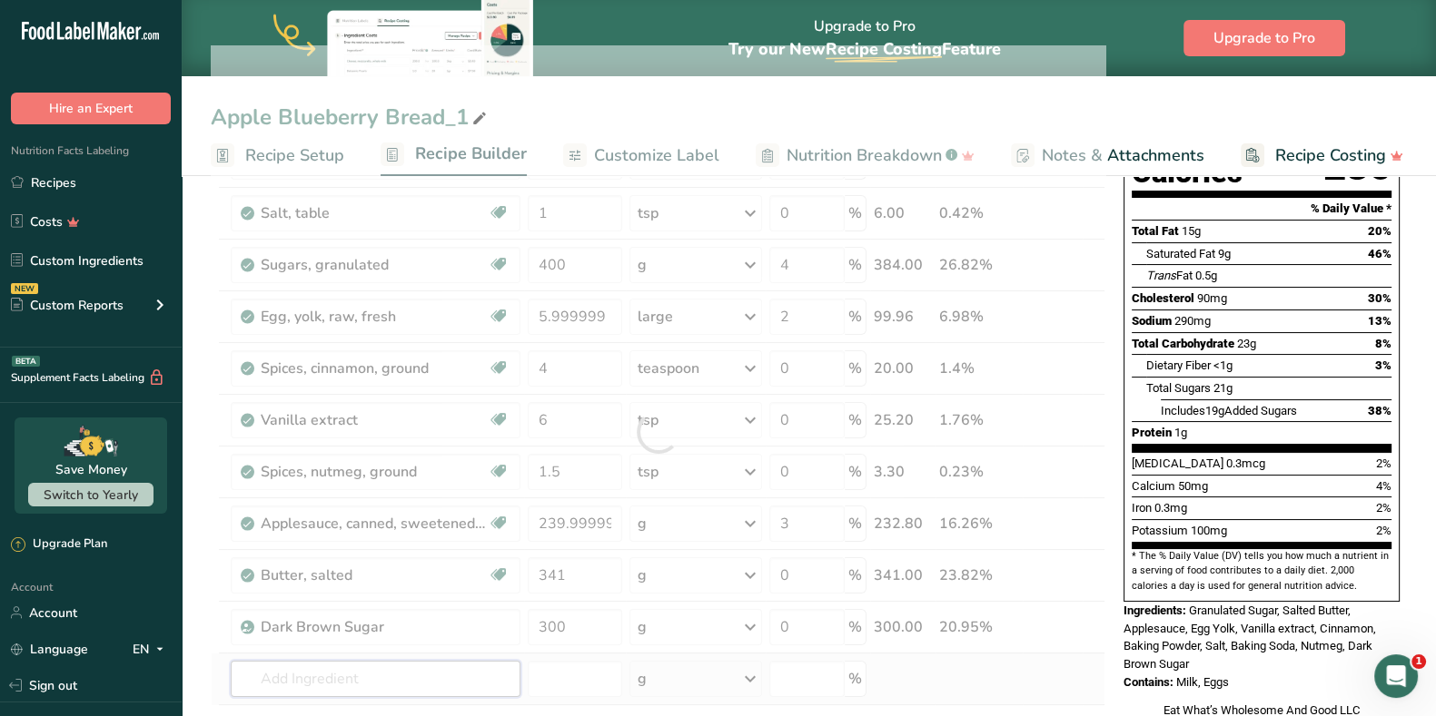
click at [399, 678] on div "Ingredient * Amount * Unit * Waste * .a-a{fill:#347362;}.b-a{fill:#fff;} Grams …" at bounding box center [658, 432] width 894 height 774
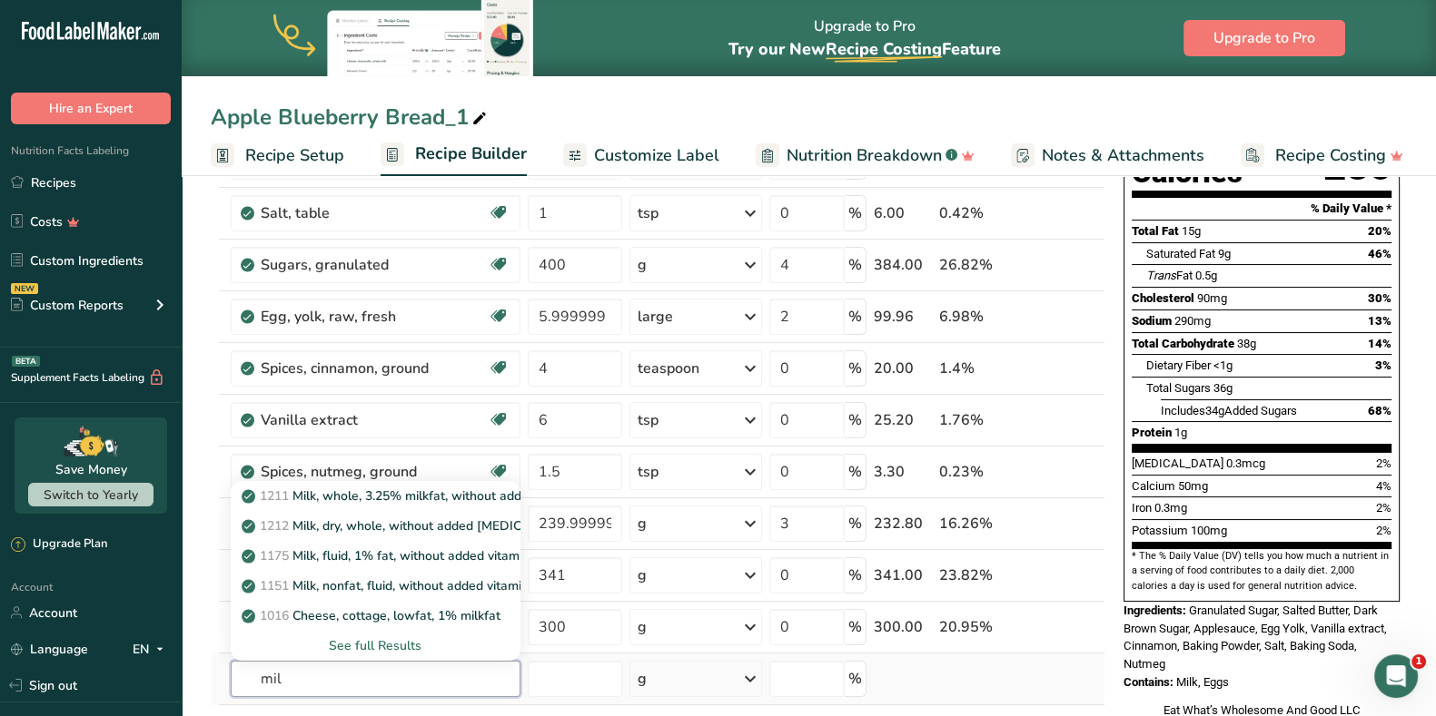
type input "mil"
click at [399, 647] on div "See full Results" at bounding box center [375, 646] width 261 height 19
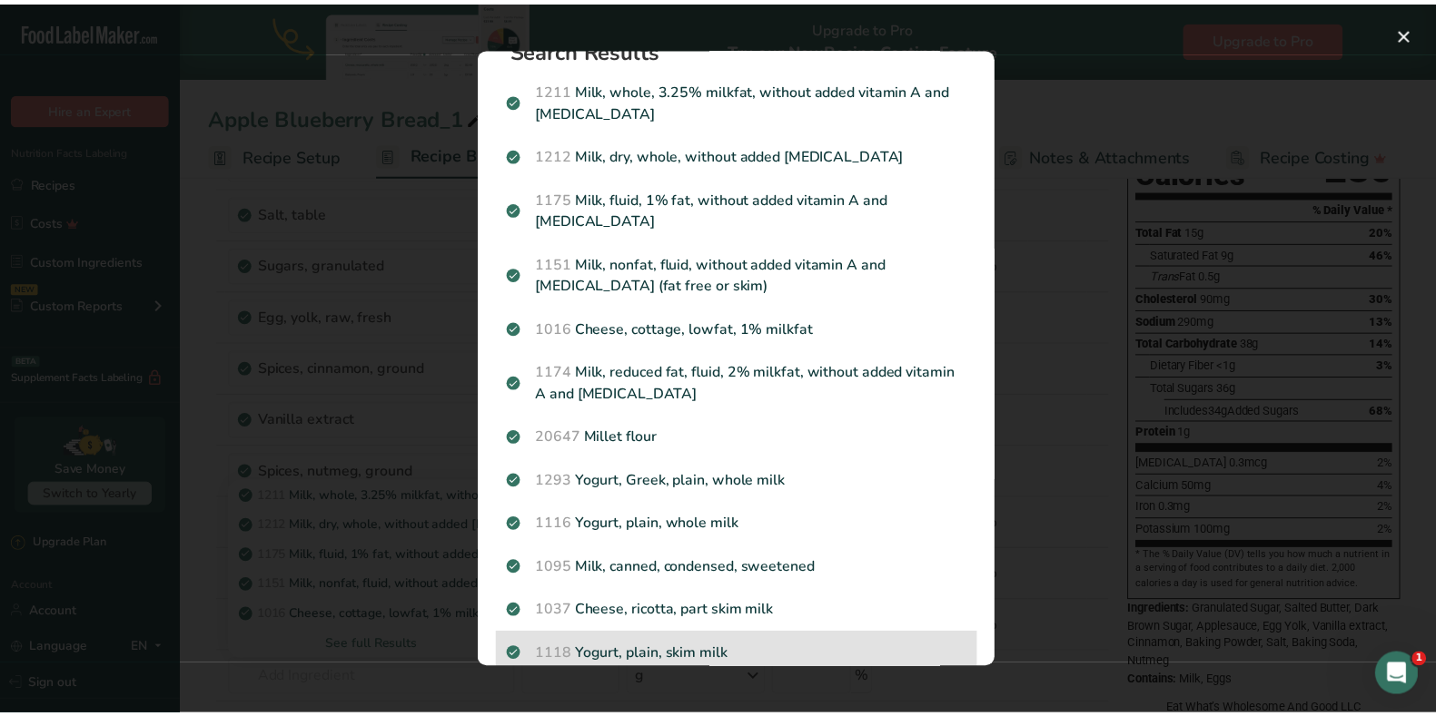
scroll to position [0, 0]
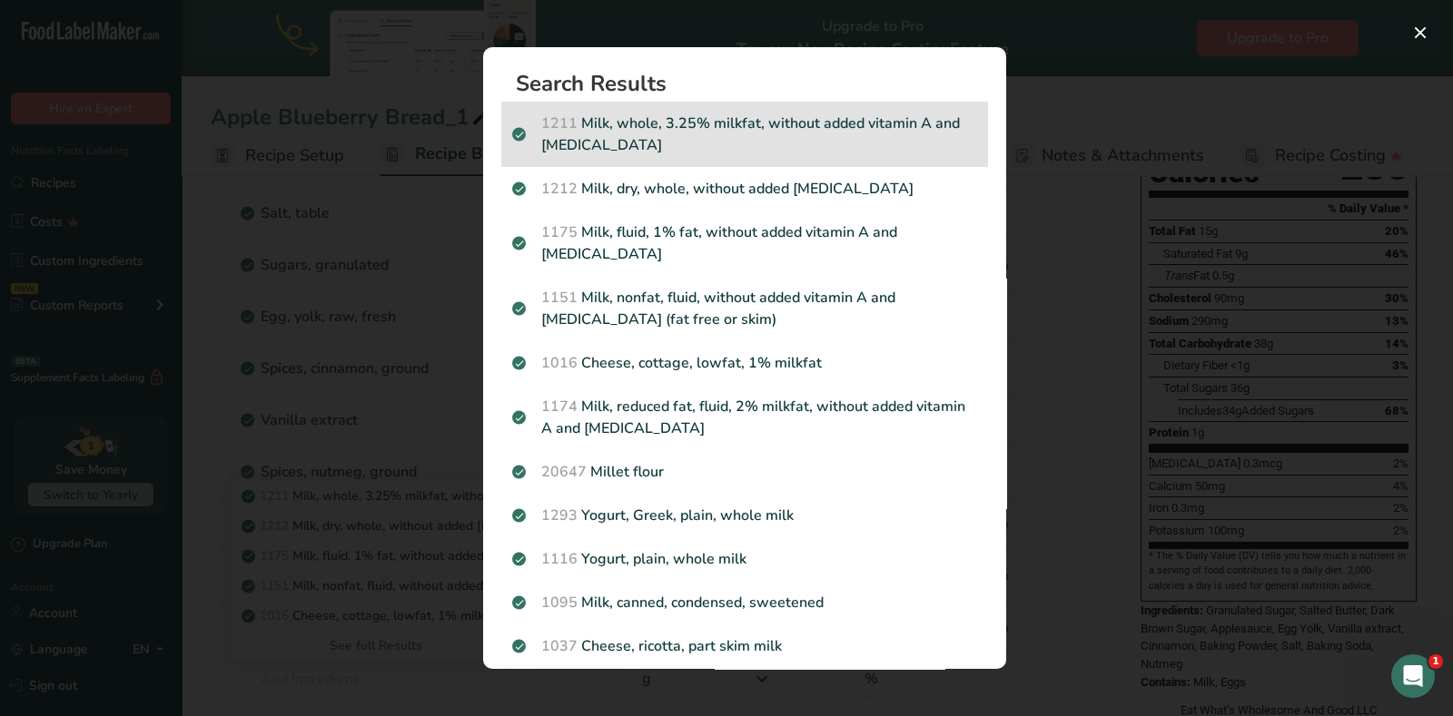
click at [639, 124] on p "1211 Milk, whole, 3.25% milkfat, without added vitamin A and [MEDICAL_DATA]" at bounding box center [744, 135] width 465 height 44
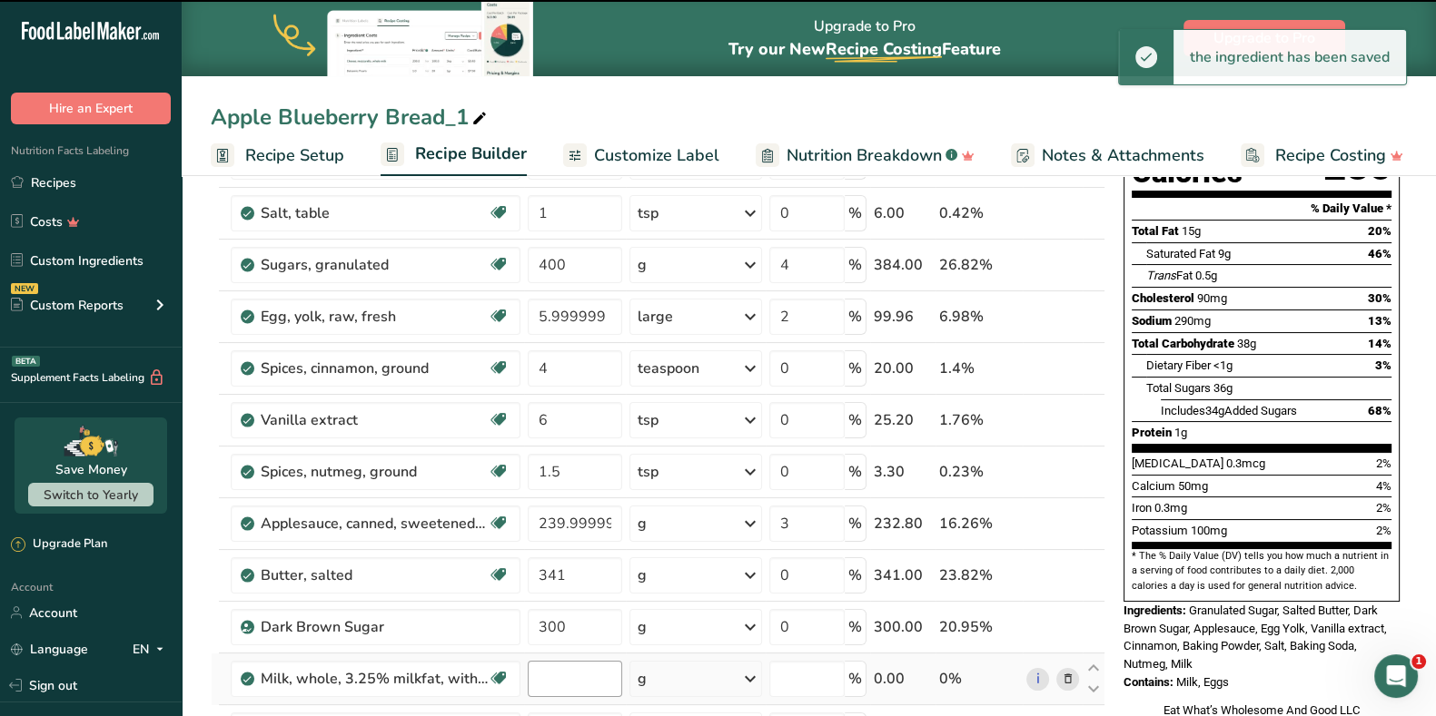
type input "0"
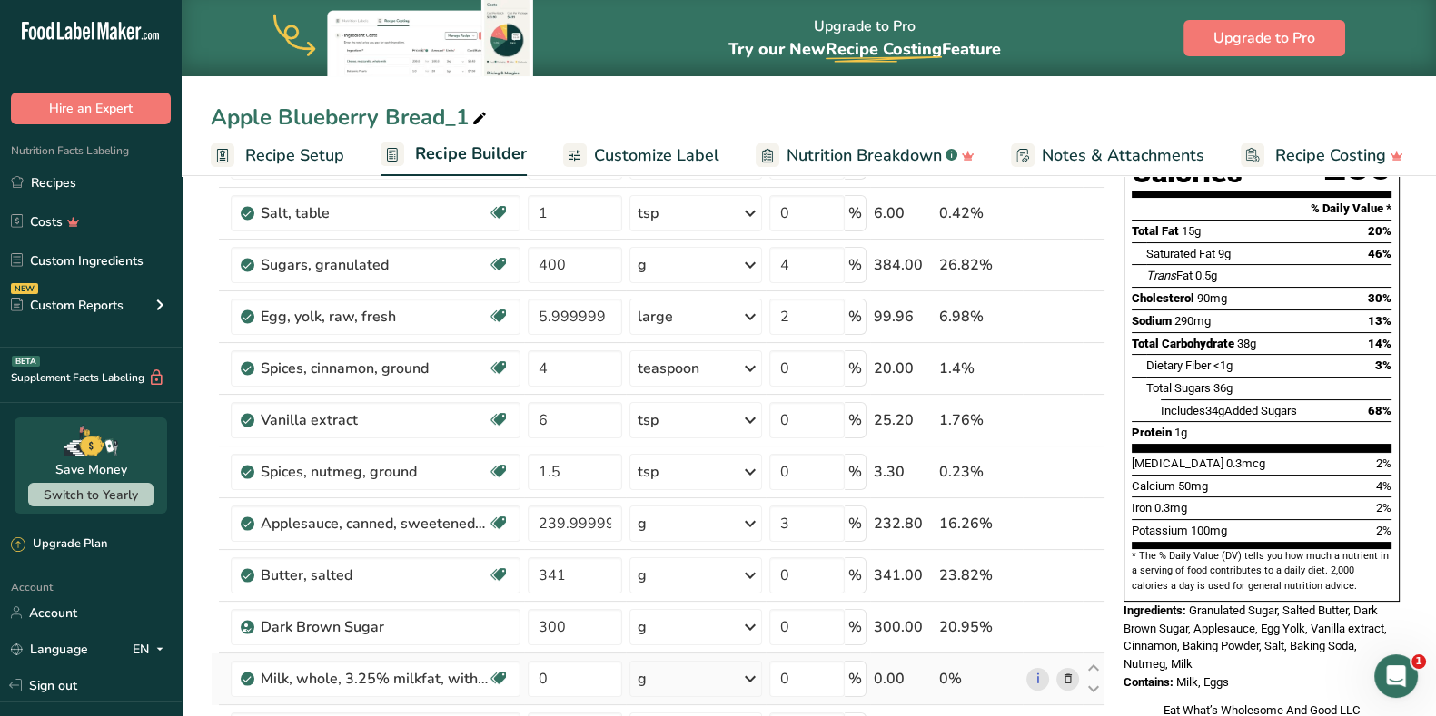
click at [668, 679] on div "g" at bounding box center [695, 679] width 133 height 36
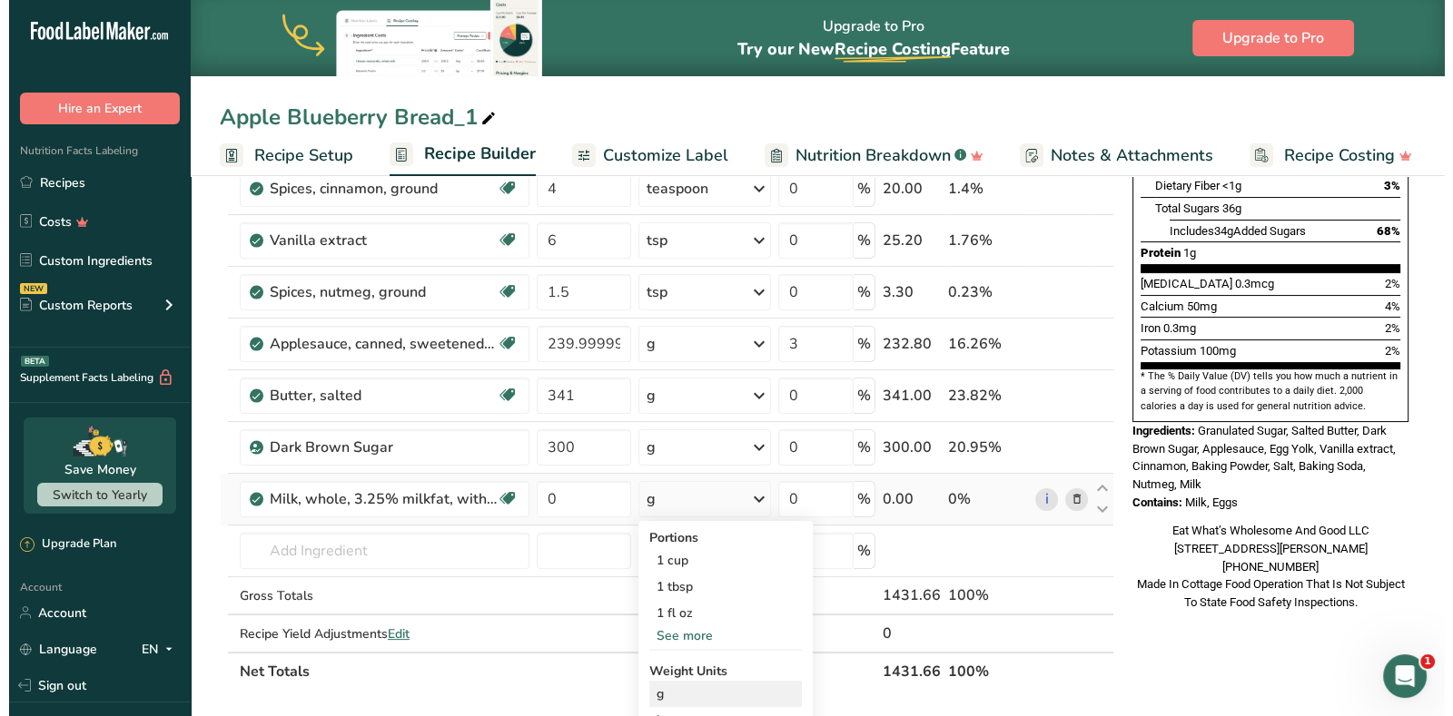
scroll to position [453, 0]
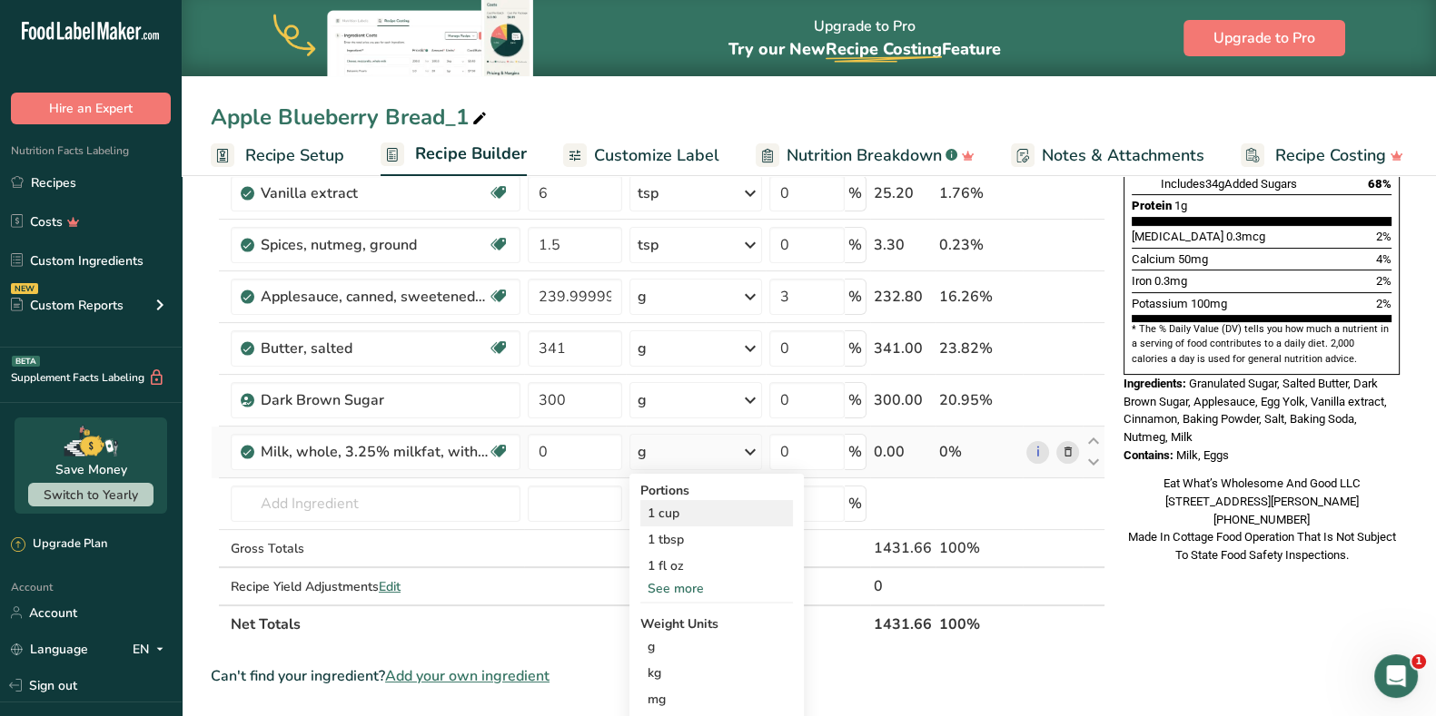
click at [718, 511] on div "1 cup" at bounding box center [716, 513] width 153 height 26
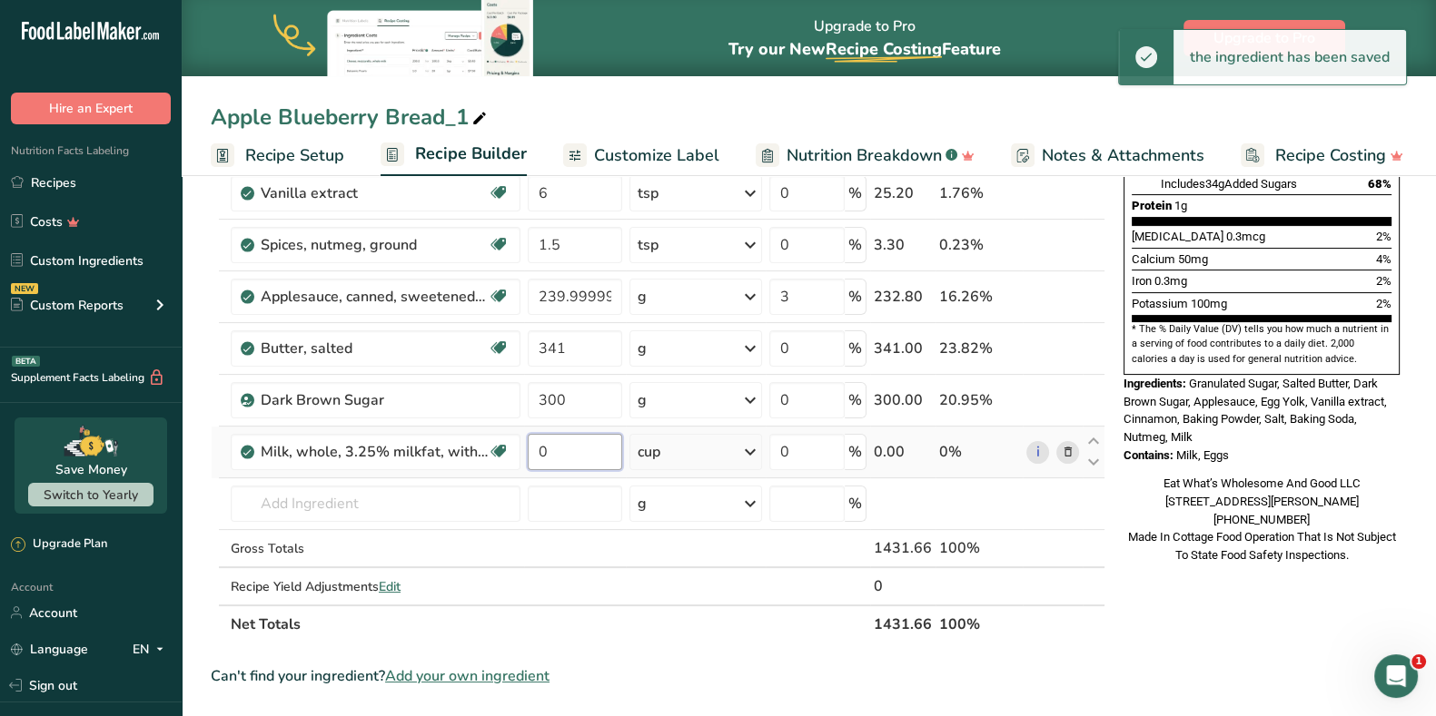
click at [596, 448] on input "0" at bounding box center [575, 452] width 94 height 36
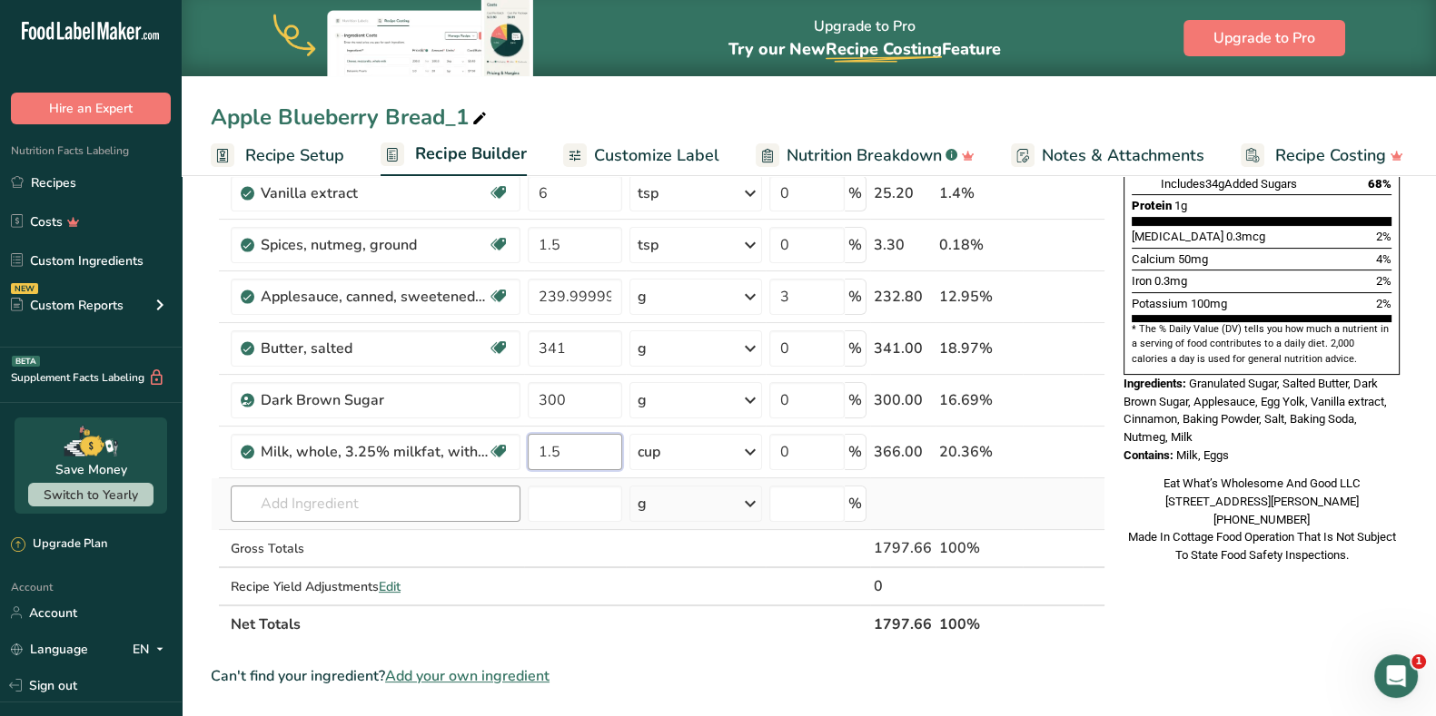
type input "1.5"
click at [384, 499] on div "Ingredient * Amount * Unit * Waste * .a-a{fill:#347362;}.b-a{fill:#fff;} Grams …" at bounding box center [658, 230] width 894 height 825
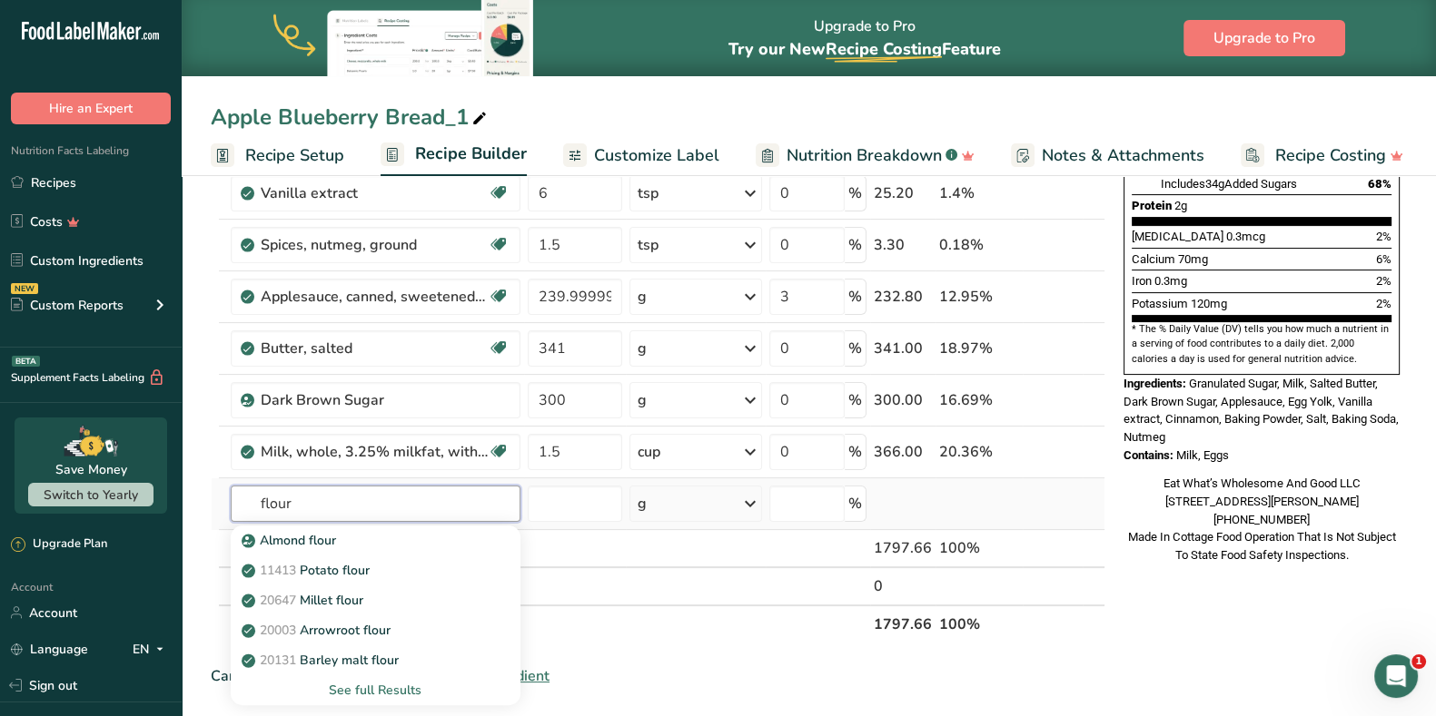
type input "flour"
click at [370, 681] on div "See full Results" at bounding box center [375, 690] width 261 height 19
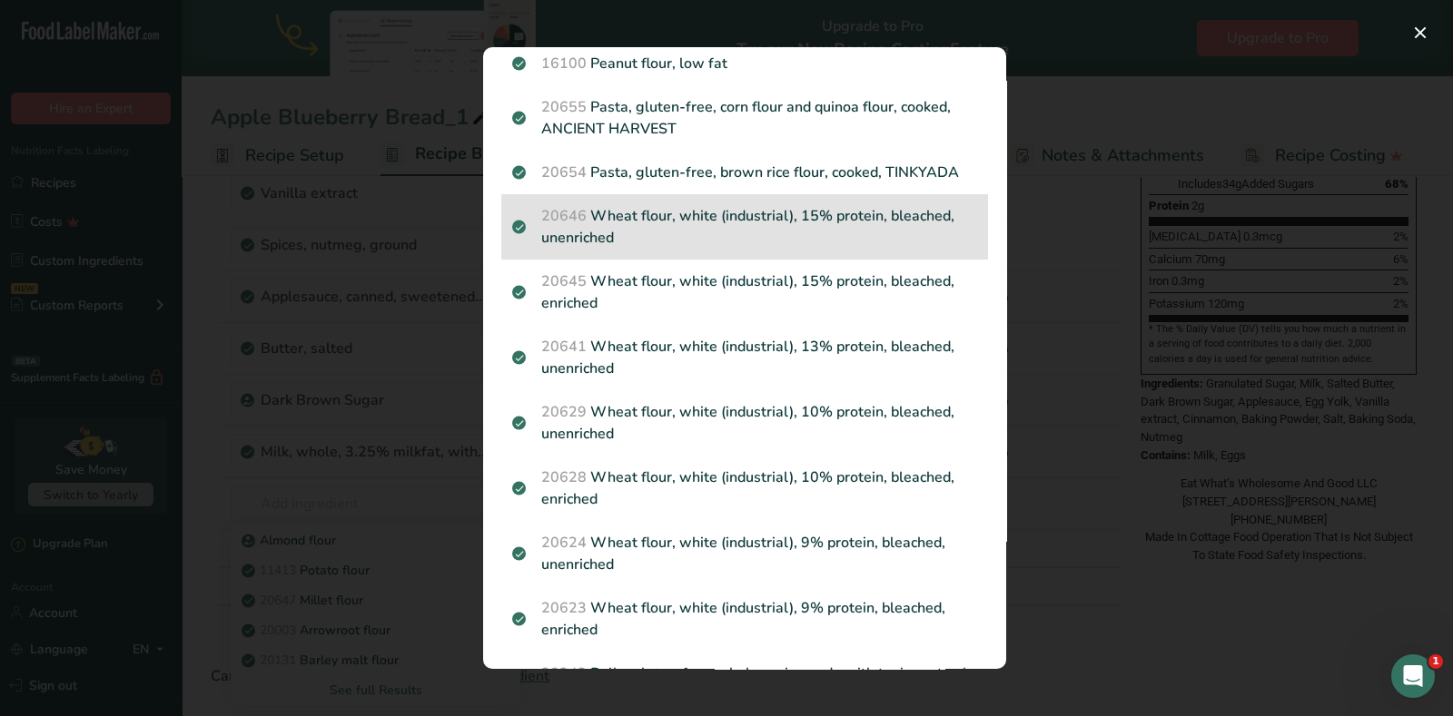
scroll to position [2108, 0]
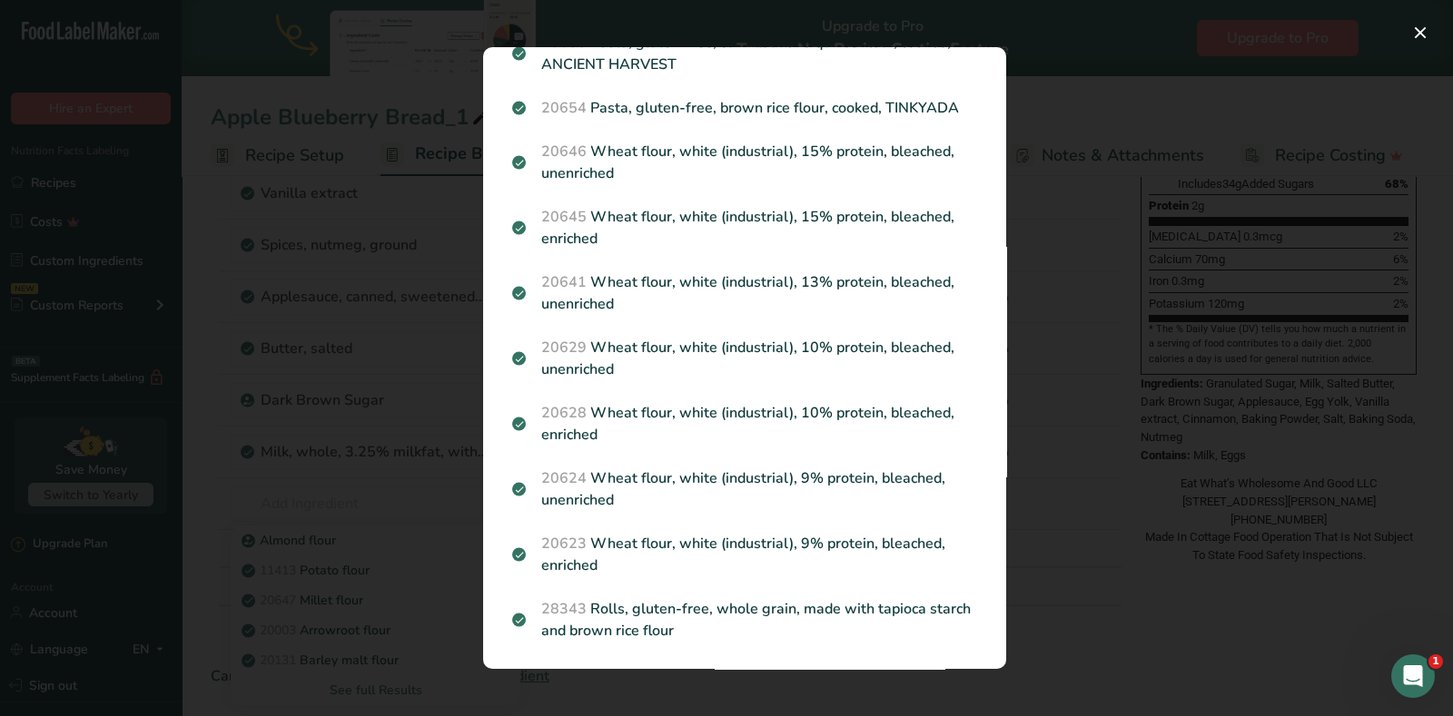
click at [380, 632] on div "Search results modal" at bounding box center [726, 358] width 1453 height 716
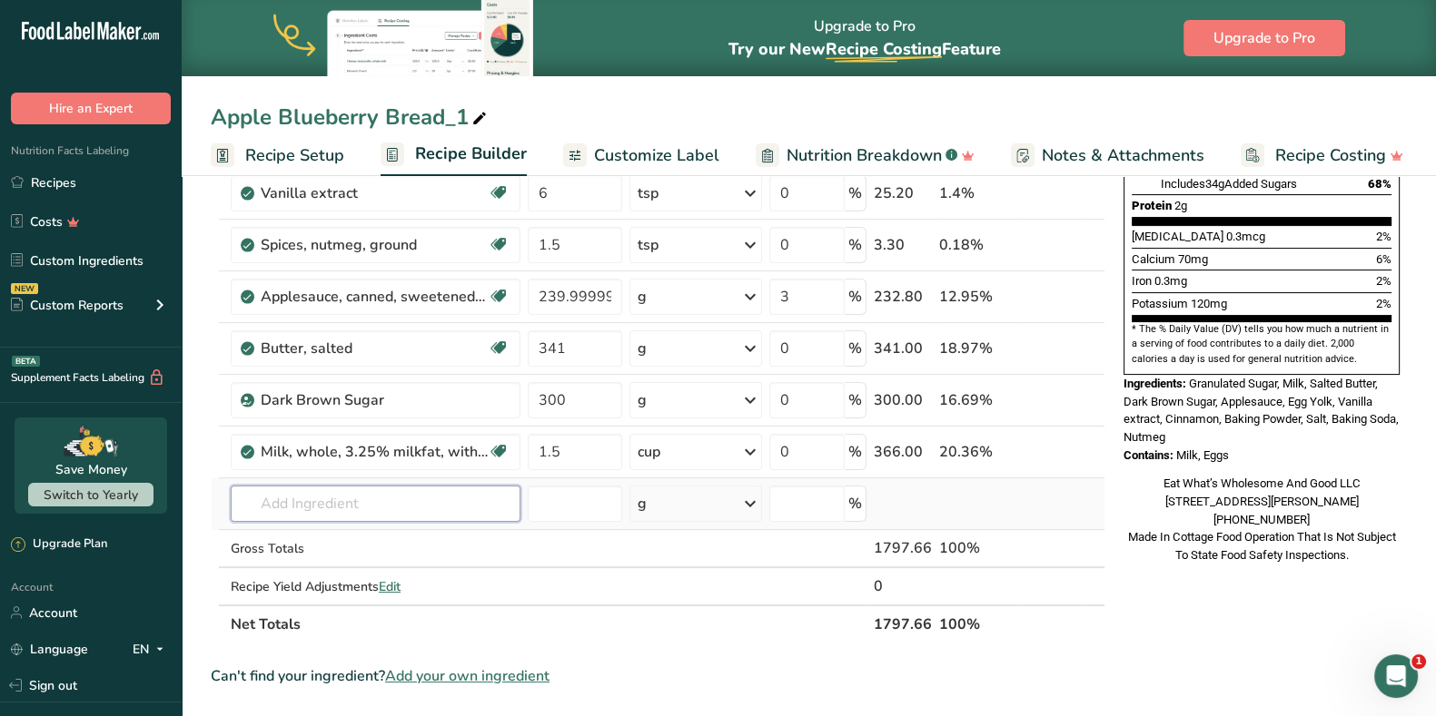
click at [360, 496] on input "text" at bounding box center [376, 504] width 290 height 36
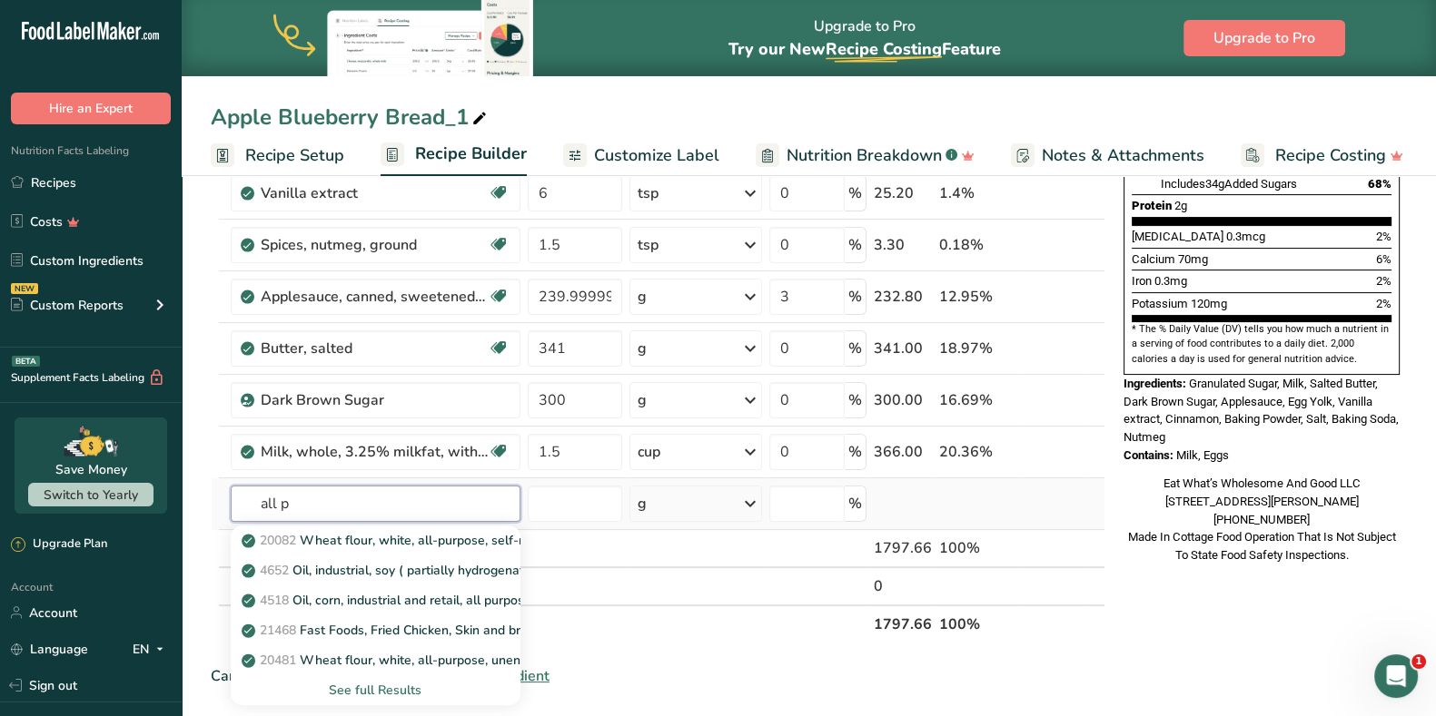
type input "all p"
click at [410, 689] on div "See full Results" at bounding box center [375, 690] width 261 height 19
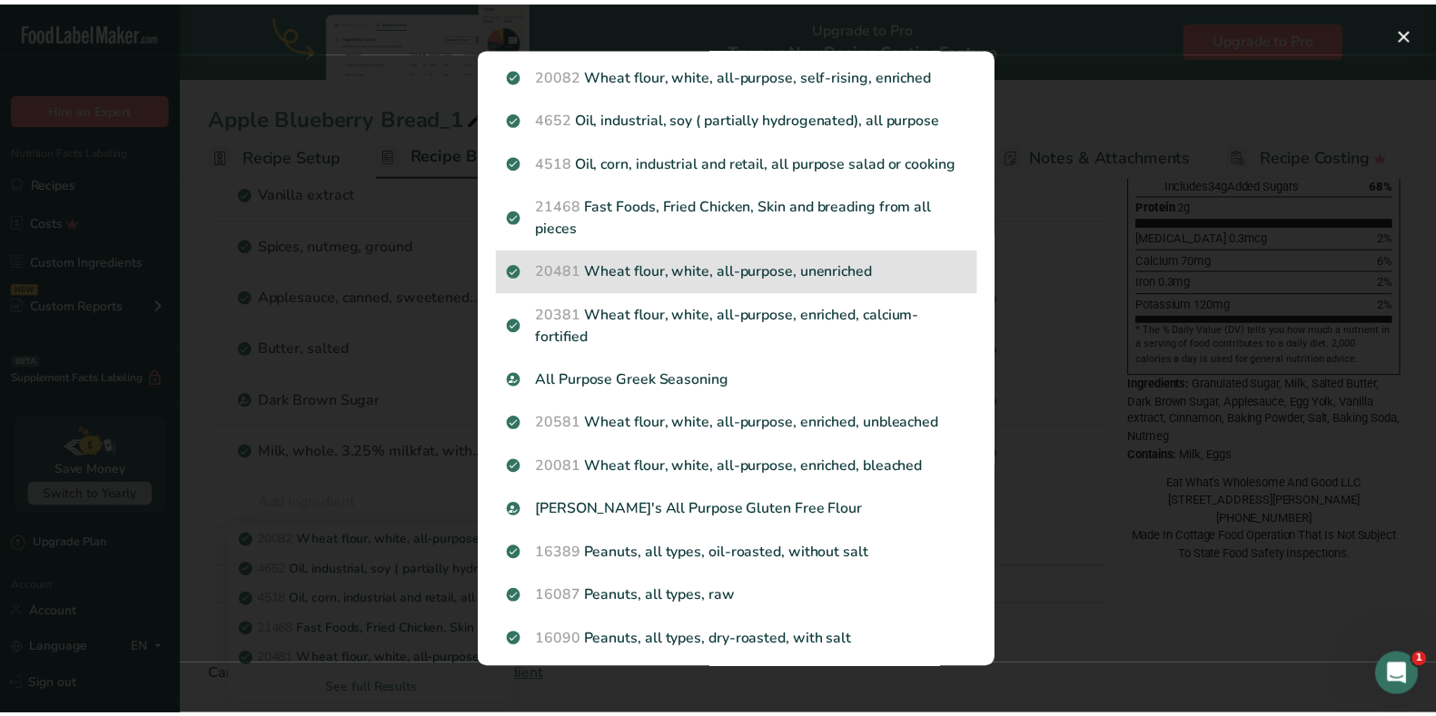
scroll to position [0, 0]
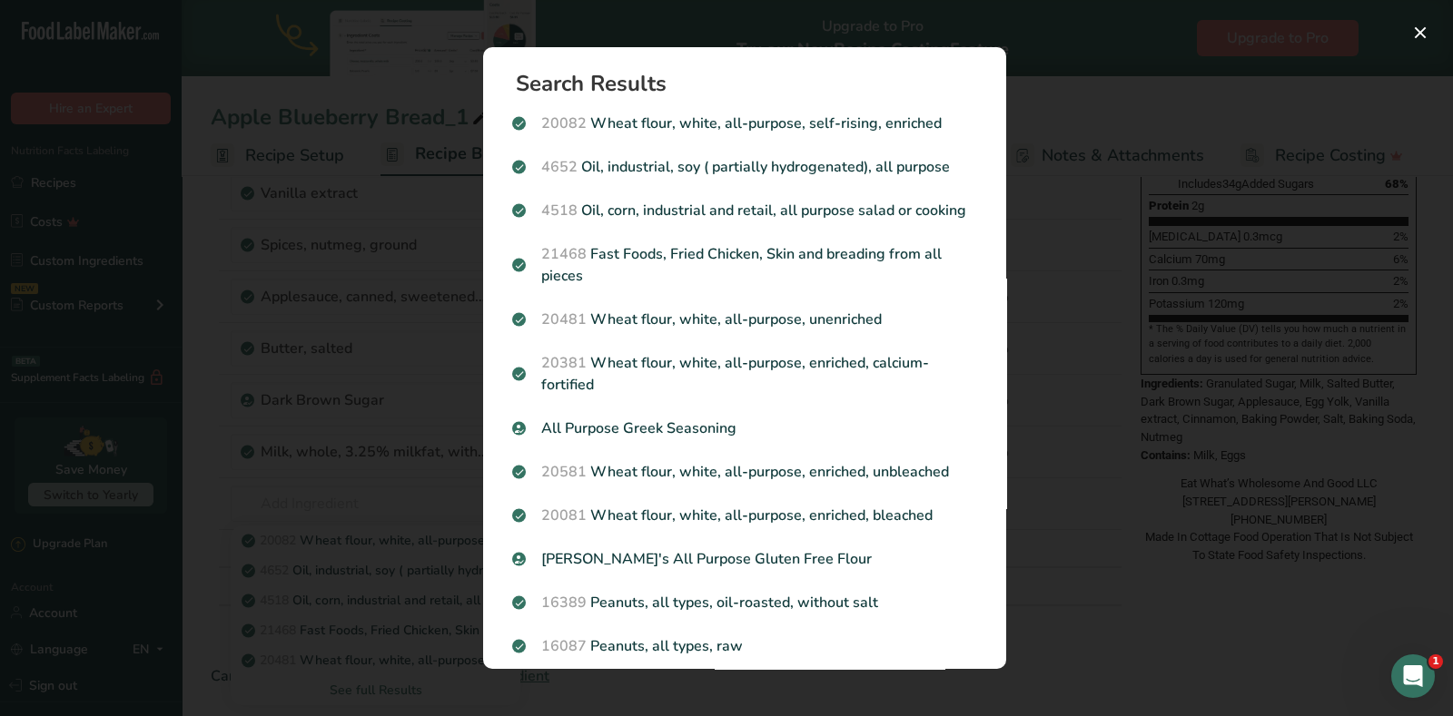
click at [888, 483] on p "20581 Wheat flour, white, all-purpose, enriched, unbleached" at bounding box center [744, 472] width 465 height 22
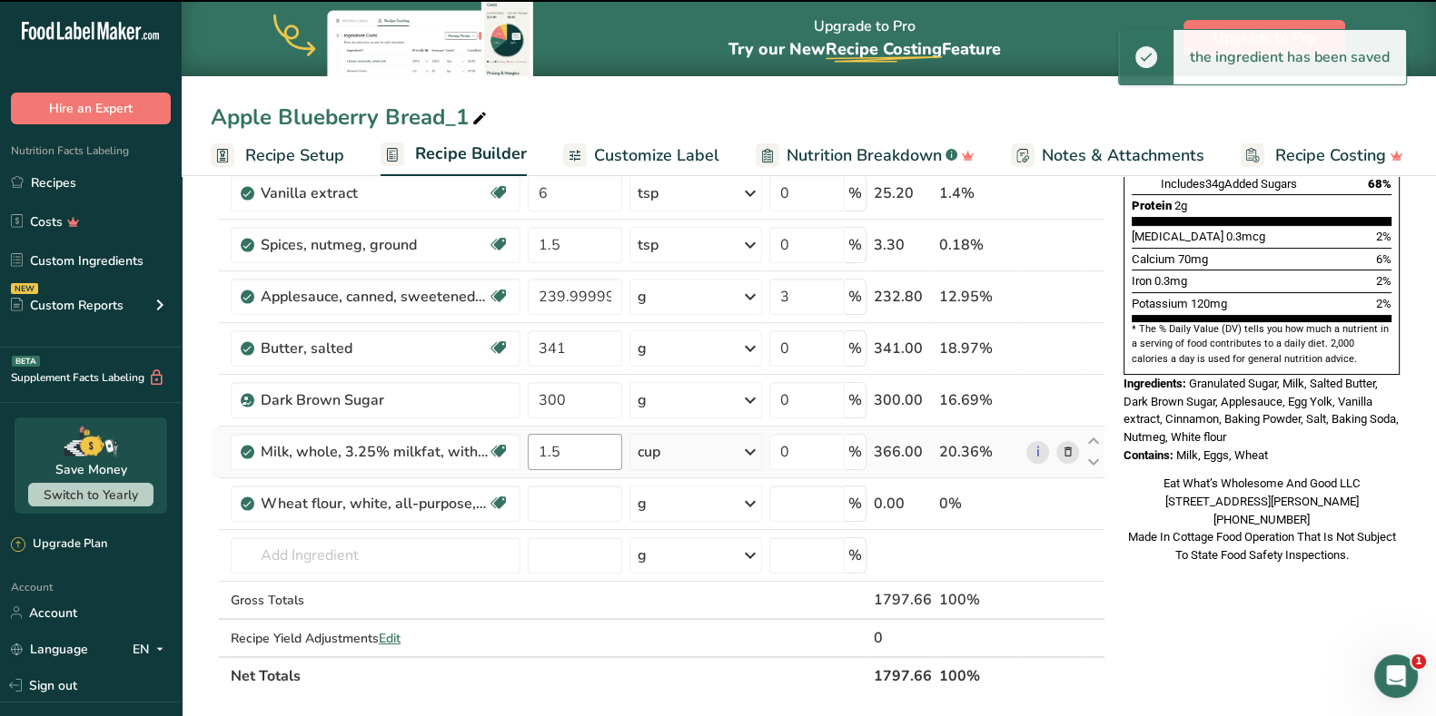
type input "0"
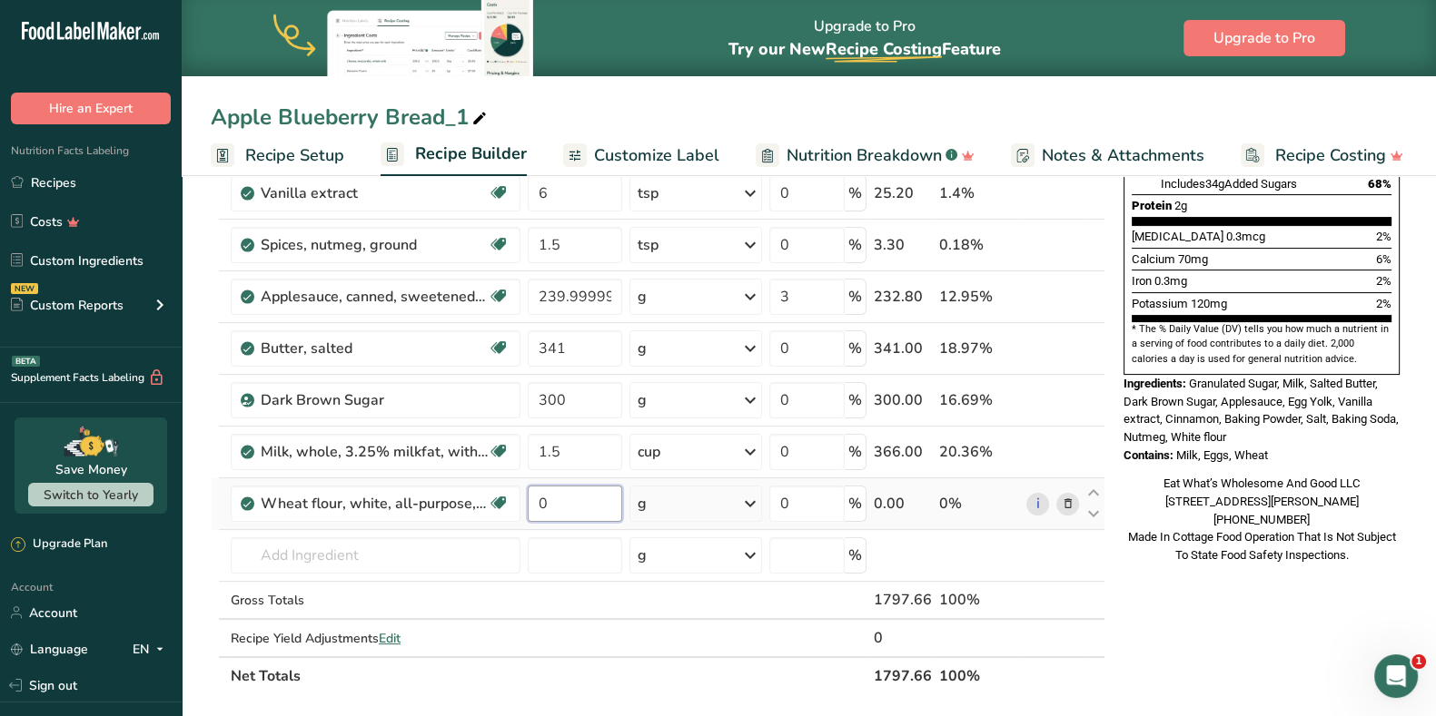
click at [579, 507] on input "0" at bounding box center [575, 504] width 94 height 36
type input "563"
click at [681, 548] on div "Ingredient * Amount * Unit * Waste * .a-a{fill:#347362;}.b-a{fill:#fff;} Grams …" at bounding box center [658, 256] width 894 height 877
click at [447, 545] on input "text" at bounding box center [376, 556] width 290 height 36
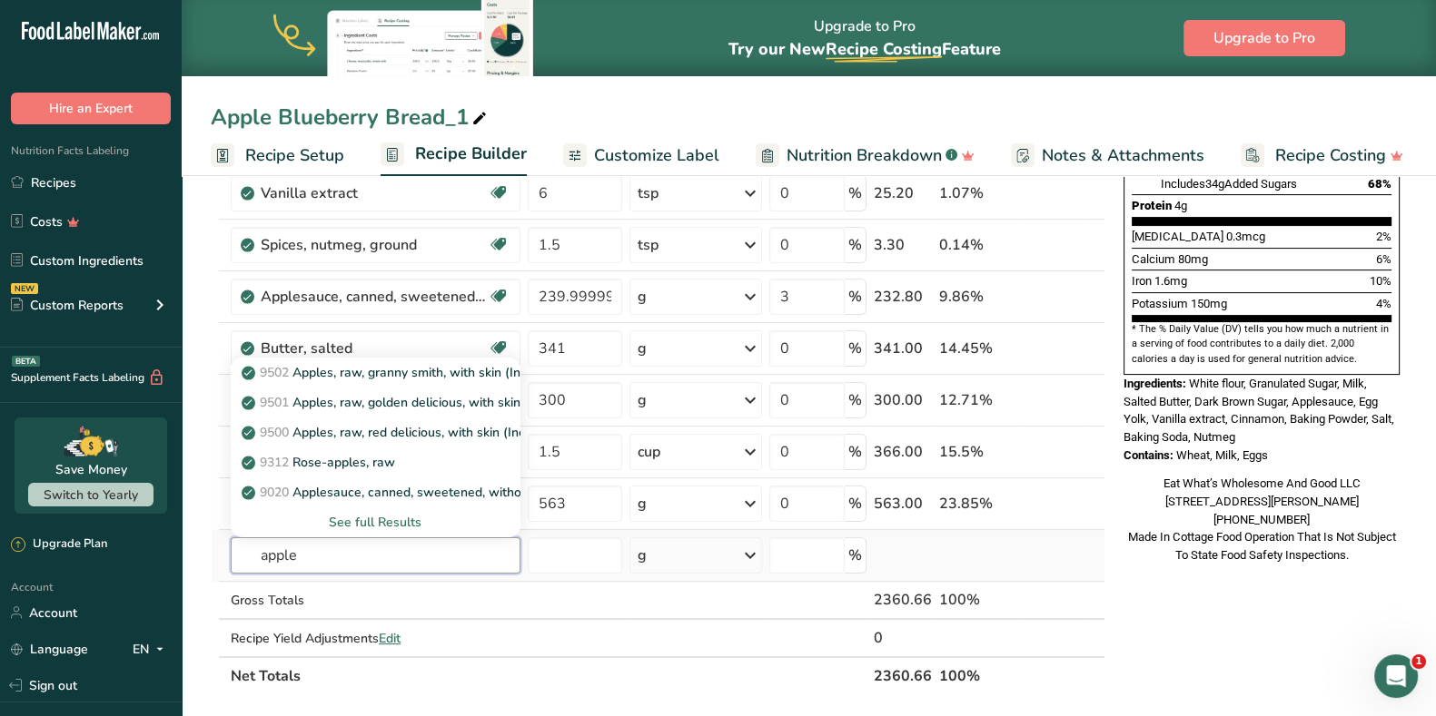
type input "apple"
click at [366, 522] on div "See full Results" at bounding box center [375, 522] width 261 height 19
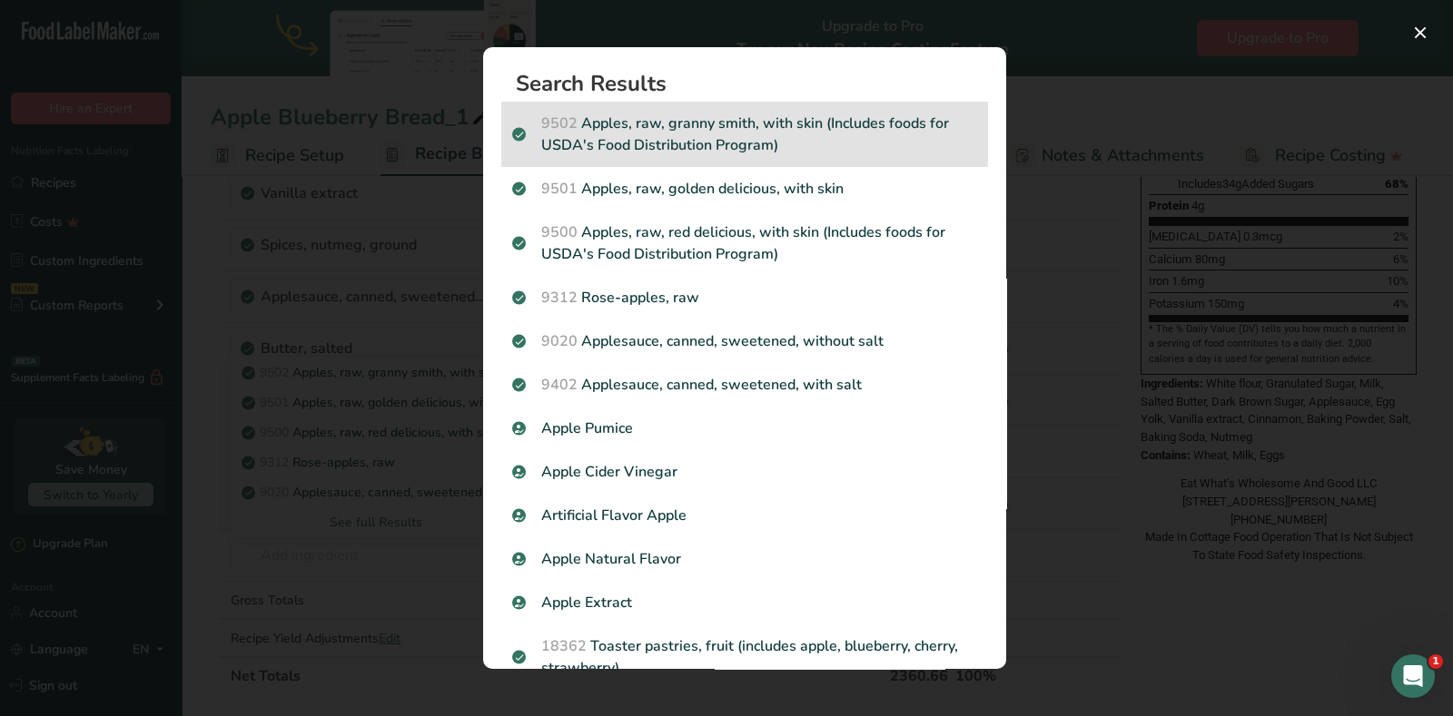
click at [670, 140] on p "9502 Apples, raw, granny [PERSON_NAME], with skin (Includes foods for USDA's Fo…" at bounding box center [744, 135] width 465 height 44
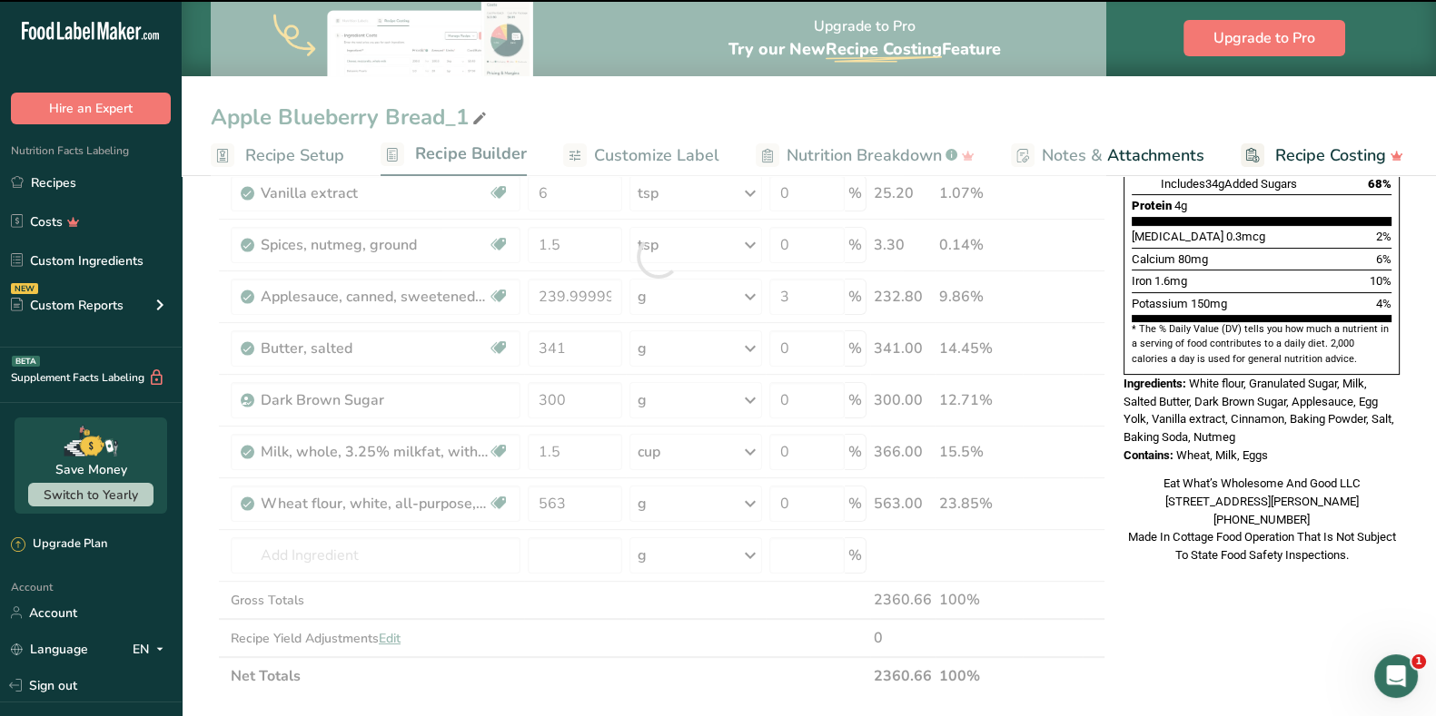
type input "0"
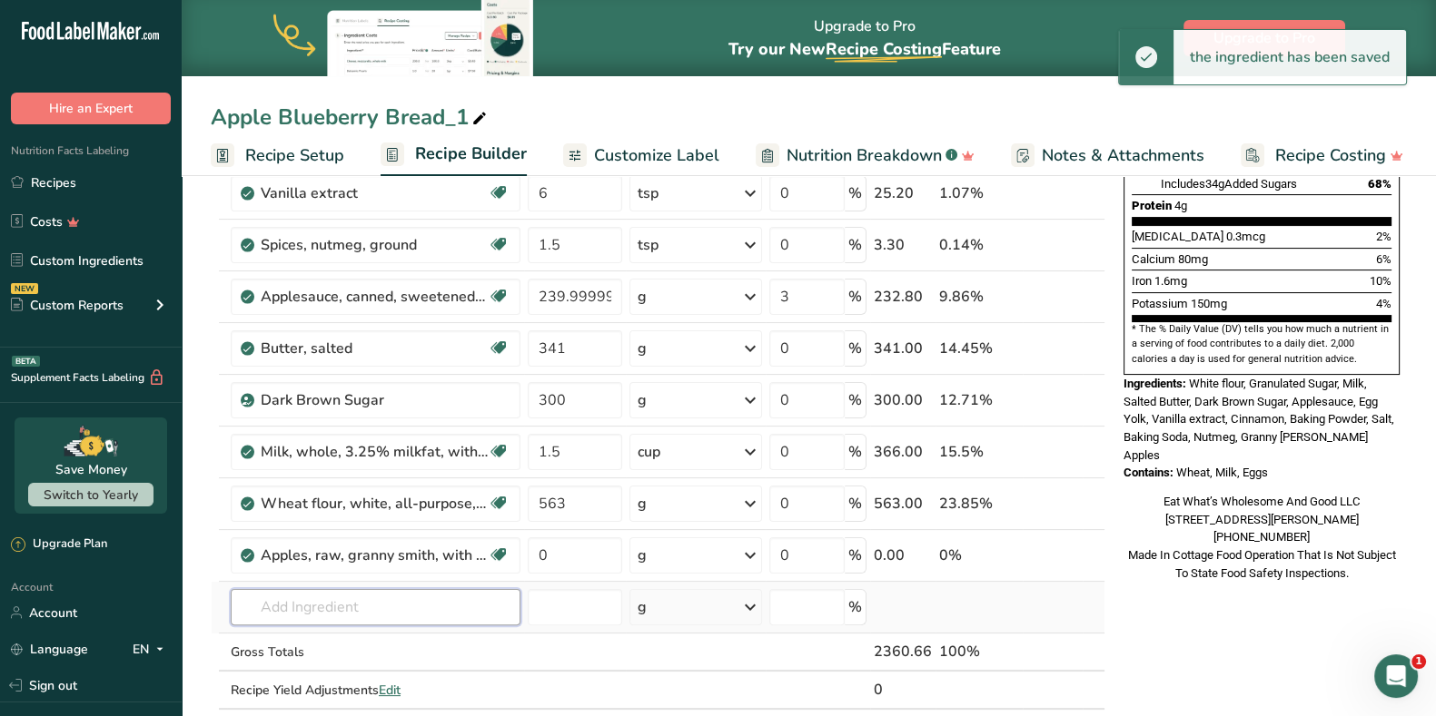
click at [405, 599] on input "text" at bounding box center [376, 607] width 290 height 36
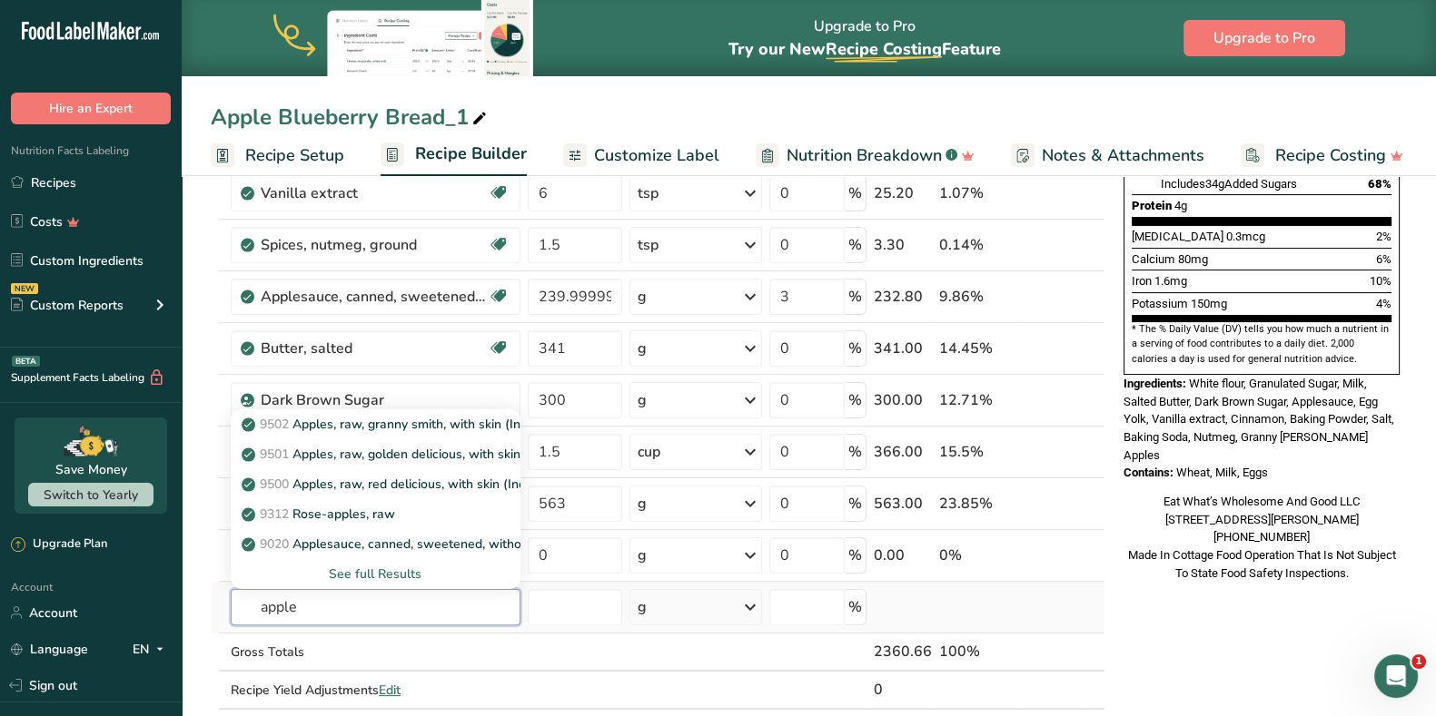
type input "apple"
click at [370, 573] on div "See full Results" at bounding box center [375, 574] width 261 height 19
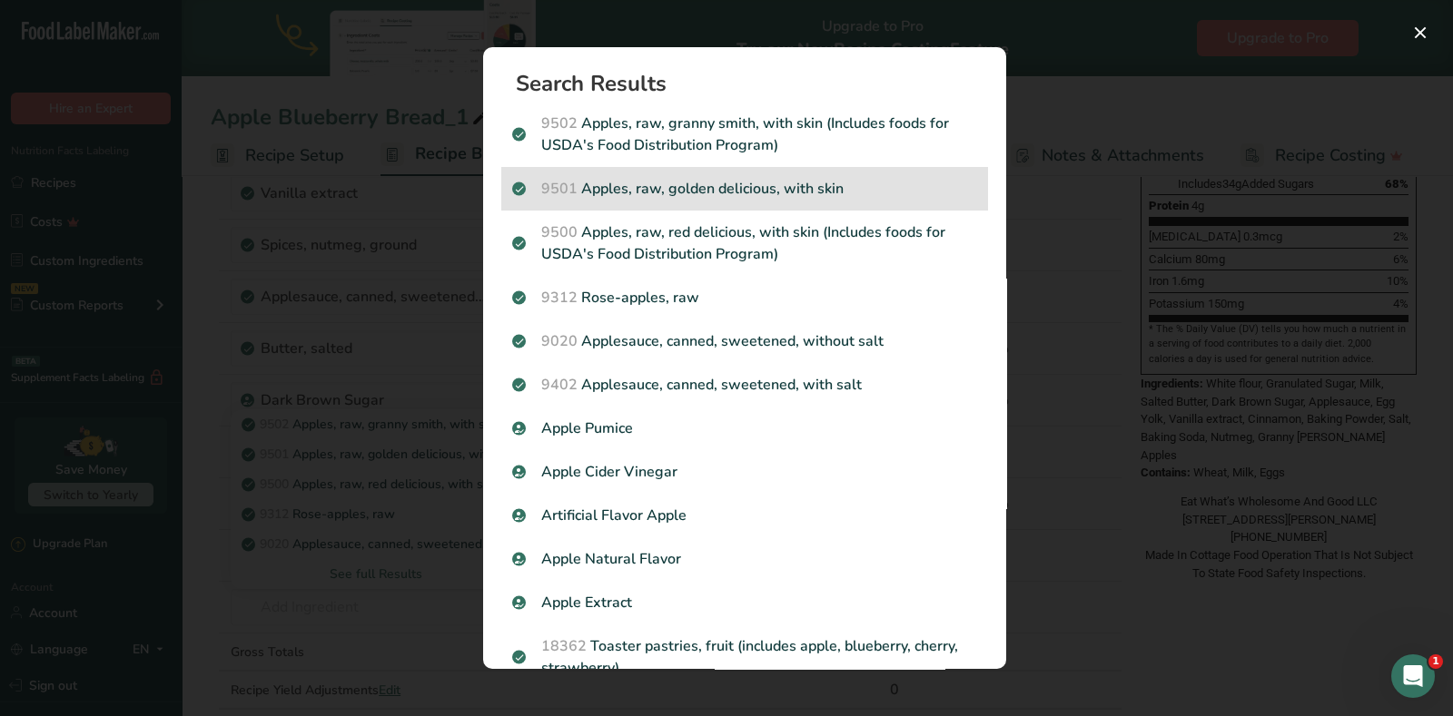
click at [791, 198] on p "9501 Apples, raw, golden delicious, with skin" at bounding box center [744, 189] width 465 height 22
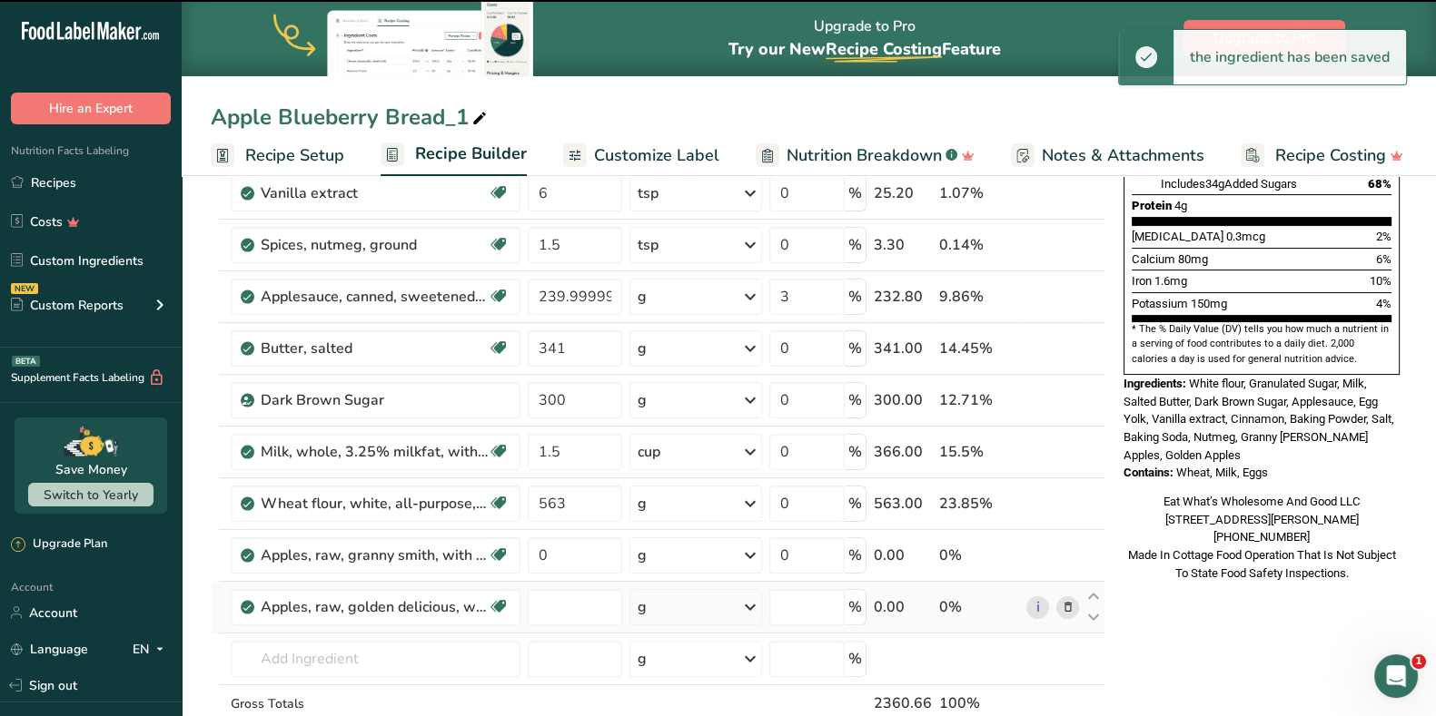
type input "0"
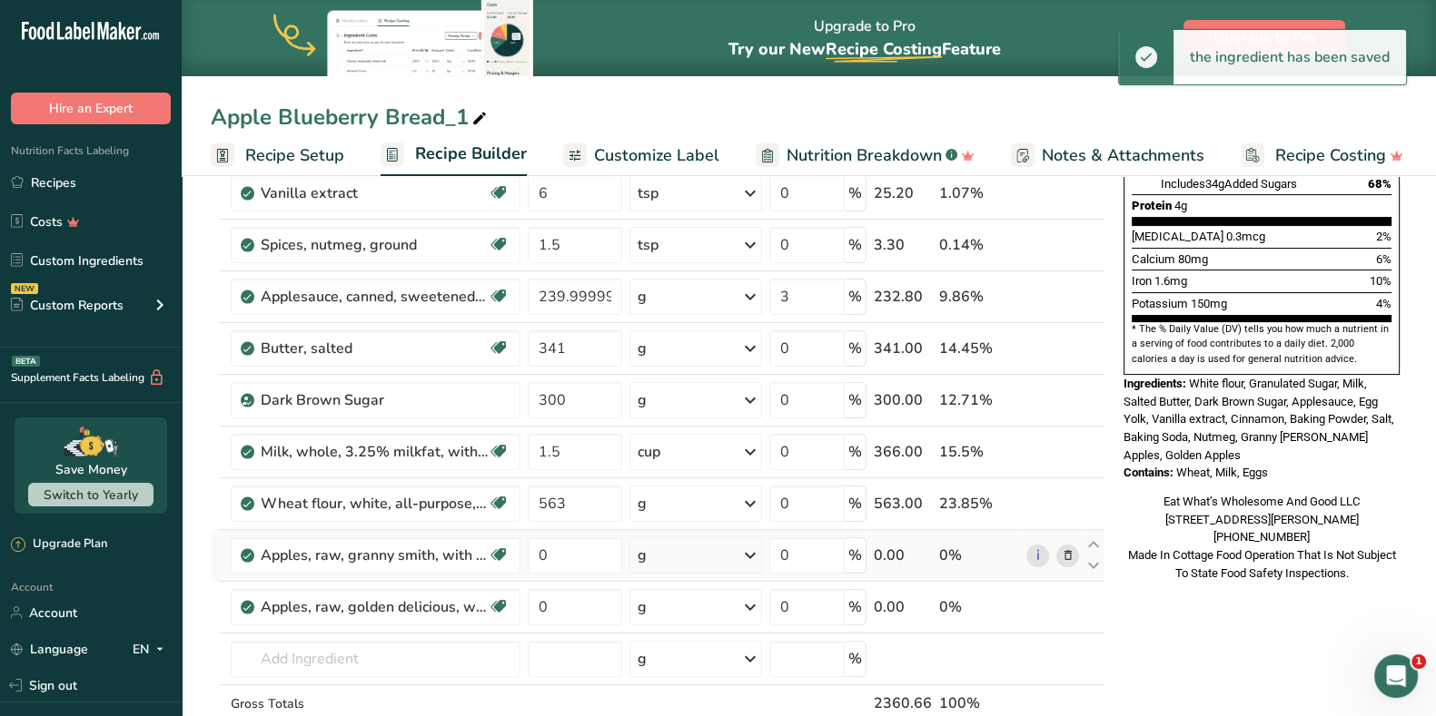
click at [688, 559] on div "g" at bounding box center [695, 556] width 133 height 36
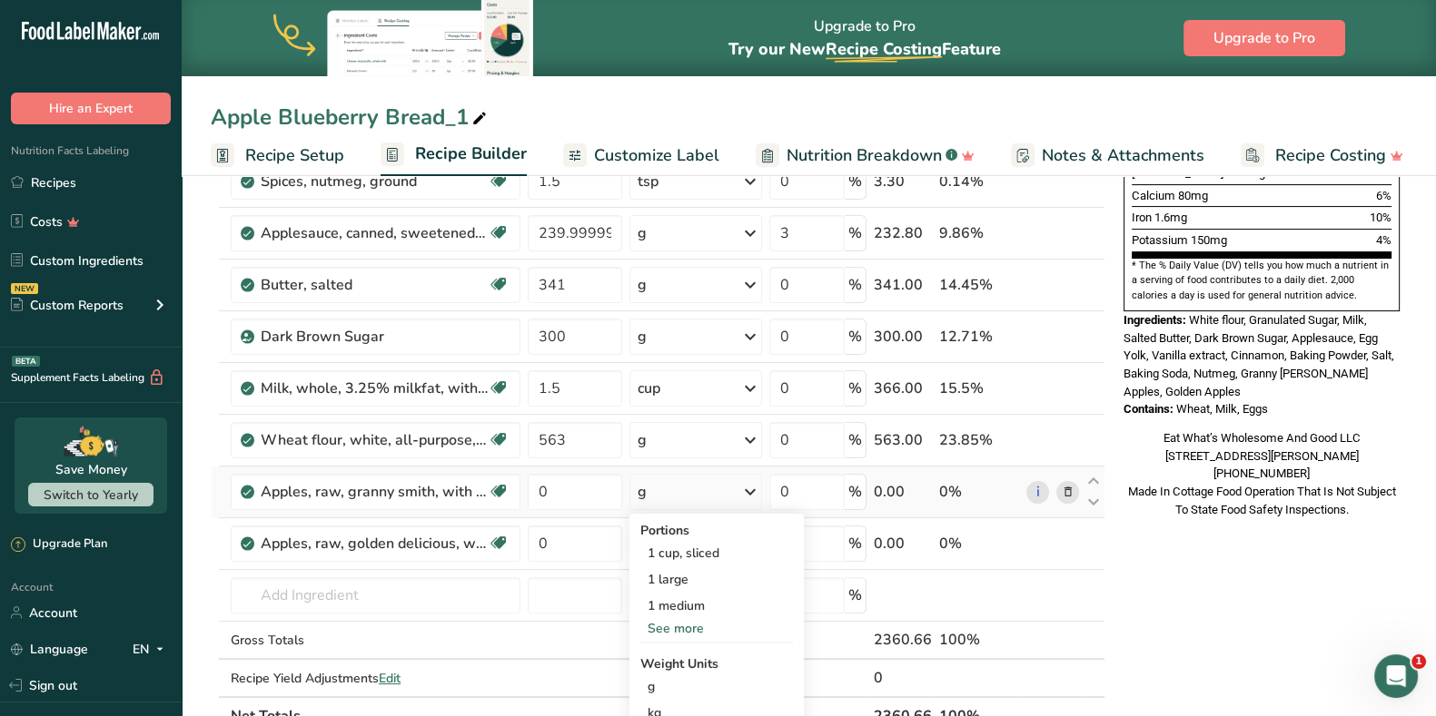
scroll to position [568, 0]
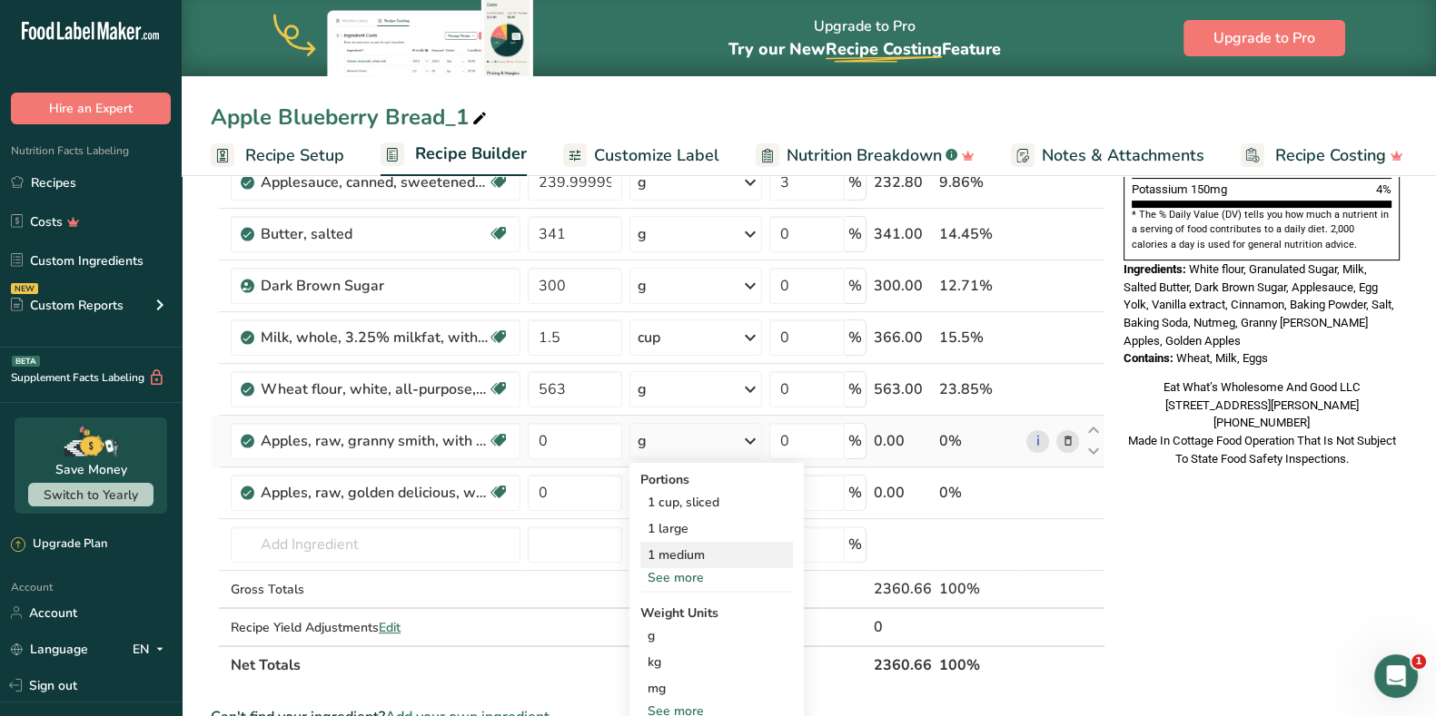
click at [709, 556] on div "1 medium" at bounding box center [716, 555] width 153 height 26
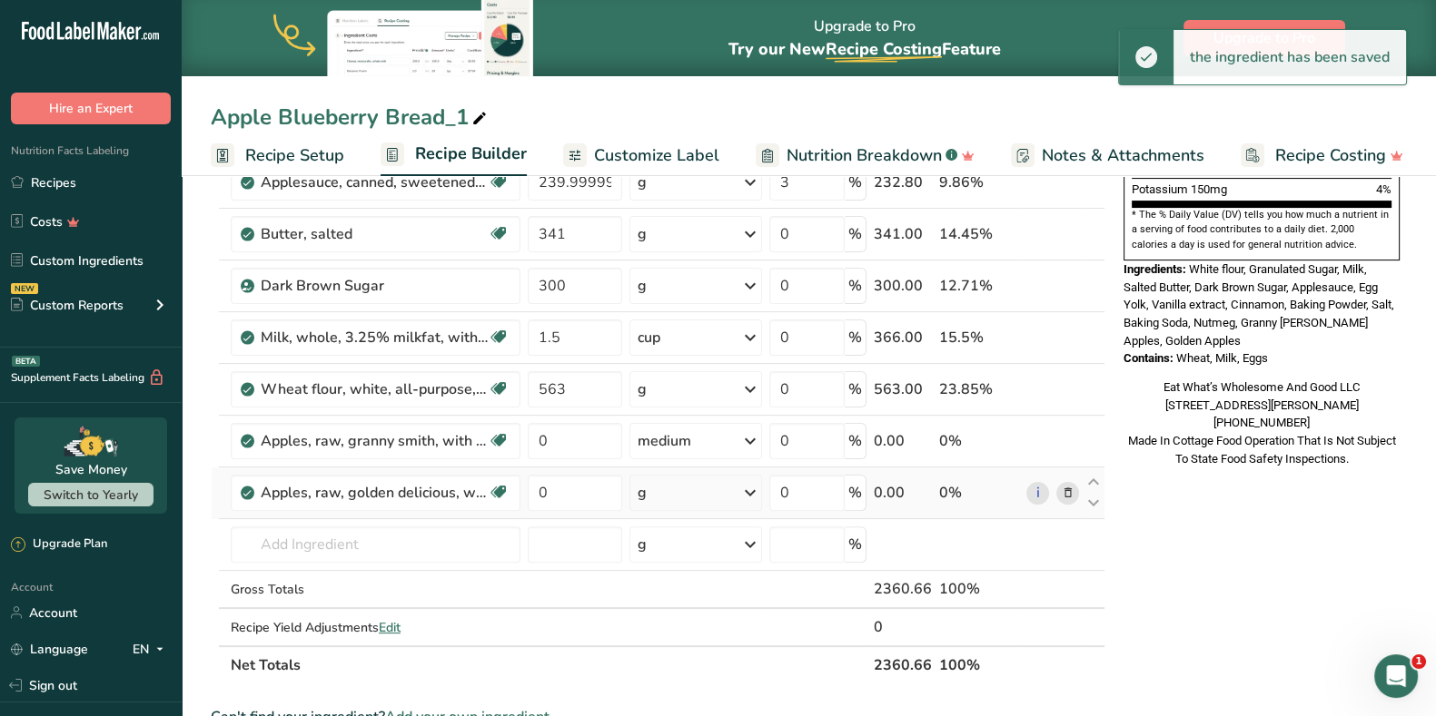
click at [726, 499] on div "g" at bounding box center [695, 493] width 133 height 36
click at [731, 600] on div "1 medium" at bounding box center [716, 607] width 153 height 26
click at [598, 449] on input "0" at bounding box center [575, 441] width 94 height 36
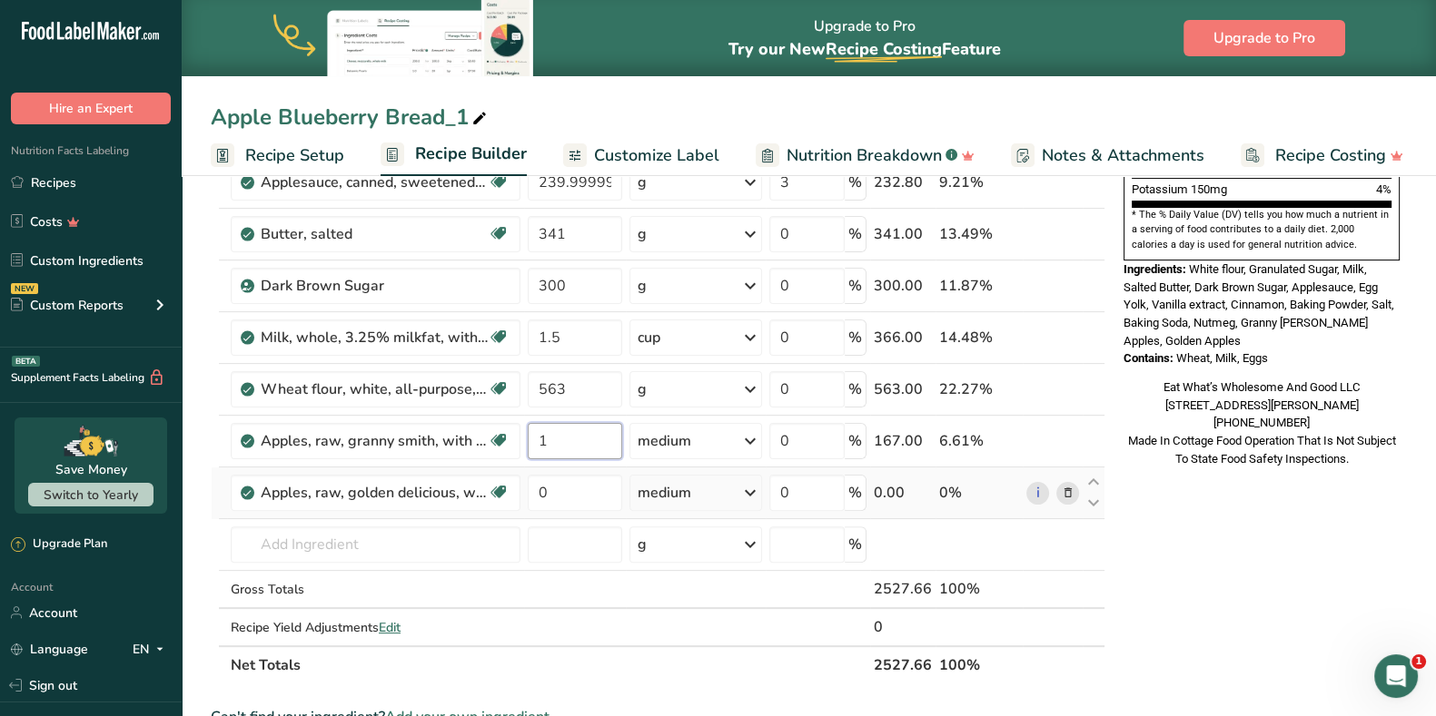
type input "1"
click at [595, 470] on div "Ingredient * Amount * Unit * Waste * .a-a{fill:#347362;}.b-a{fill:#fff;} Grams …" at bounding box center [658, 194] width 894 height 981
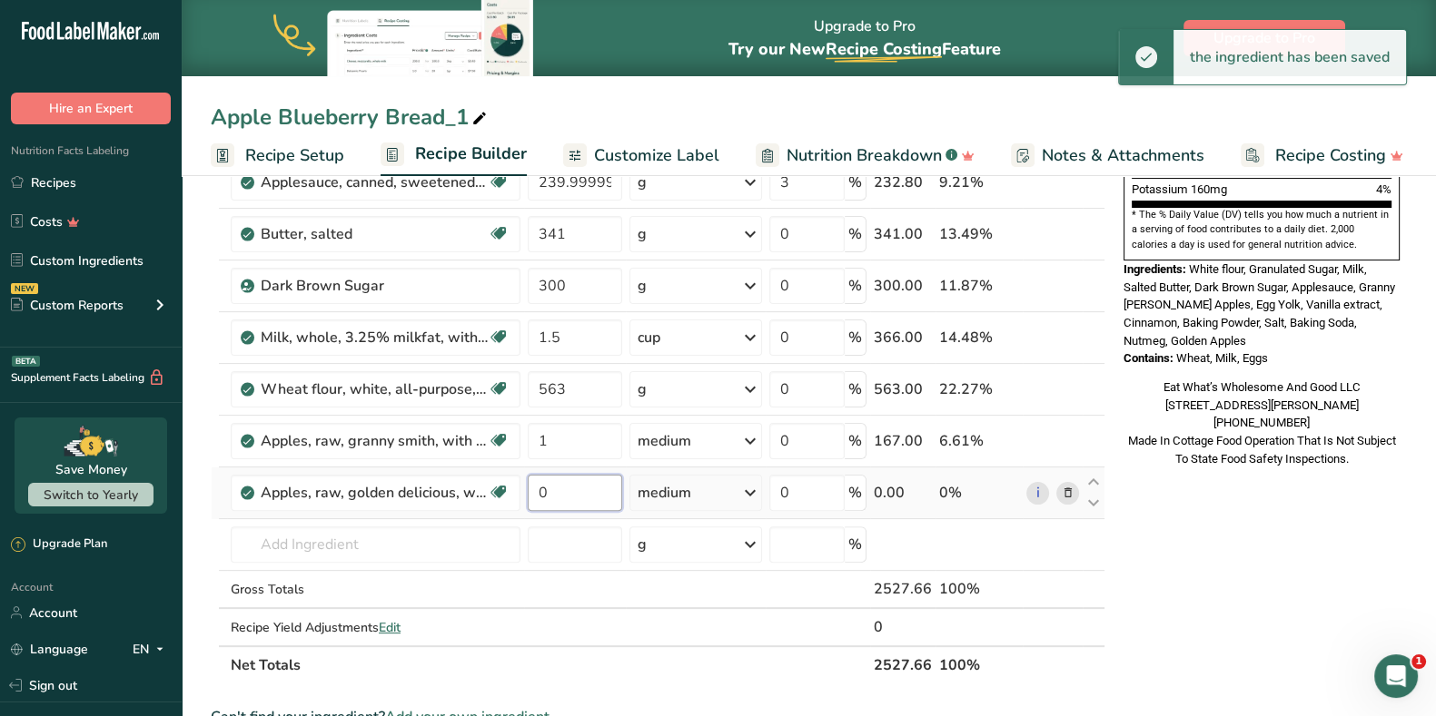
click at [589, 492] on input "0" at bounding box center [575, 493] width 94 height 36
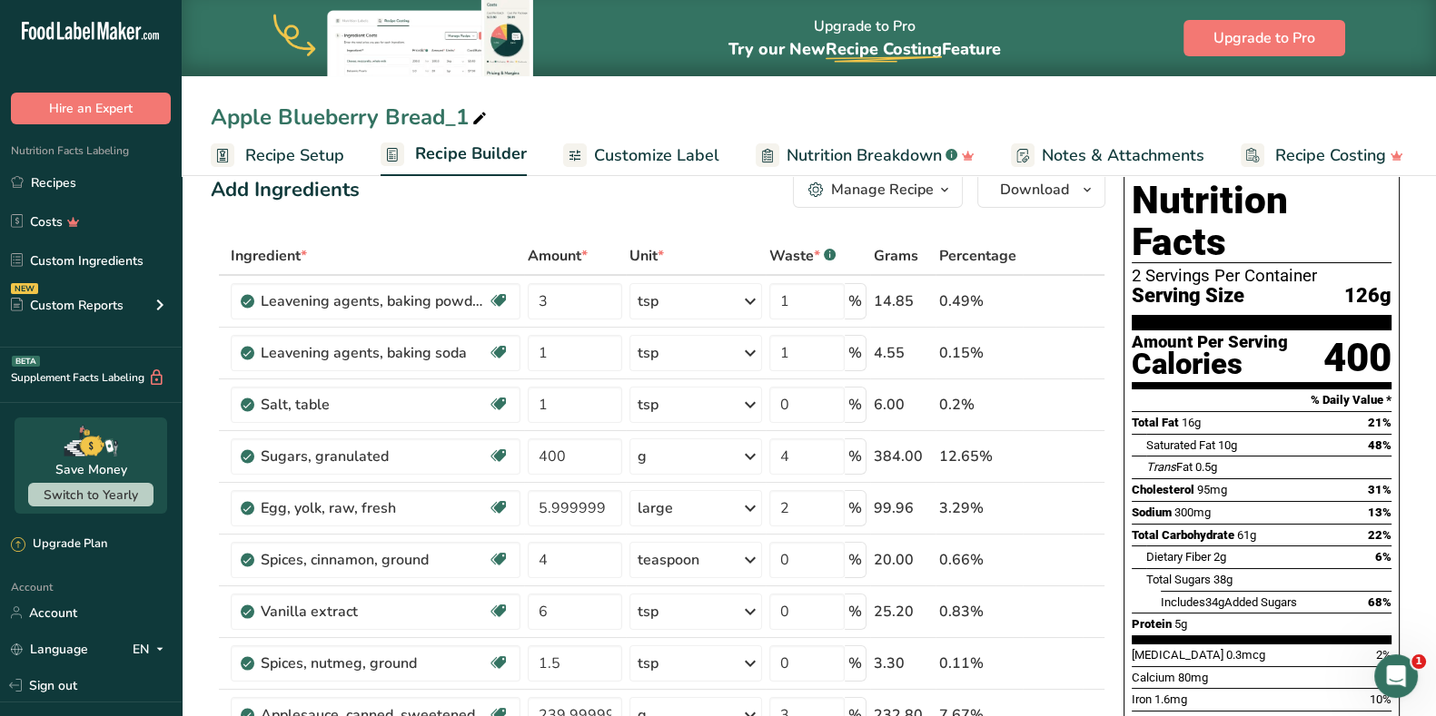
scroll to position [0, 0]
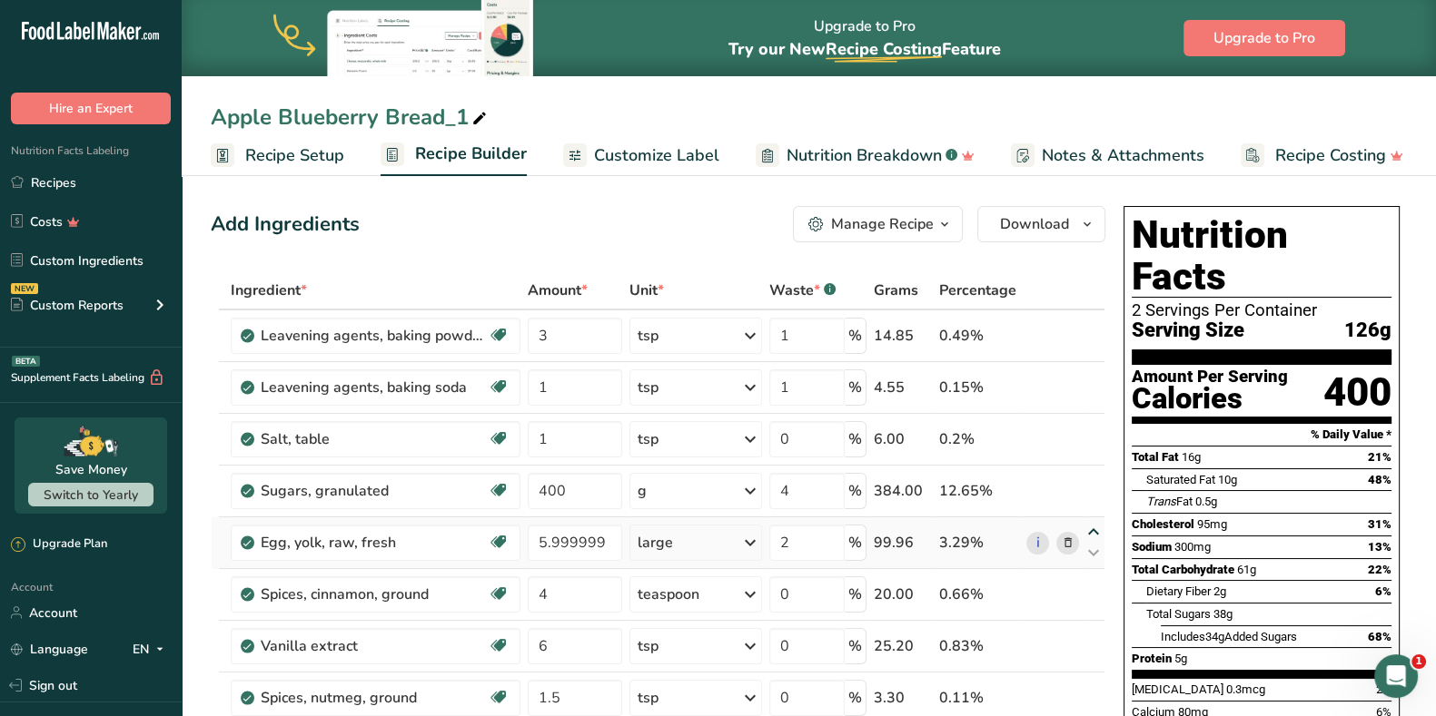
type input "3"
drag, startPoint x: 296, startPoint y: 155, endPoint x: 322, endPoint y: 401, distance: 247.5
click at [296, 155] on span "Recipe Setup" at bounding box center [294, 155] width 99 height 25
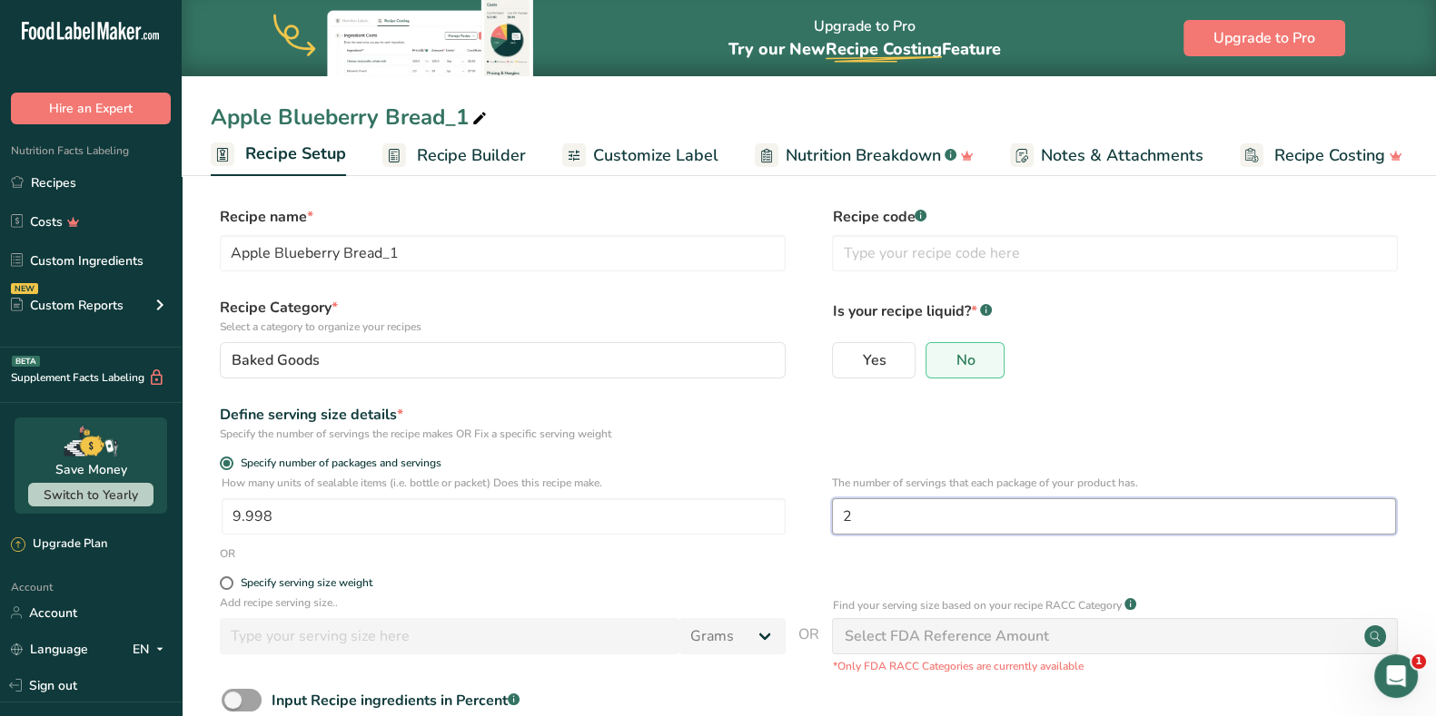
click at [900, 521] on input "2" at bounding box center [1114, 517] width 564 height 36
type input "1"
drag, startPoint x: 443, startPoint y: 510, endPoint x: 174, endPoint y: 519, distance: 268.9
click at [174, 519] on div ".a-20{fill:#fff;} Hire an Expert Nutrition Facts Labeling Recipes Costs Custom …" at bounding box center [718, 414] width 1436 height 828
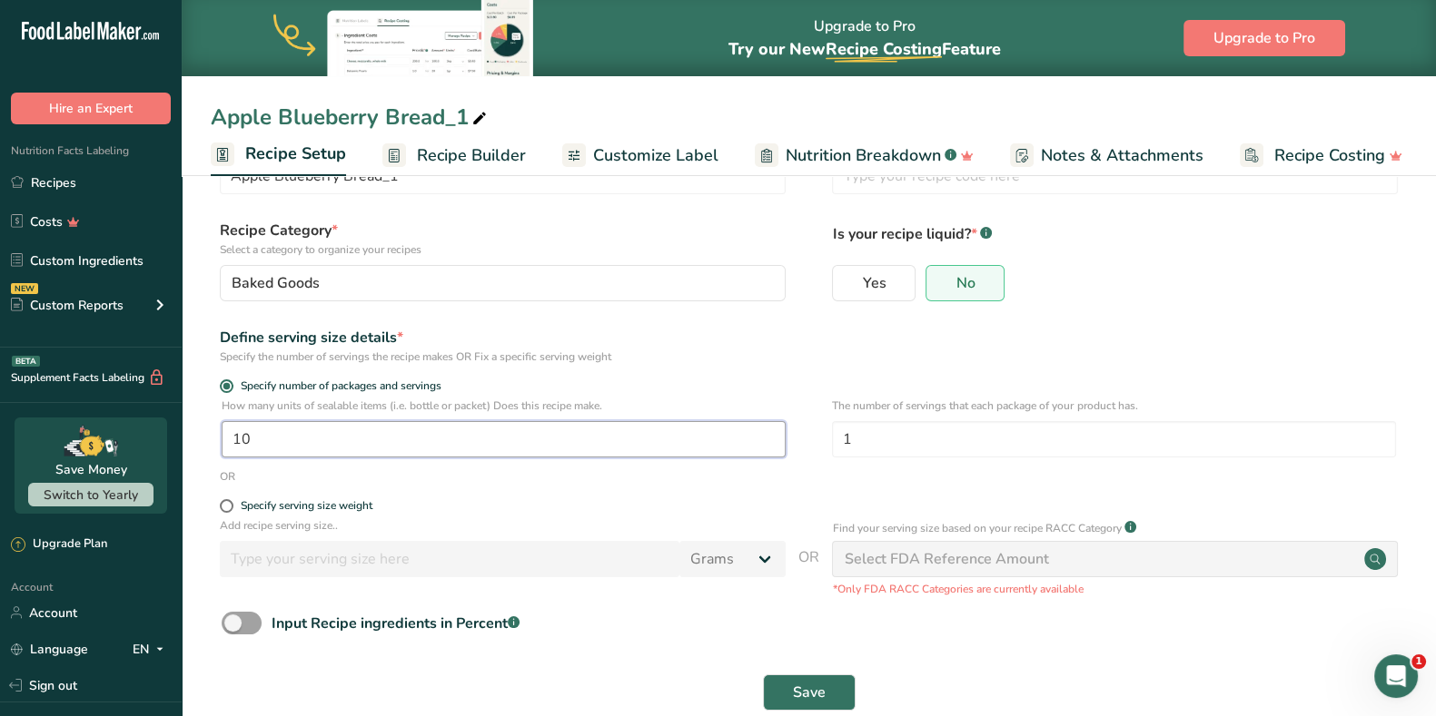
scroll to position [113, 0]
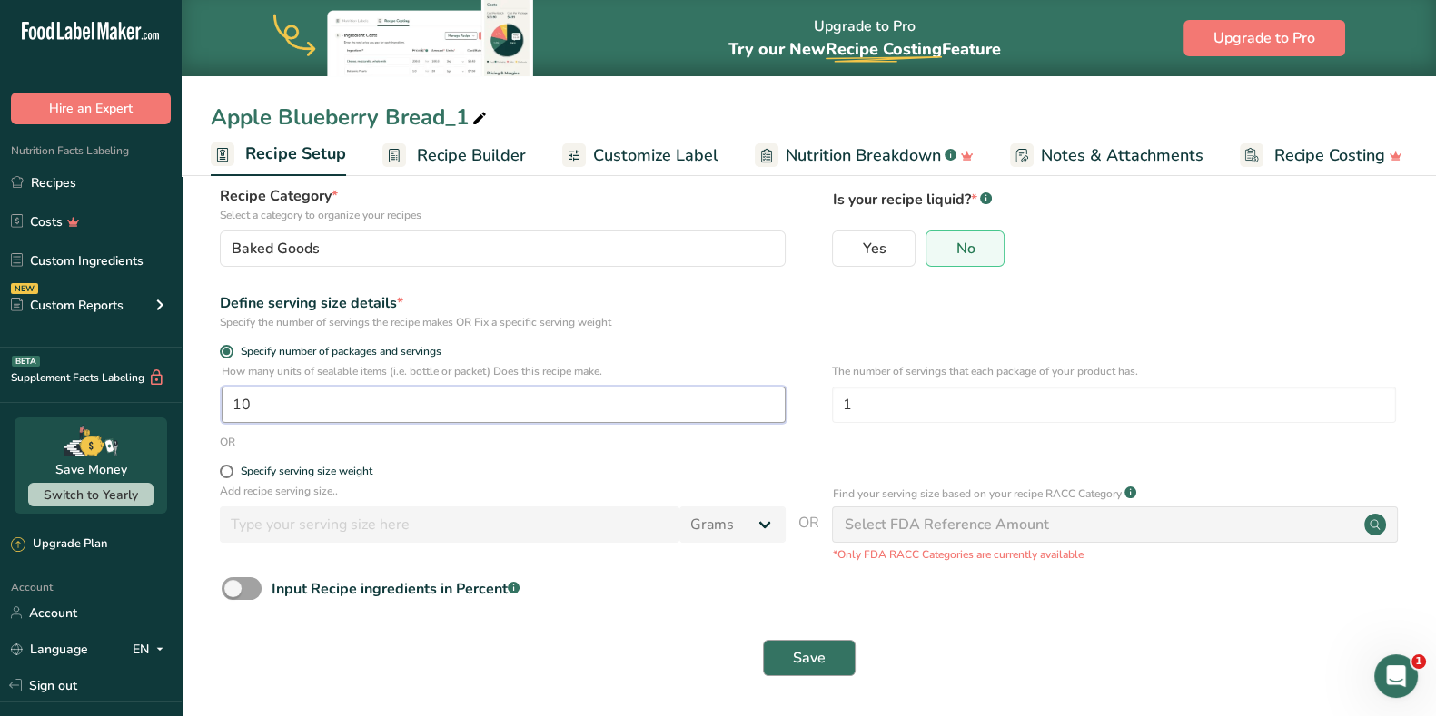
type input "10"
click at [835, 666] on button "Save" at bounding box center [809, 658] width 93 height 36
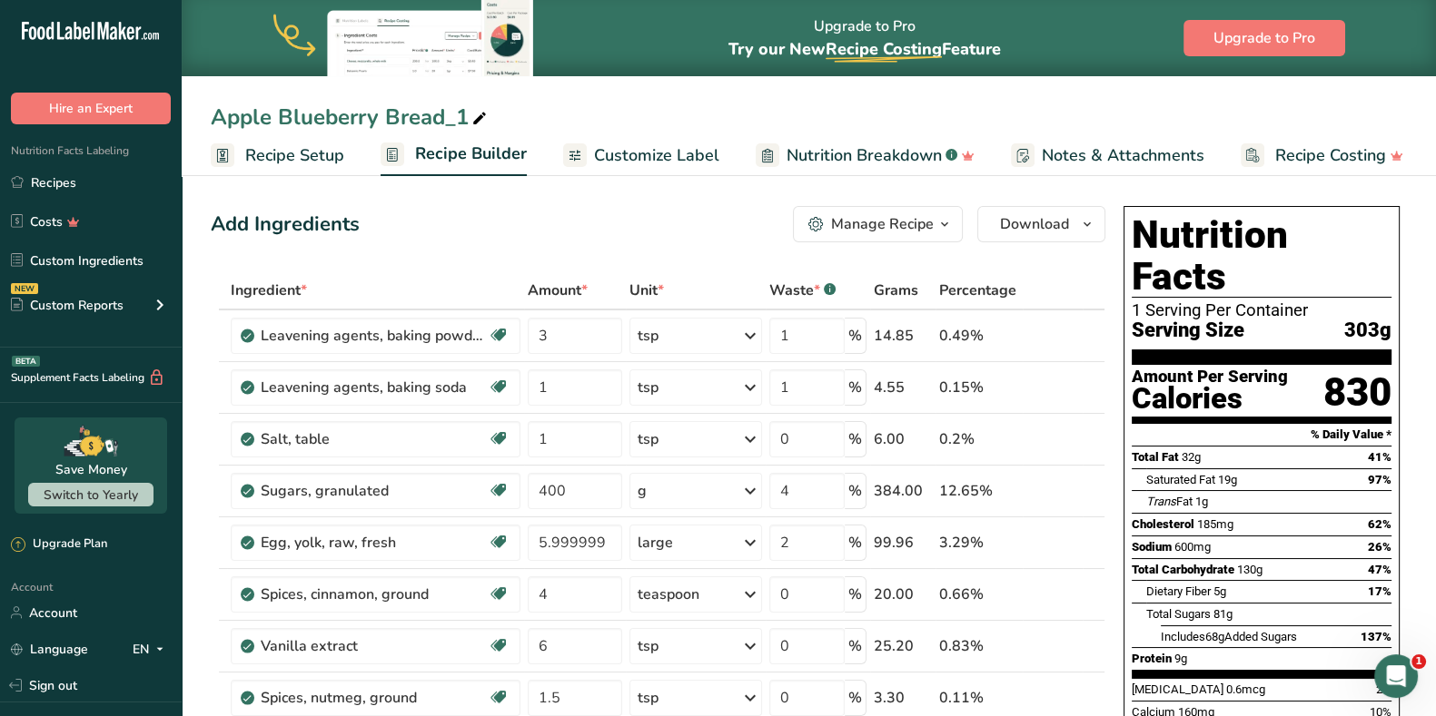
click at [303, 153] on span "Recipe Setup" at bounding box center [294, 155] width 99 height 25
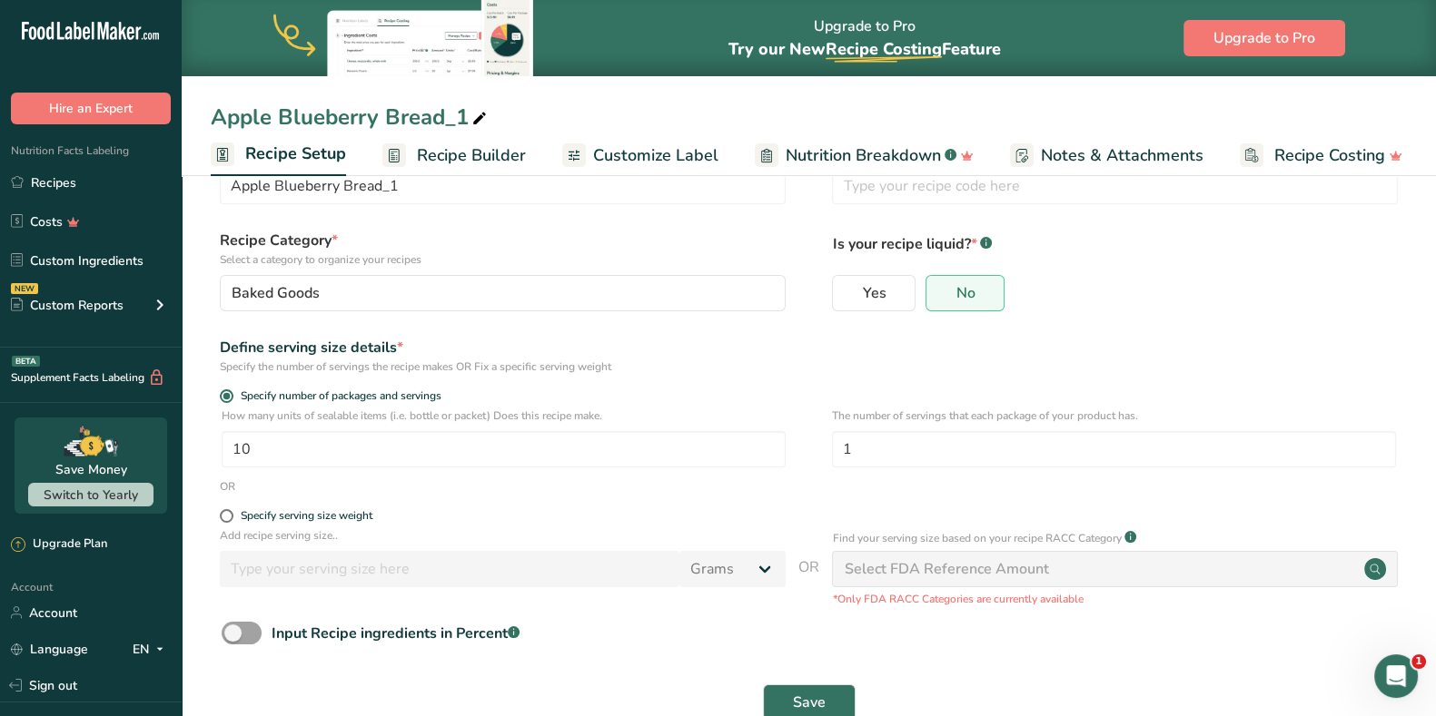
scroll to position [113, 0]
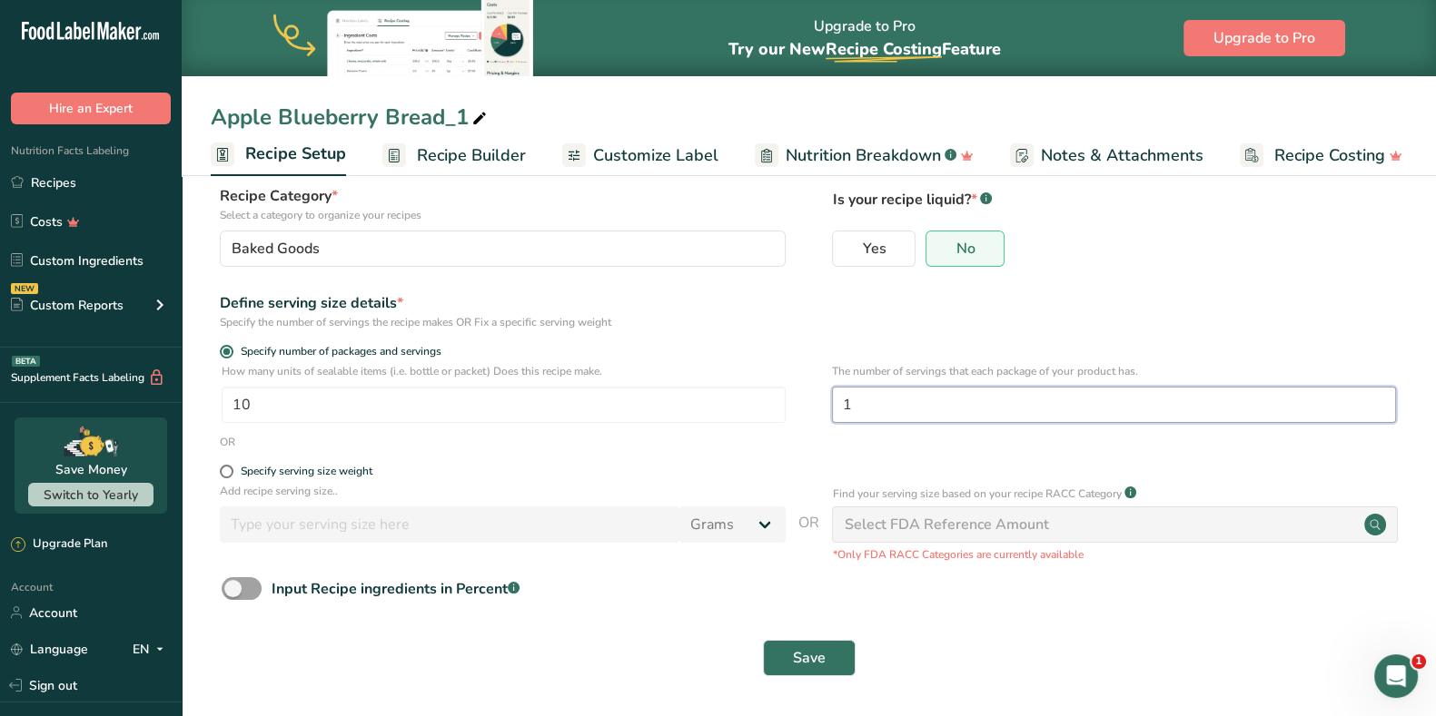
click at [885, 405] on input "1" at bounding box center [1114, 405] width 564 height 36
type input "2"
click at [801, 656] on span "Save" at bounding box center [809, 658] width 33 height 22
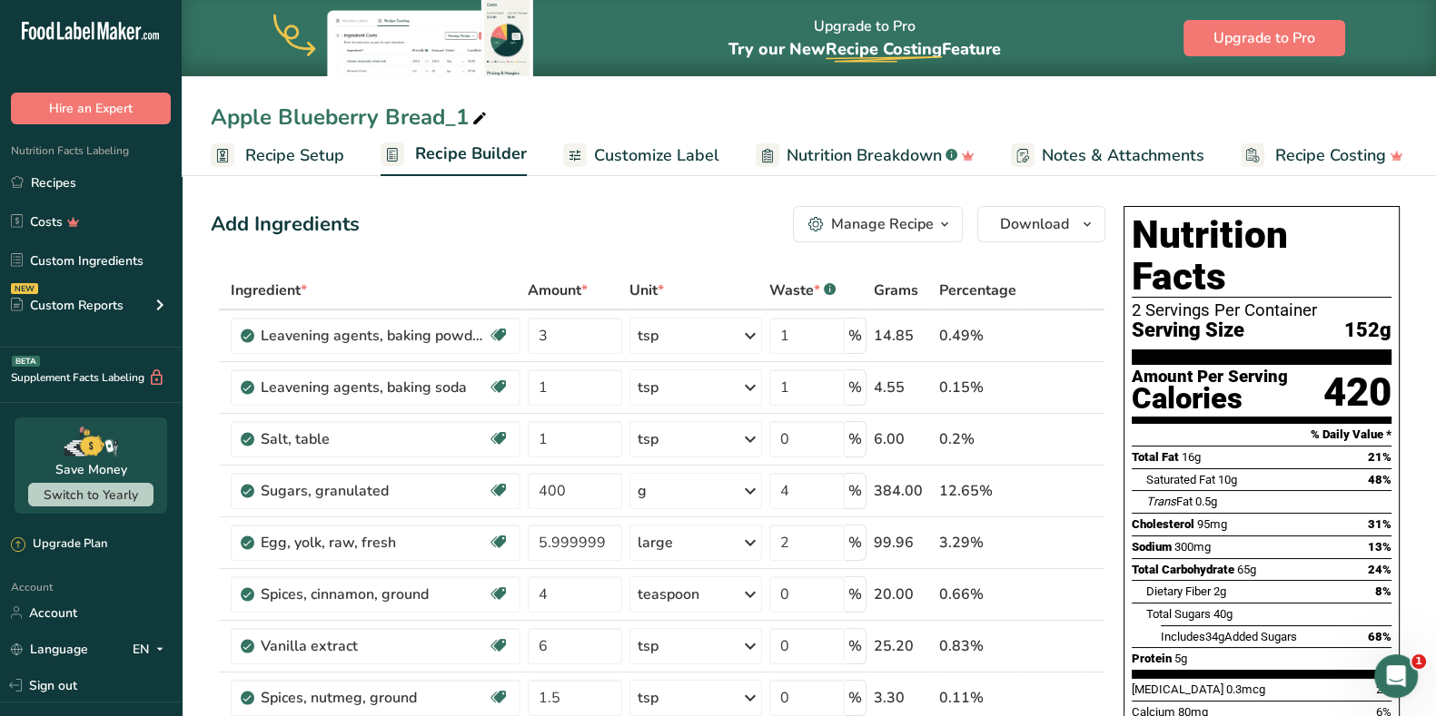
click at [477, 117] on icon at bounding box center [479, 118] width 16 height 25
drag, startPoint x: 273, startPoint y: 122, endPoint x: 486, endPoint y: 120, distance: 212.5
click at [486, 120] on input "Apple Blueberry Bread_1" at bounding box center [809, 117] width 1196 height 33
type input "Apple Cinna"
click at [349, 120] on icon at bounding box center [346, 118] width 16 height 25
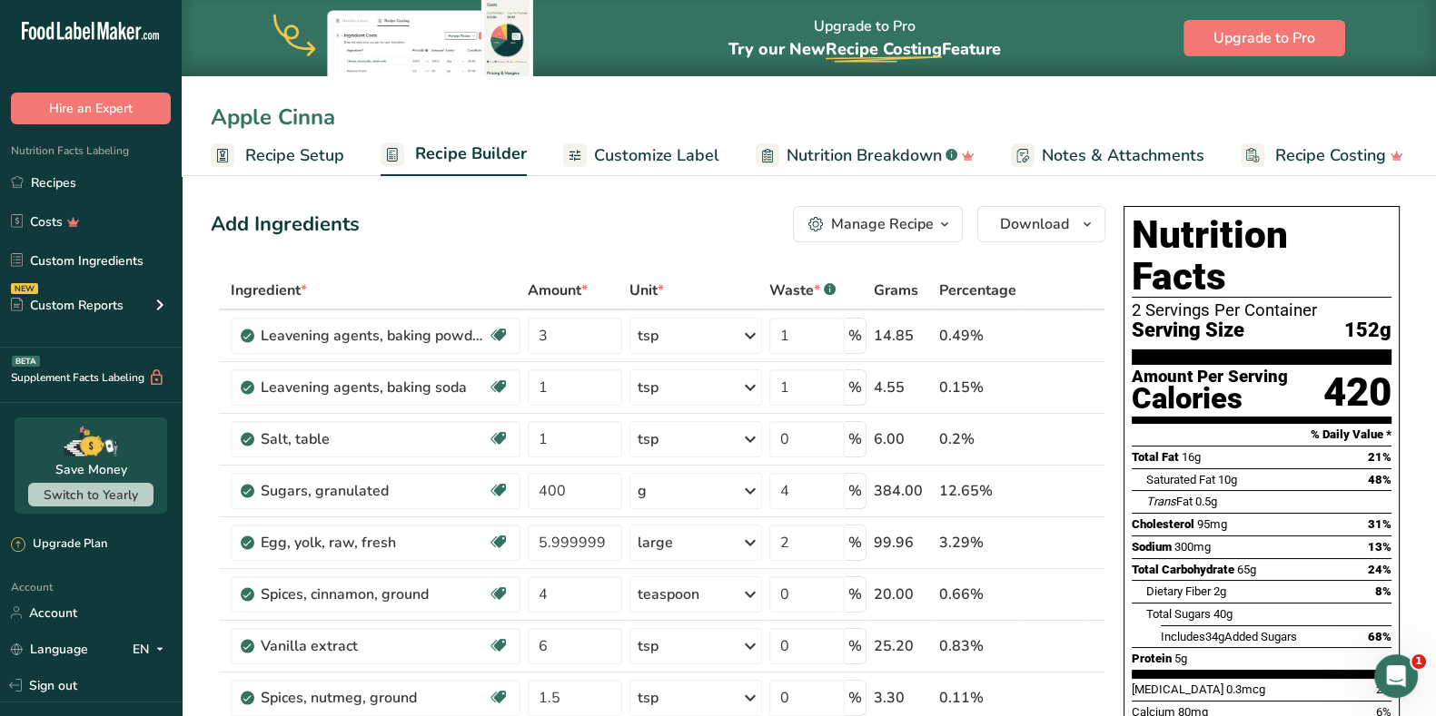
drag, startPoint x: 286, startPoint y: 115, endPoint x: 451, endPoint y: 131, distance: 166.0
click at [451, 131] on input "Apple Cinna" at bounding box center [809, 117] width 1196 height 33
click at [301, 125] on input "Apple Ccinnamon bread" at bounding box center [809, 117] width 1196 height 33
click at [399, 121] on input "Apple Cinnamon bread" at bounding box center [809, 117] width 1196 height 33
drag, startPoint x: 457, startPoint y: 116, endPoint x: 202, endPoint y: 124, distance: 254.4
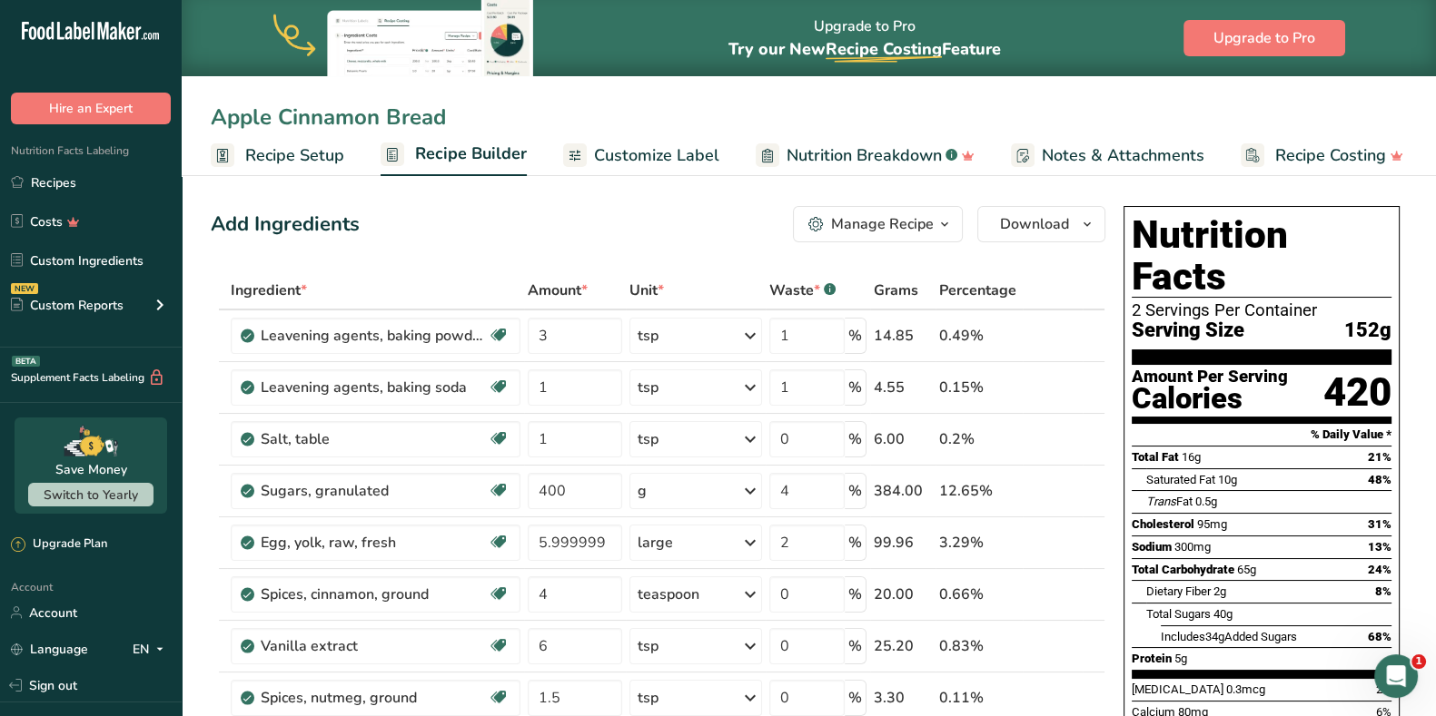
click at [202, 124] on div "Apple Cinnamon Bread" at bounding box center [809, 117] width 1254 height 33
type input "Apple Cinnamon Bread"
click at [1022, 218] on span "Download" at bounding box center [1034, 224] width 69 height 22
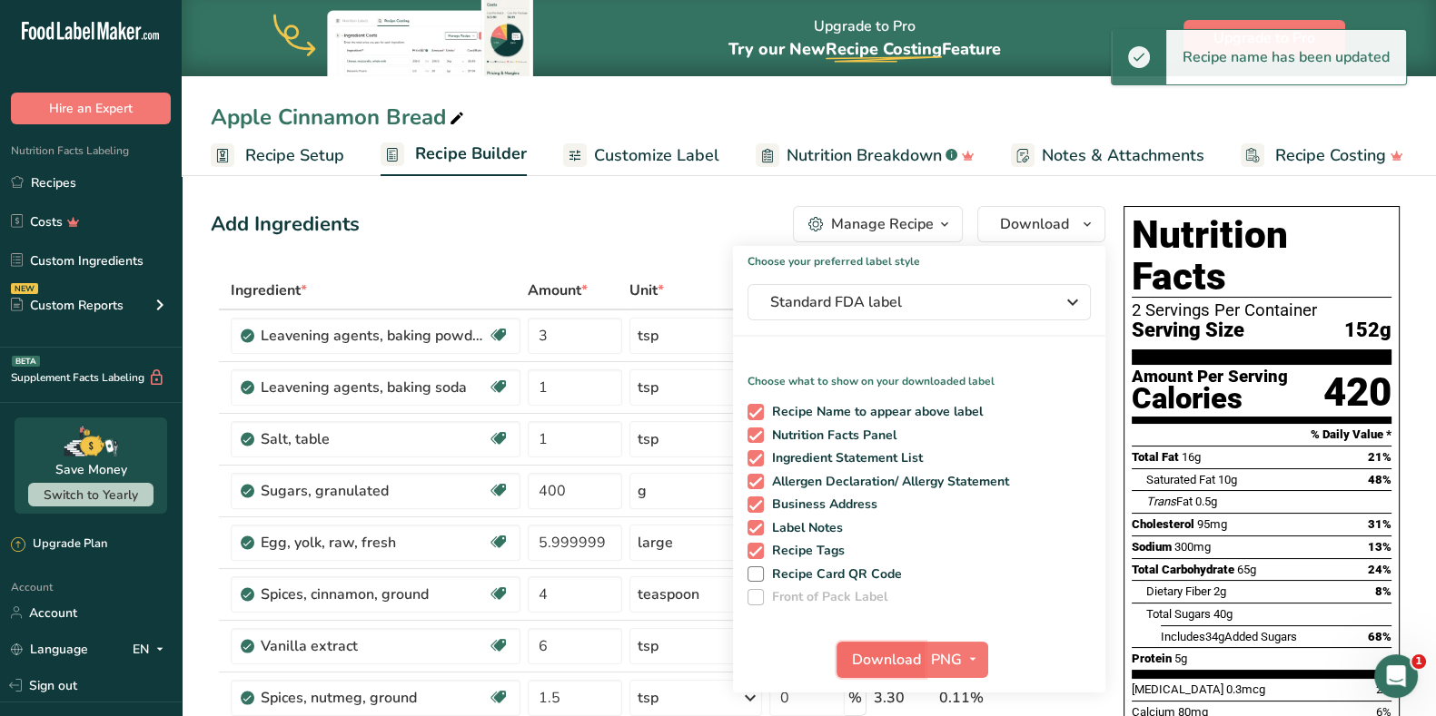
click at [876, 656] on span "Download" at bounding box center [886, 660] width 69 height 22
